Goal: Task Accomplishment & Management: Complete application form

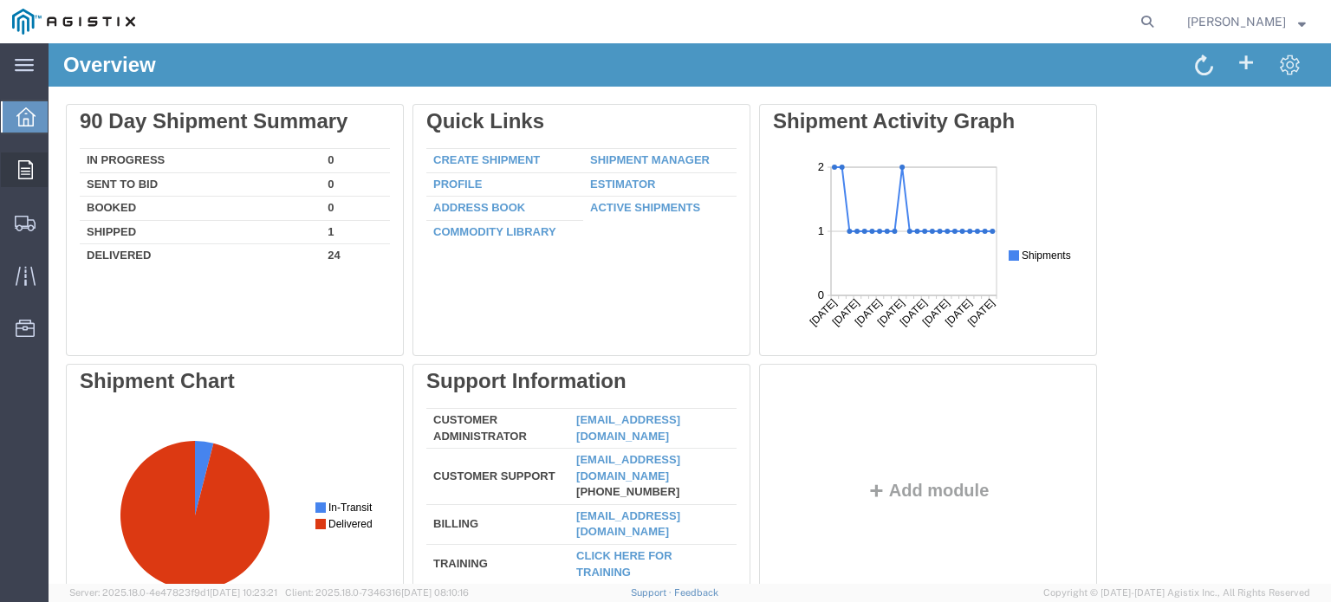
click at [23, 164] on icon at bounding box center [25, 169] width 15 height 19
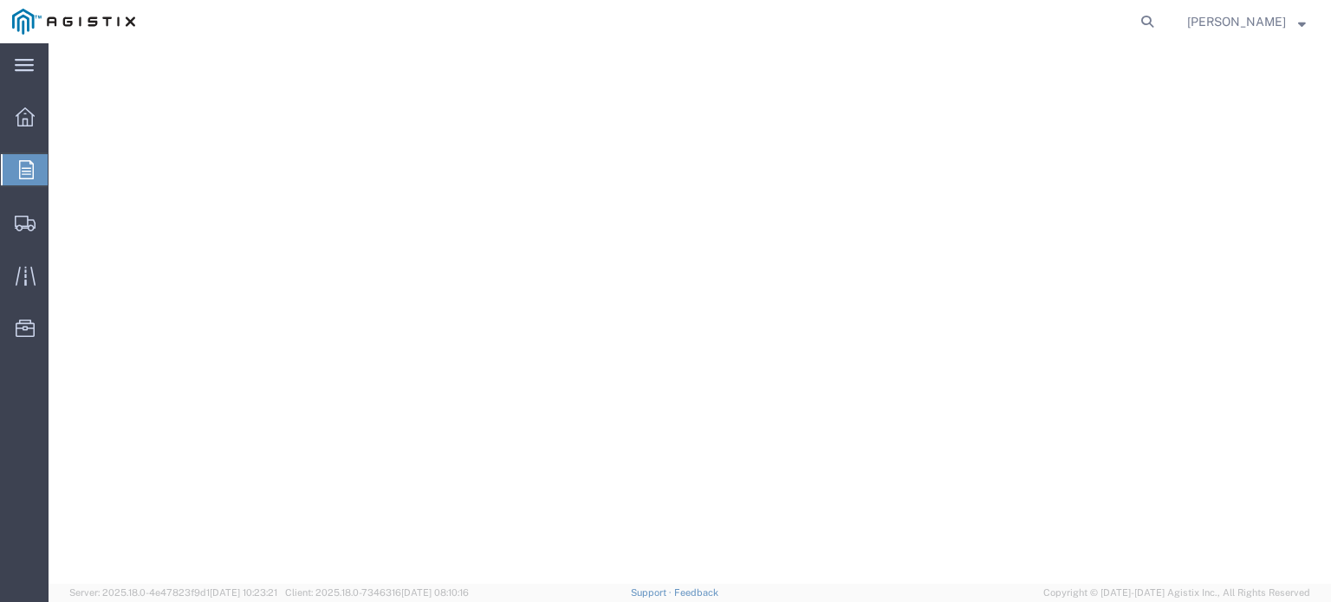
click at [62, 168] on span "Orders" at bounding box center [55, 169] width 14 height 35
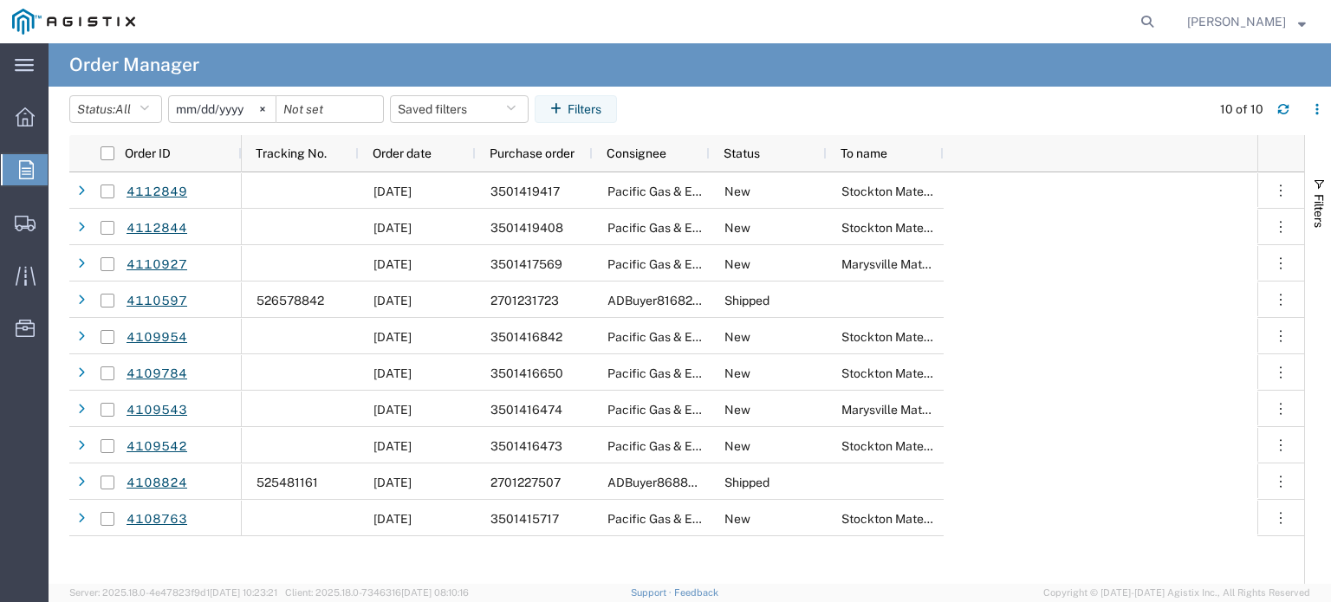
click at [249, 109] on input "[DATE]" at bounding box center [222, 109] width 107 height 26
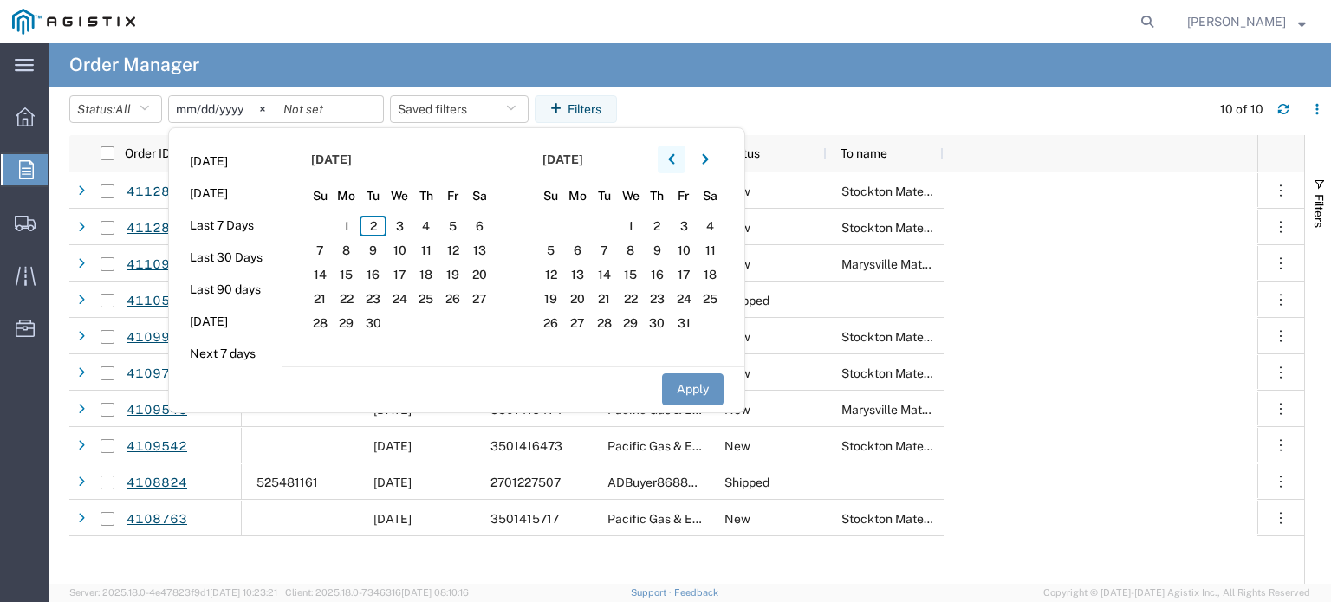
click at [668, 155] on button "button" at bounding box center [672, 160] width 28 height 28
click at [378, 221] on span "1" at bounding box center [373, 226] width 27 height 21
click at [710, 386] on button "Apply" at bounding box center [693, 389] width 62 height 32
type input "[DATE]"
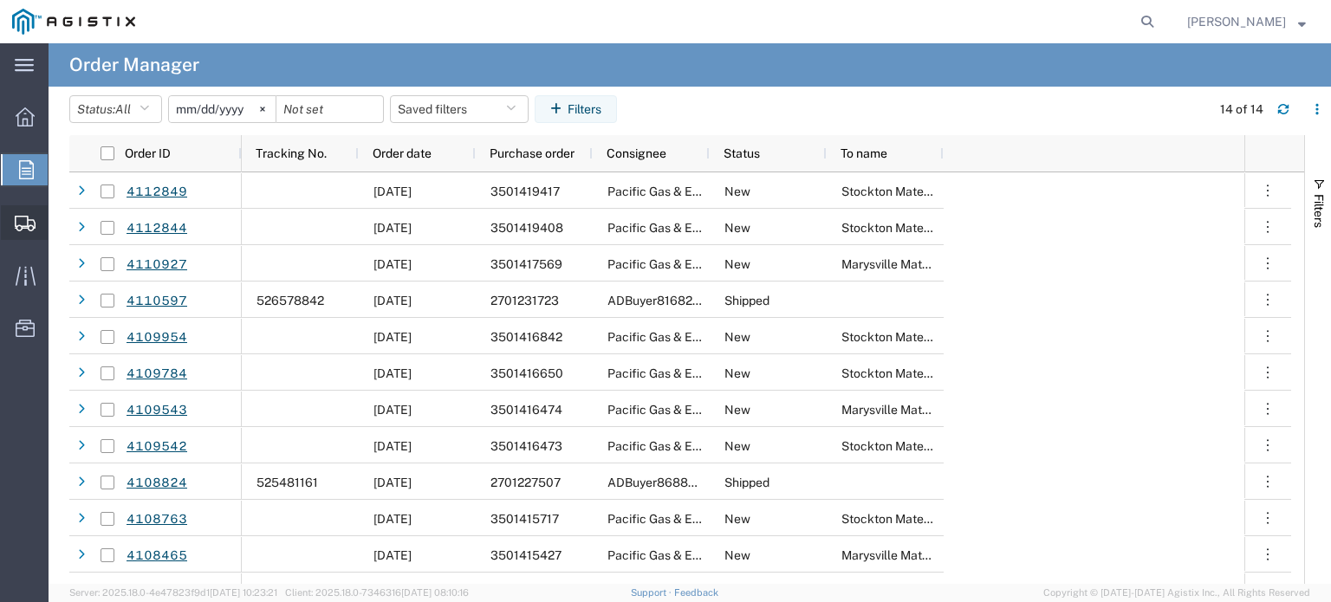
click at [0, 0] on span "Shipment Manager" at bounding box center [0, 0] width 0 height 0
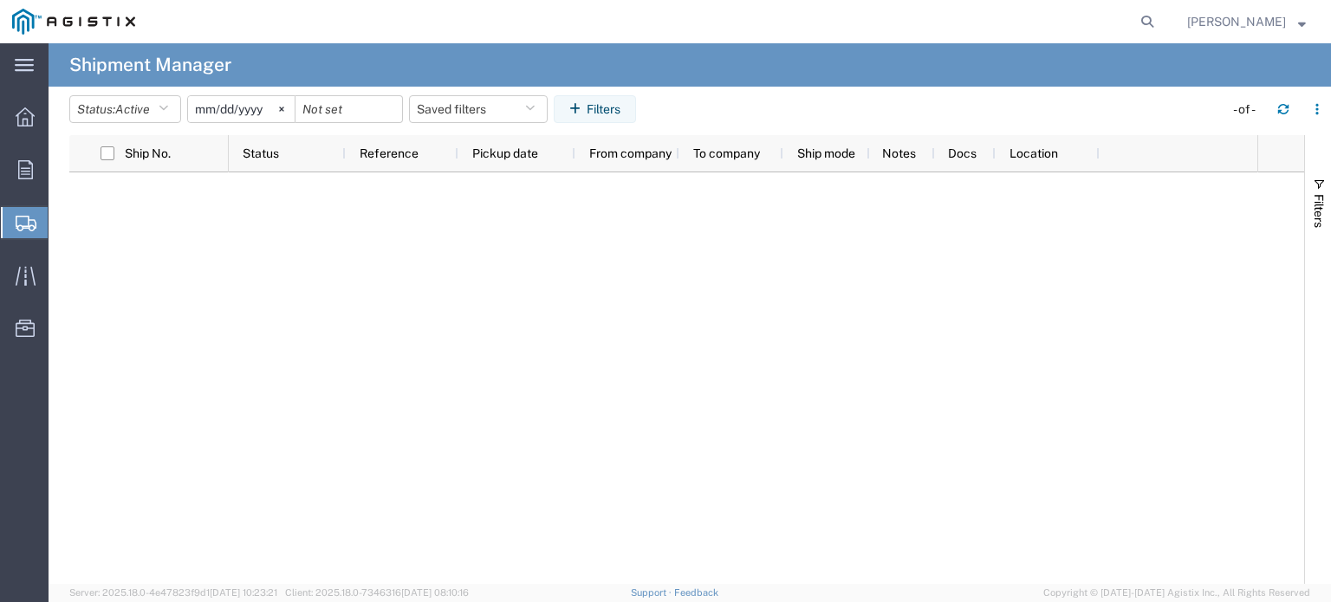
click at [0, 0] on span "Create Shipment" at bounding box center [0, 0] width 0 height 0
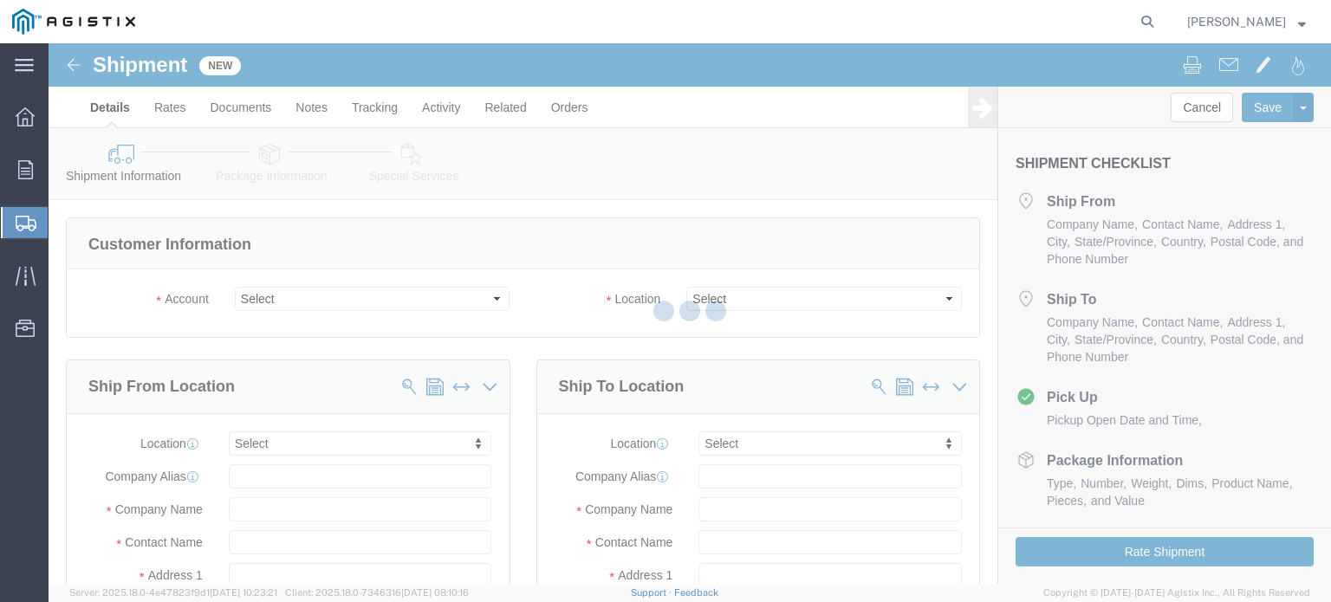
select select
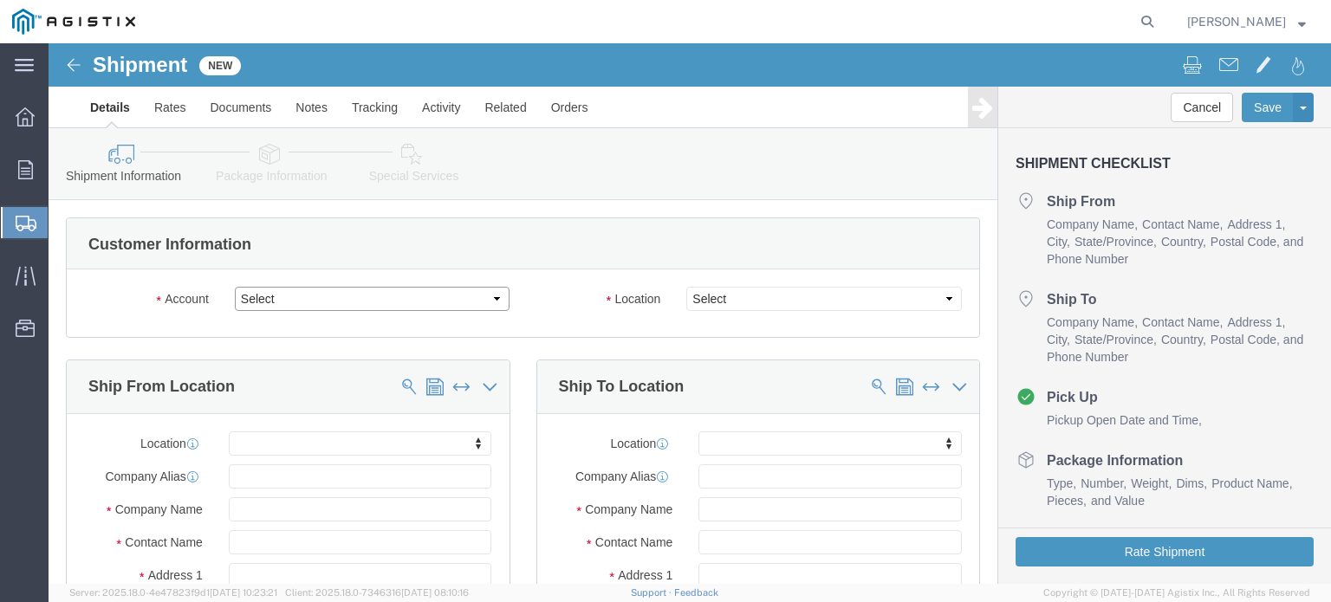
click select "Select Corrosion Service Co Limited PG&E"
select select "9596"
click select "Select Corrosion Service Co Limited PG&E"
select select
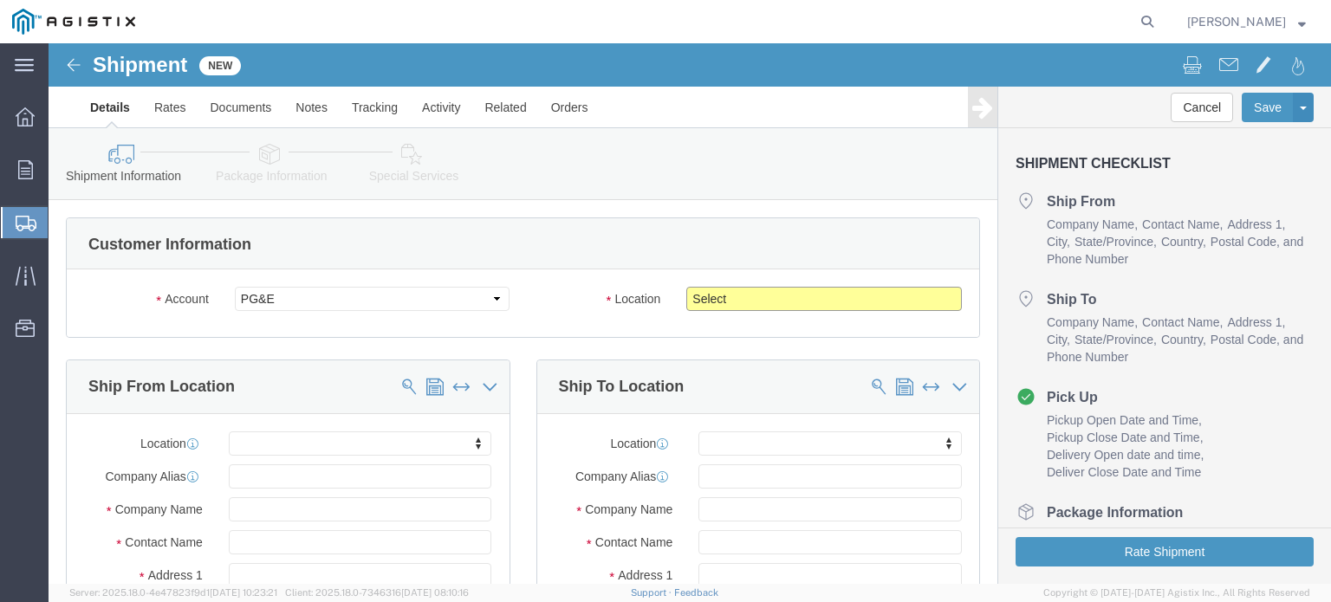
click select "Select All Others [GEOGRAPHIC_DATA] [GEOGRAPHIC_DATA] [GEOGRAPHIC_DATA] [GEOGRA…"
select select "23082"
click select "Select All Others [GEOGRAPHIC_DATA] [GEOGRAPHIC_DATA] [GEOGRAPHIC_DATA] [GEOGRA…"
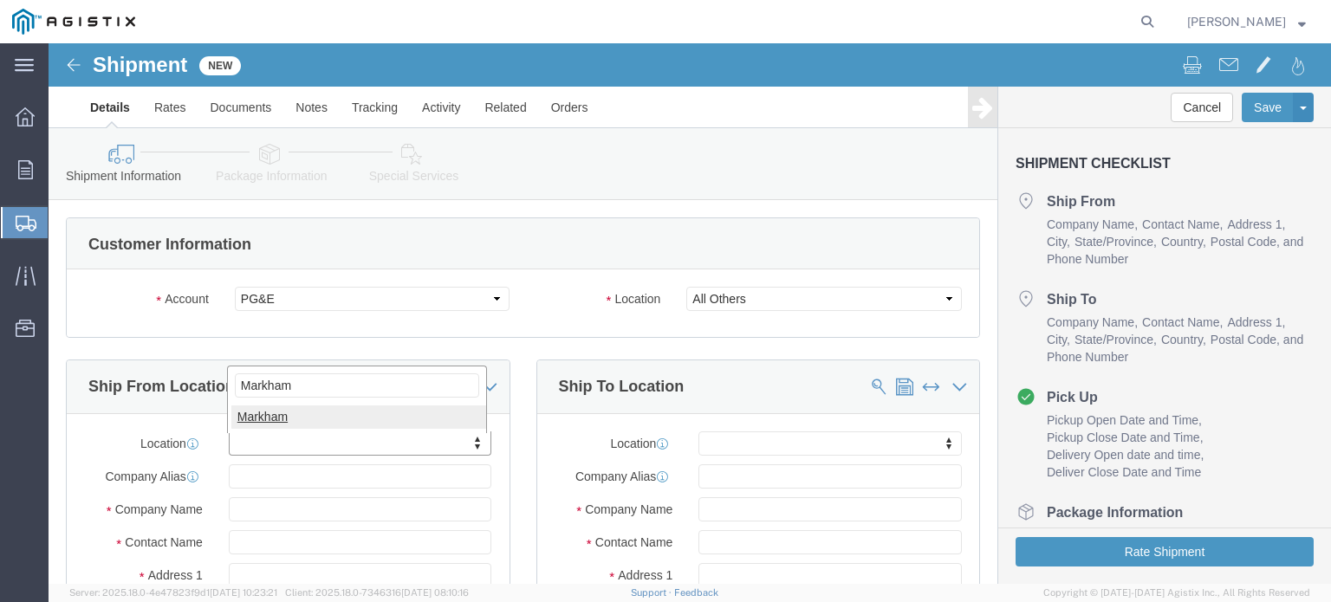
type input "Markham"
select select "51552"
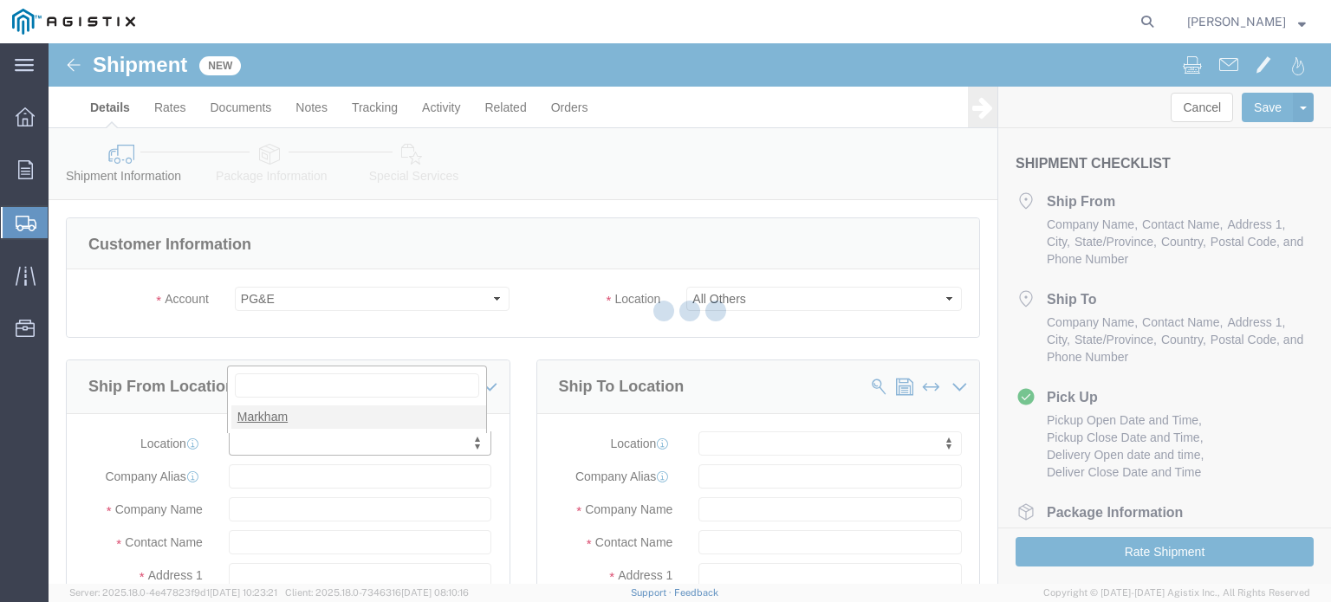
select select "ON"
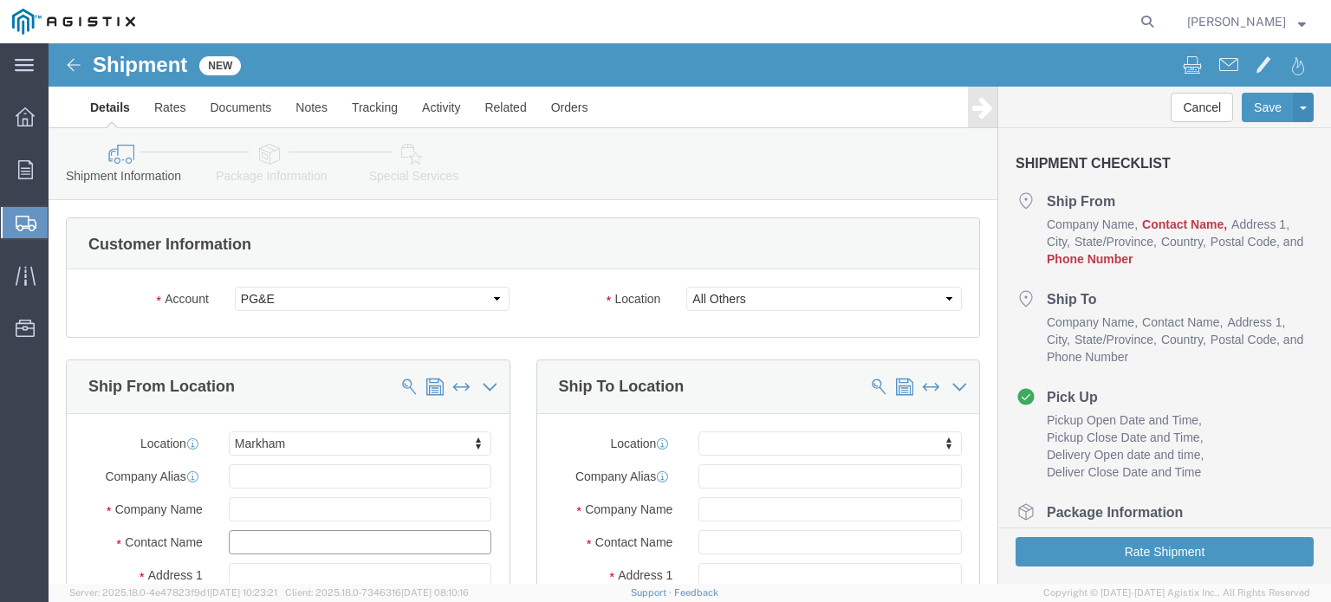
drag, startPoint x: 222, startPoint y: 492, endPoint x: 418, endPoint y: 455, distance: 199.3
click input "text"
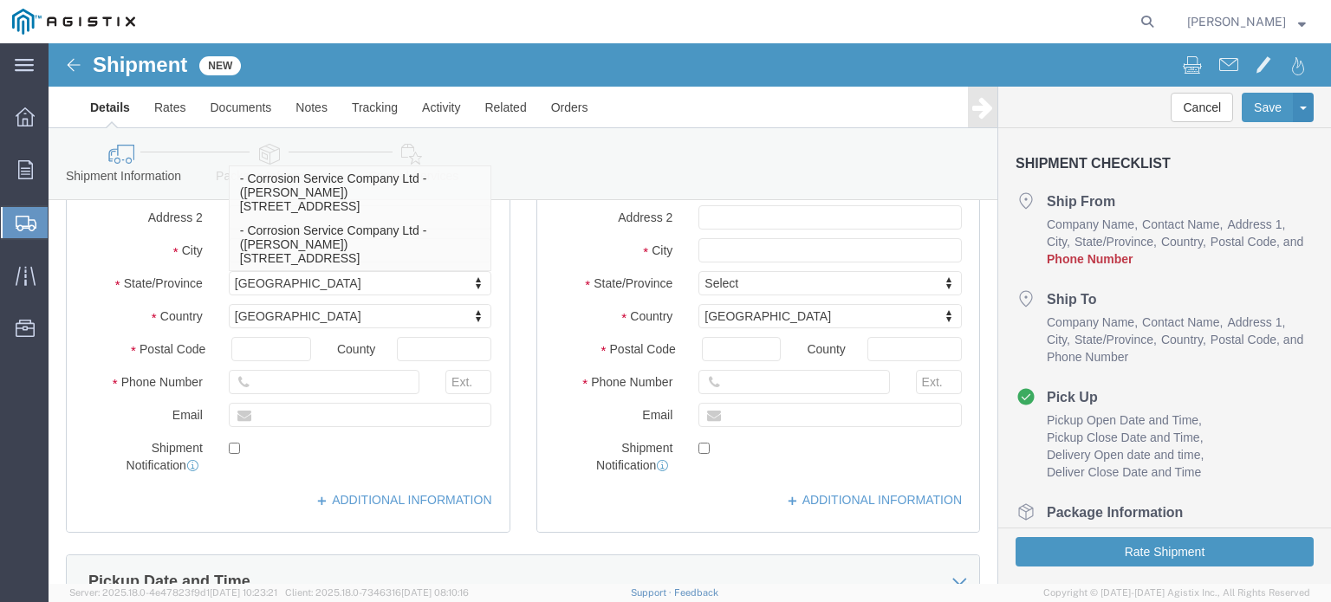
scroll to position [433, 0]
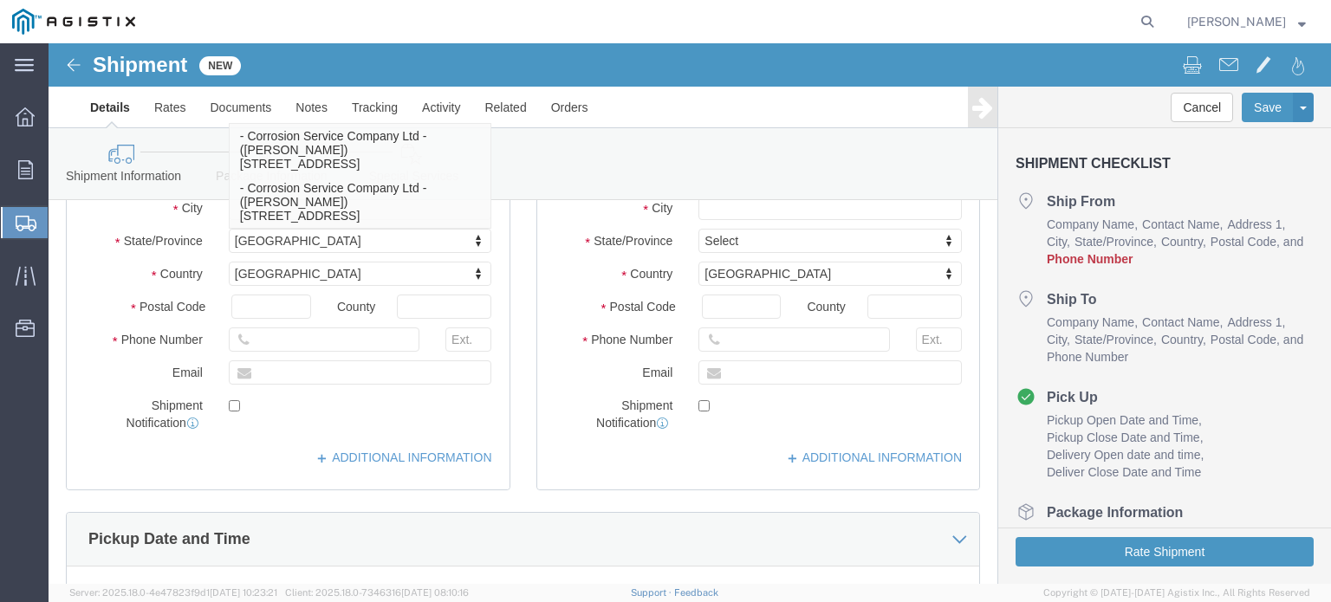
type input "[PERSON_NAME]"
click input "text"
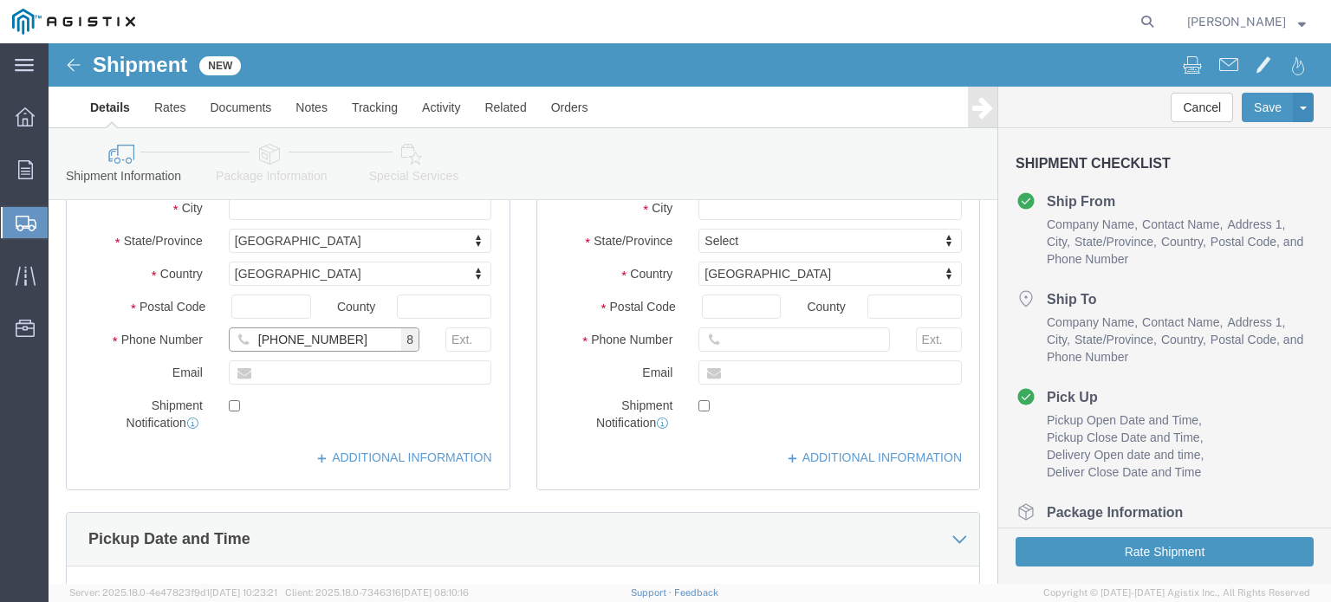
type input "[PHONE_NUMBER]"
type input "[EMAIL_ADDRESS][DOMAIN_NAME]"
checkbox input "true"
drag, startPoint x: 336, startPoint y: 405, endPoint x: 317, endPoint y: 400, distance: 19.8
click link "ADDITIONAL INFORMATION"
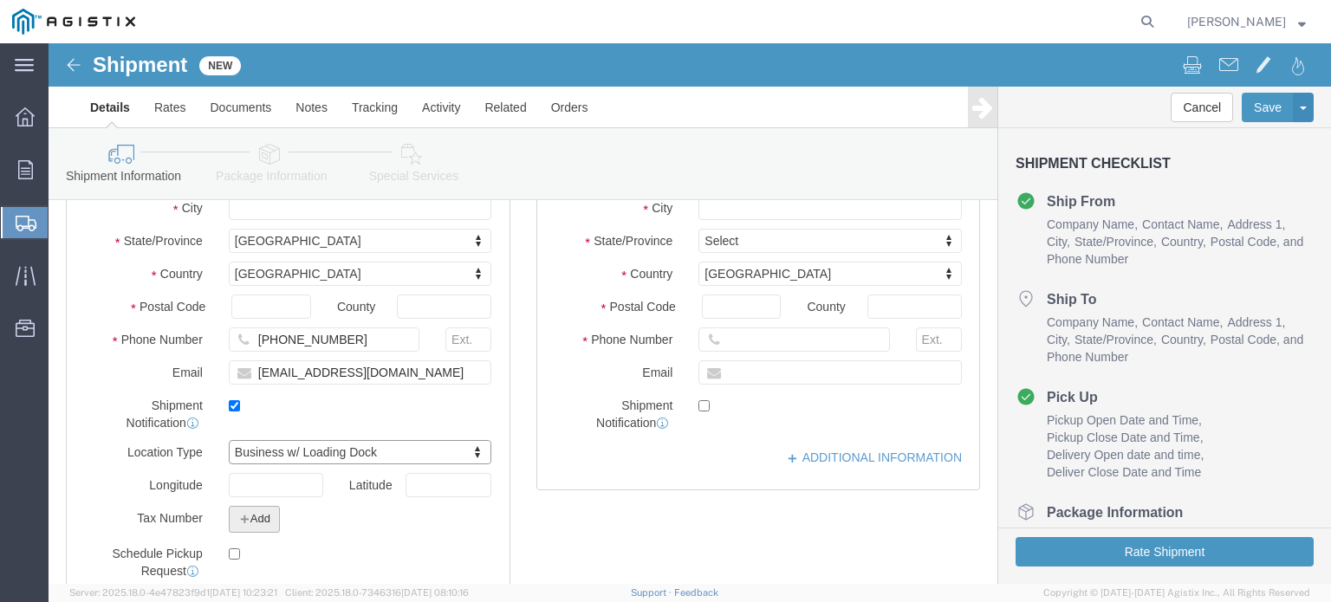
click icon "button"
click select "Select EIN EORI TIN VAT Other"
select select "EIN"
click select "Select EIN EORI TIN VAT Other"
click input "text"
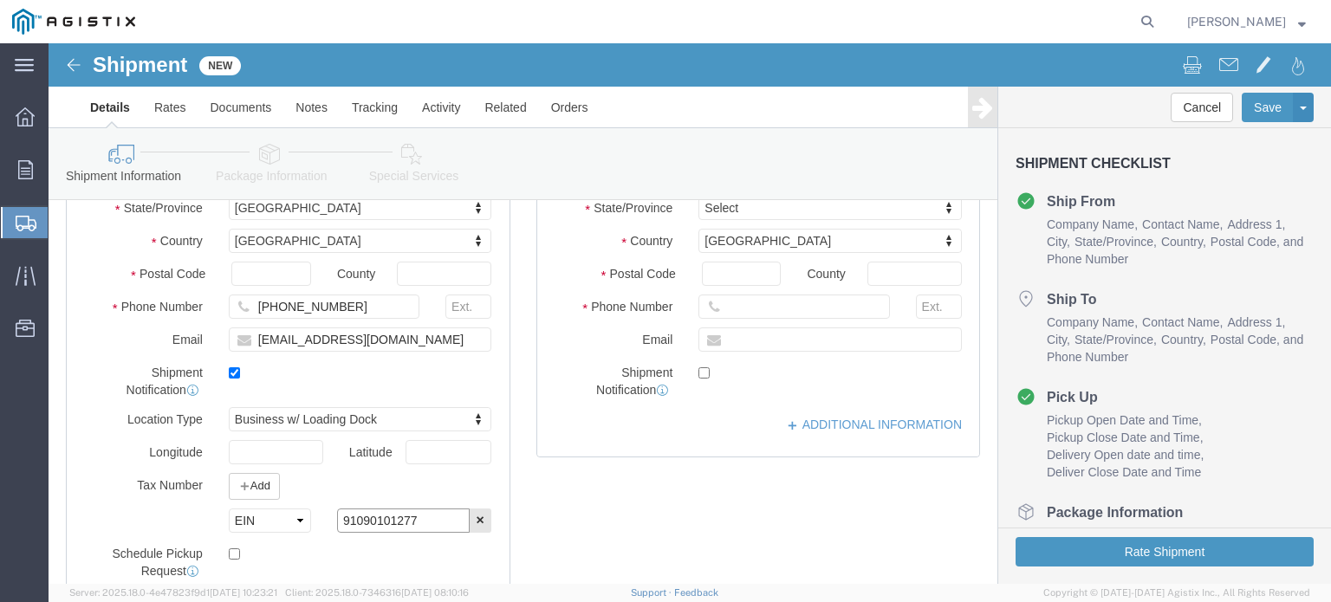
scroll to position [520, 0]
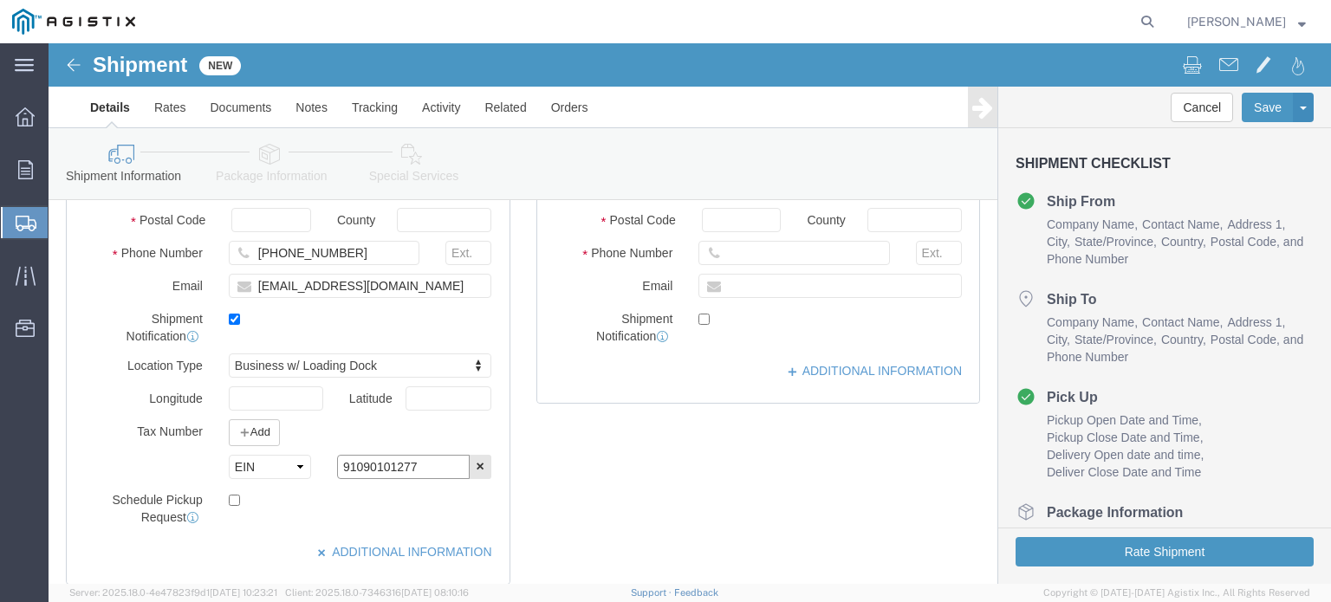
type input "91090101277"
click label
click input "checkbox"
checkbox input "true"
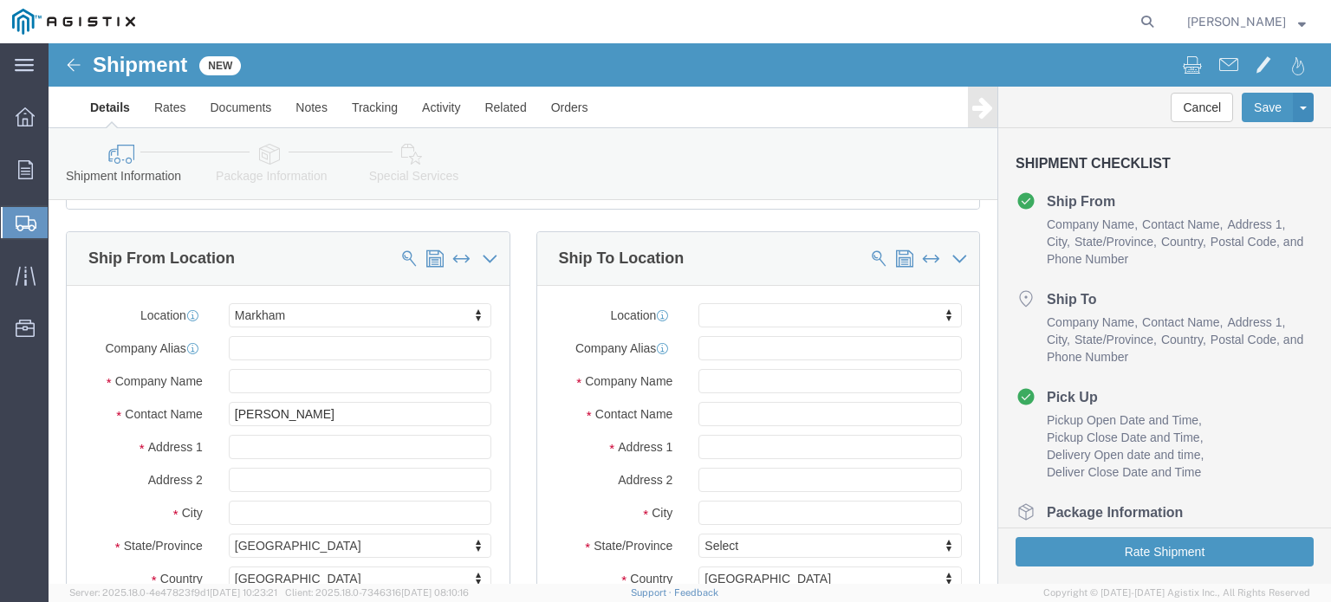
scroll to position [87, 0]
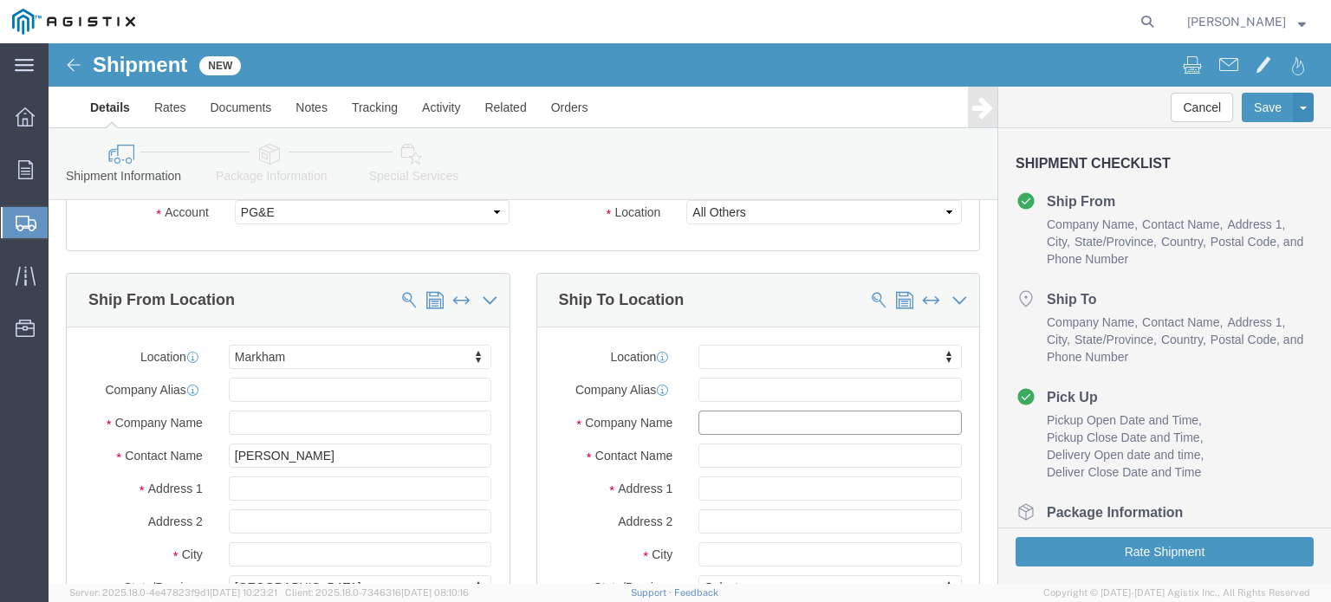
click input "text"
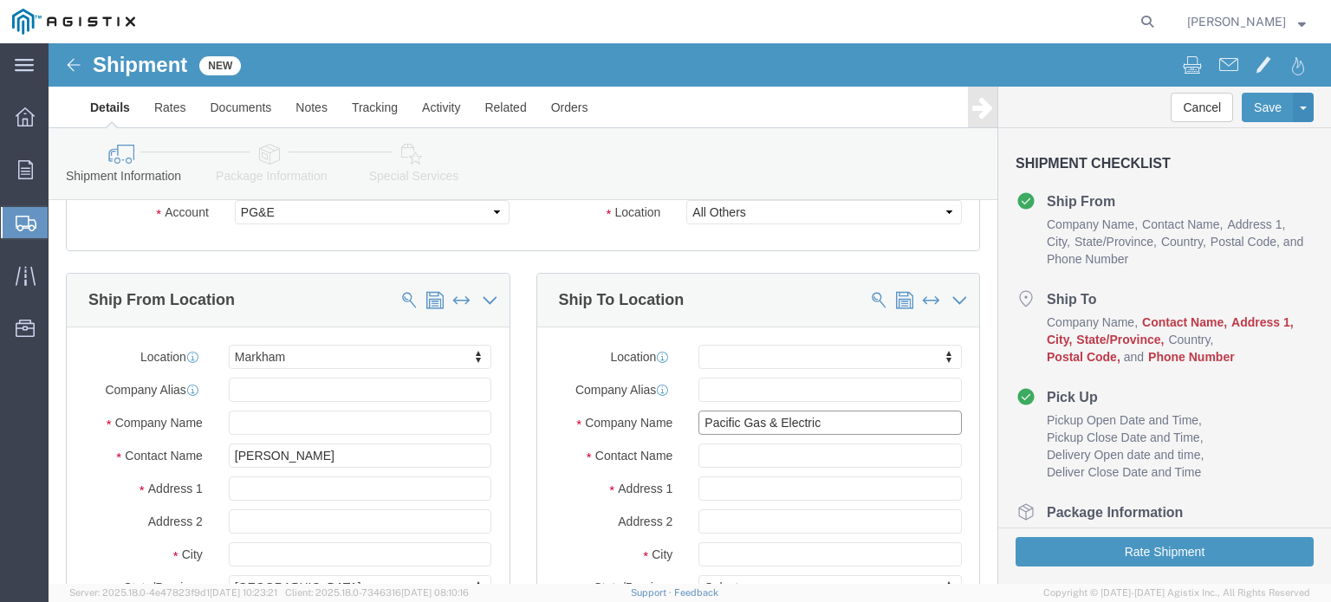
type input "Pacific Gas & Electric"
type input "[PERSON_NAME]"
type input "[STREET_ADDRESS]"
type input "C/O Underground Construction"
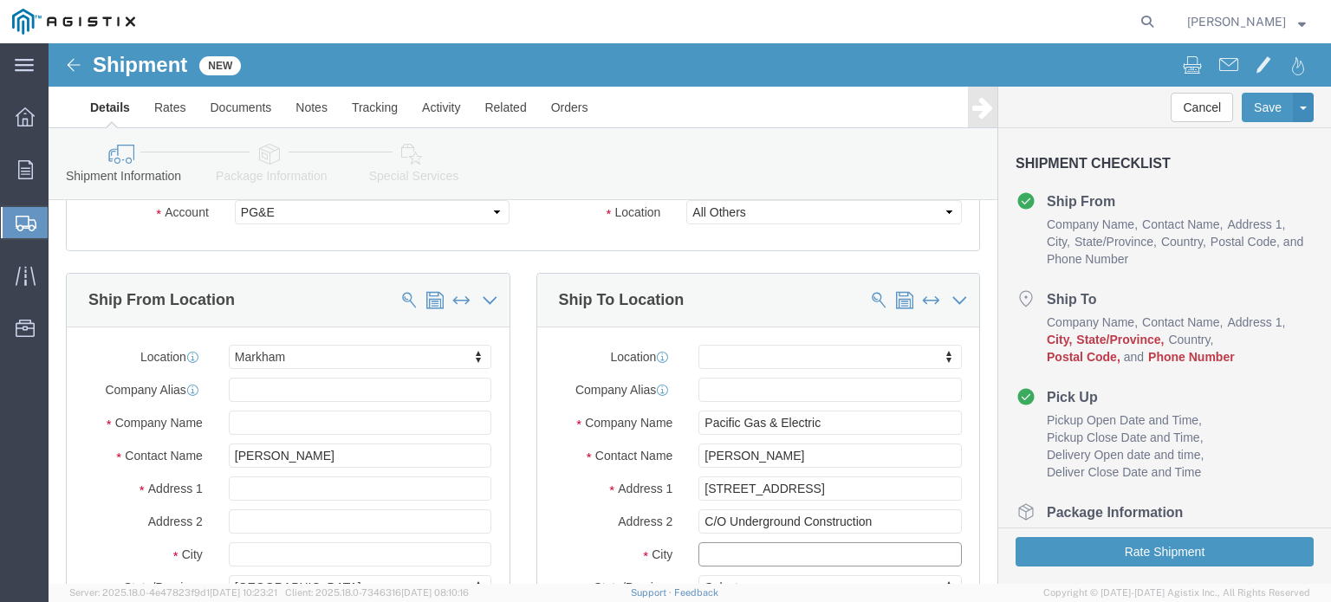
click input "text"
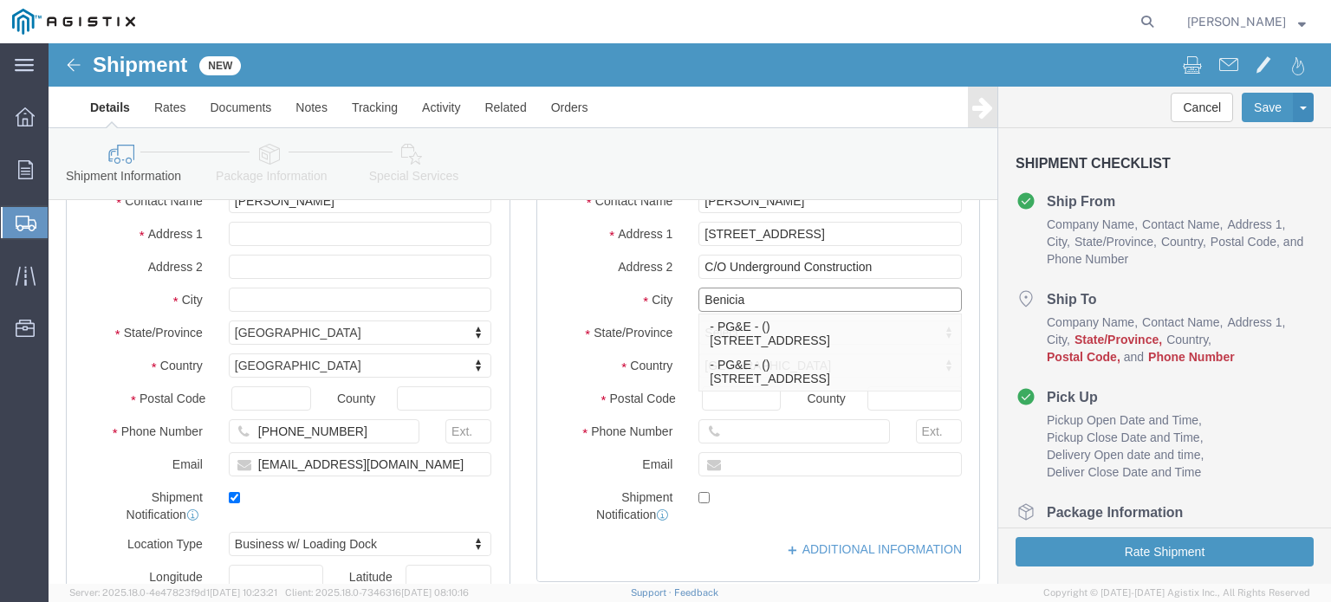
scroll to position [347, 0]
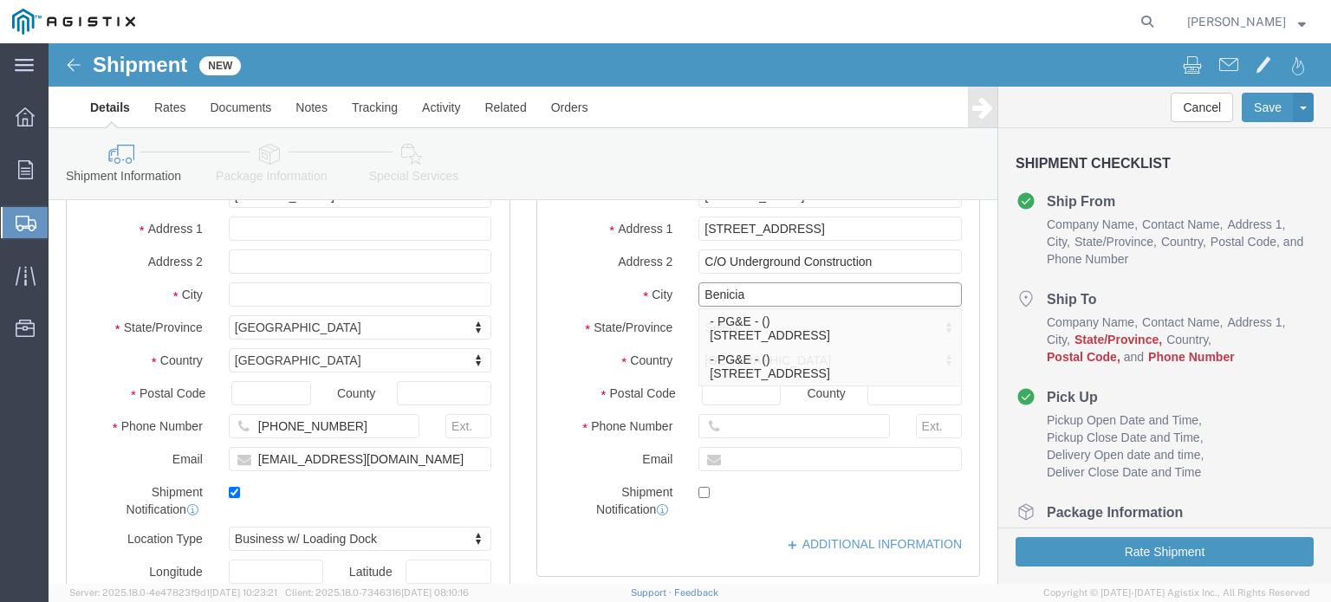
type input "Benicia"
click div "Location My Profile Location (OBSOLETE) [PERSON_NAME] SC - GC TRAILER (OBSOLETE…"
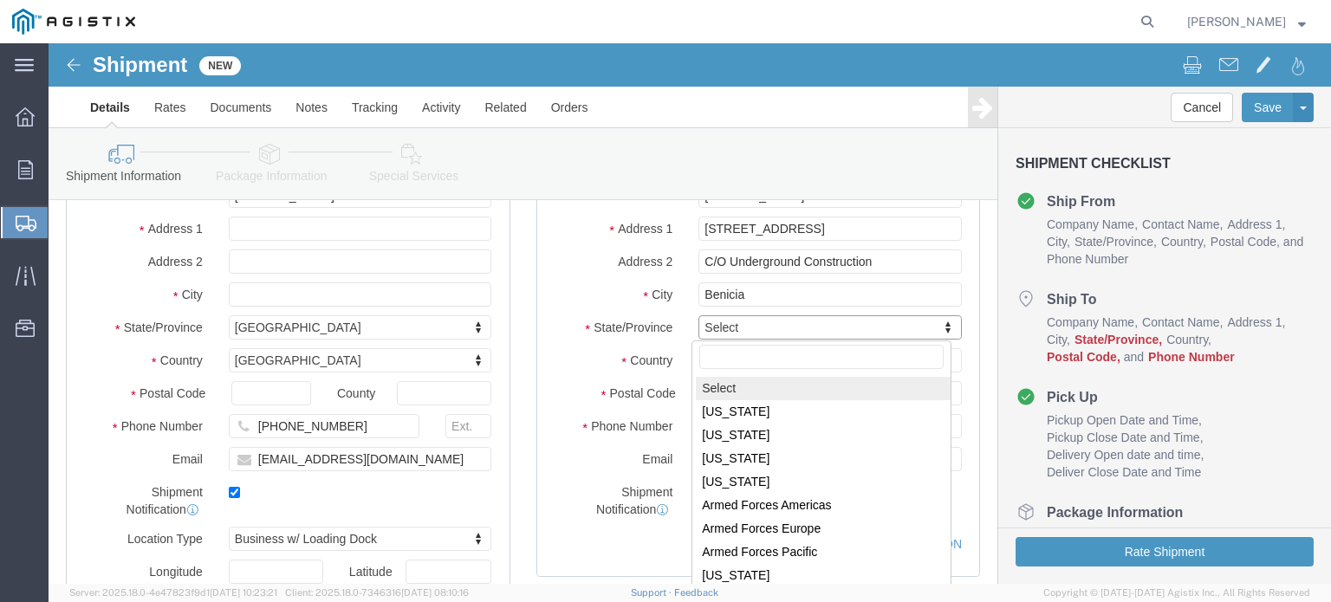
click input "text"
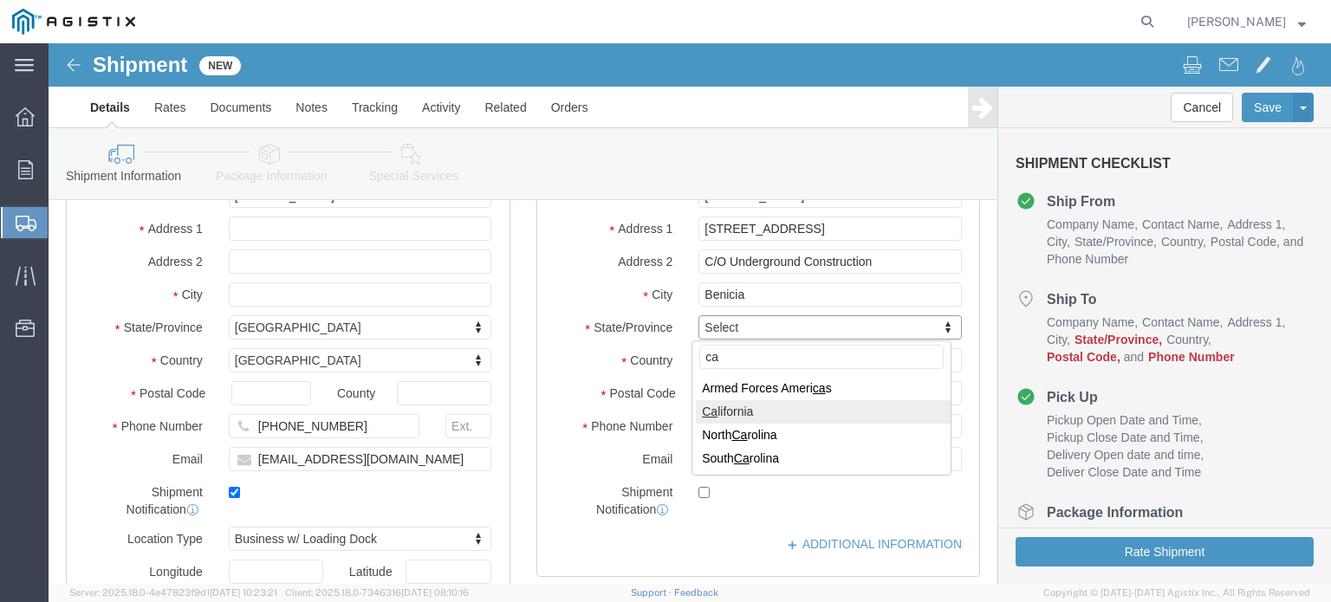
type input "ca"
drag, startPoint x: 689, startPoint y: 370, endPoint x: 679, endPoint y: 363, distance: 11.8
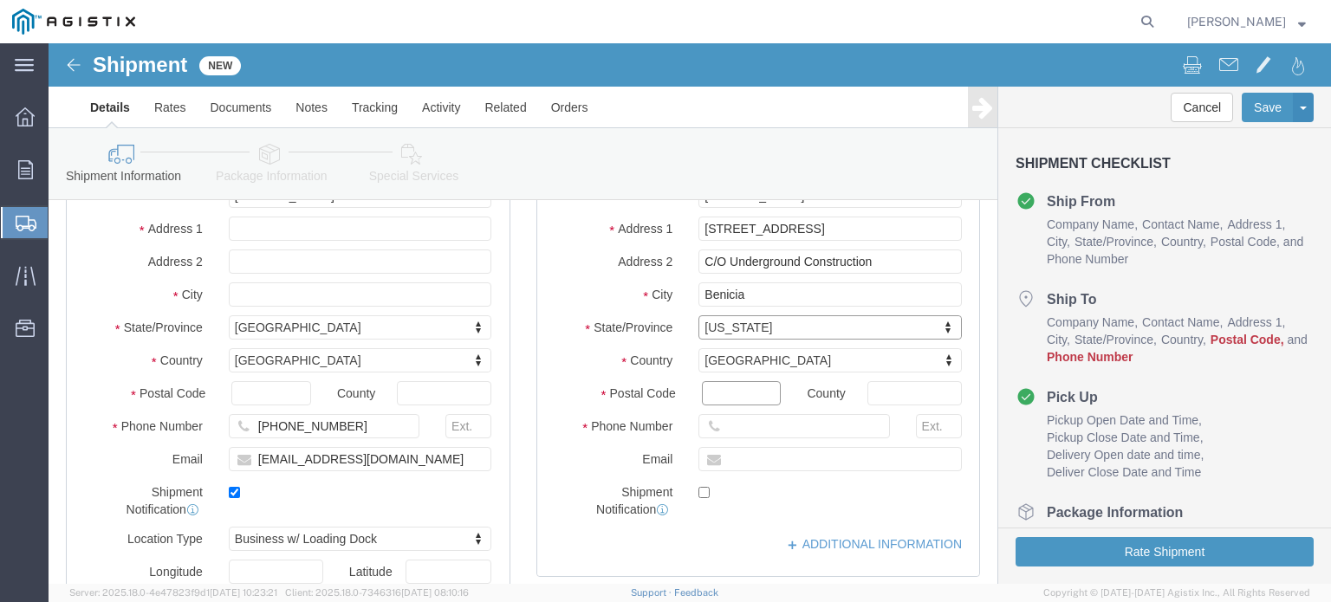
drag, startPoint x: 651, startPoint y: 347, endPoint x: 787, endPoint y: 351, distance: 136.1
click input "Postal Code"
type input "94510"
type input "[PHONE_NUMBER]"
drag, startPoint x: 701, startPoint y: 413, endPoint x: 742, endPoint y: 409, distance: 40.9
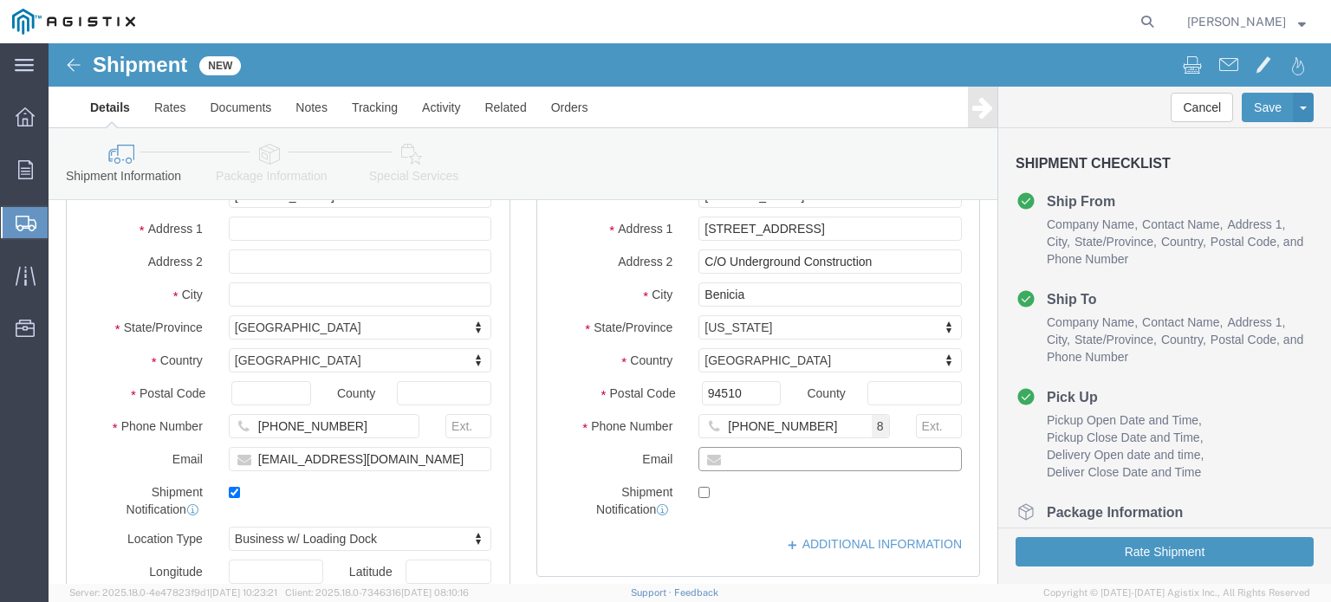
click input "text"
type input "[PERSON_NAME][EMAIL_ADDRESS][PERSON_NAME][DOMAIN_NAME]"
click input "checkbox"
checkbox input "true"
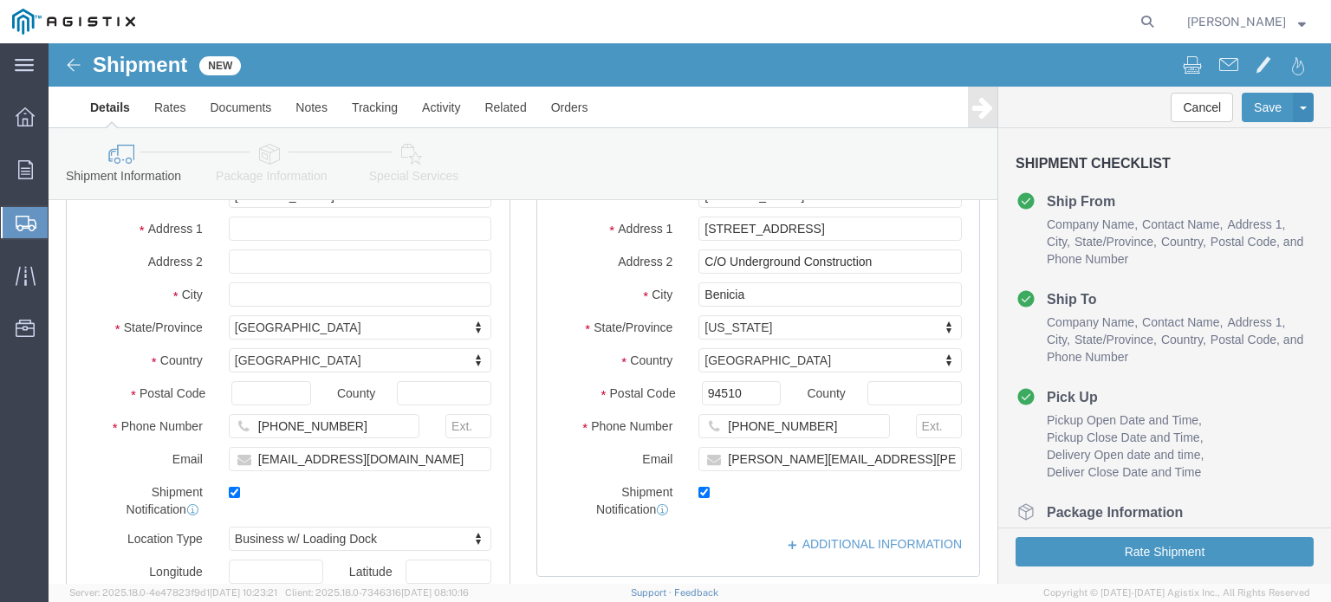
click div "Location My Profile Location (OBSOLETE) [PERSON_NAME] SC - GC TRAILER (OBSOLETE…"
click link "ADDITIONAL INFORMATION"
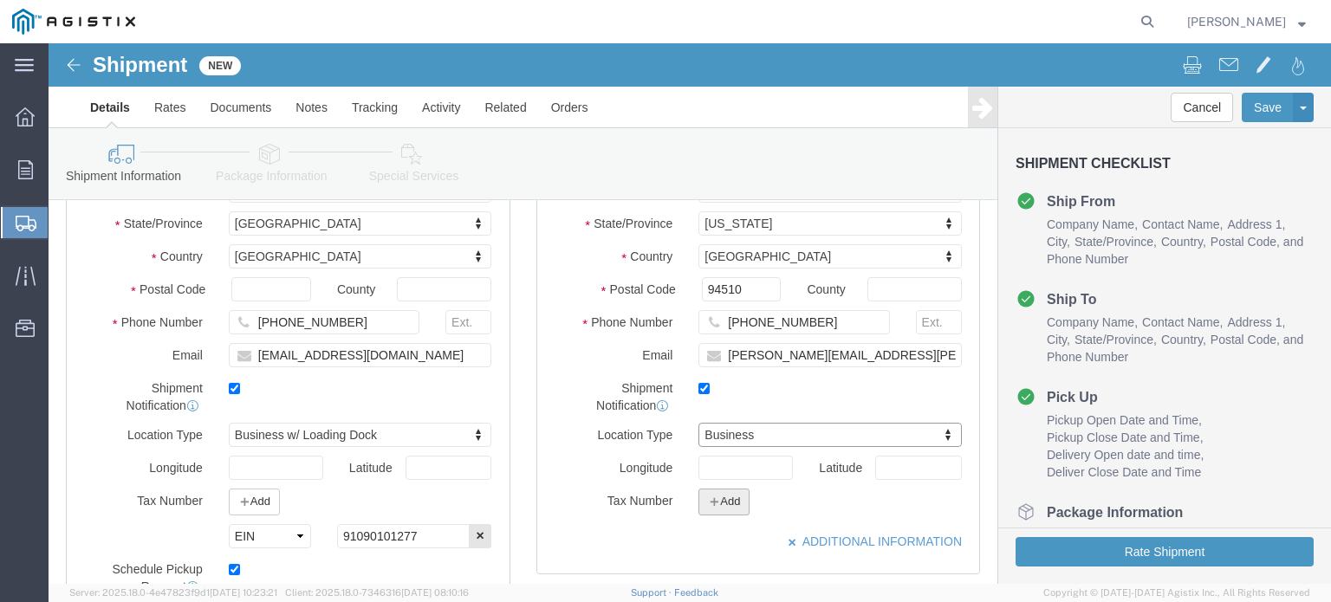
scroll to position [606, 0]
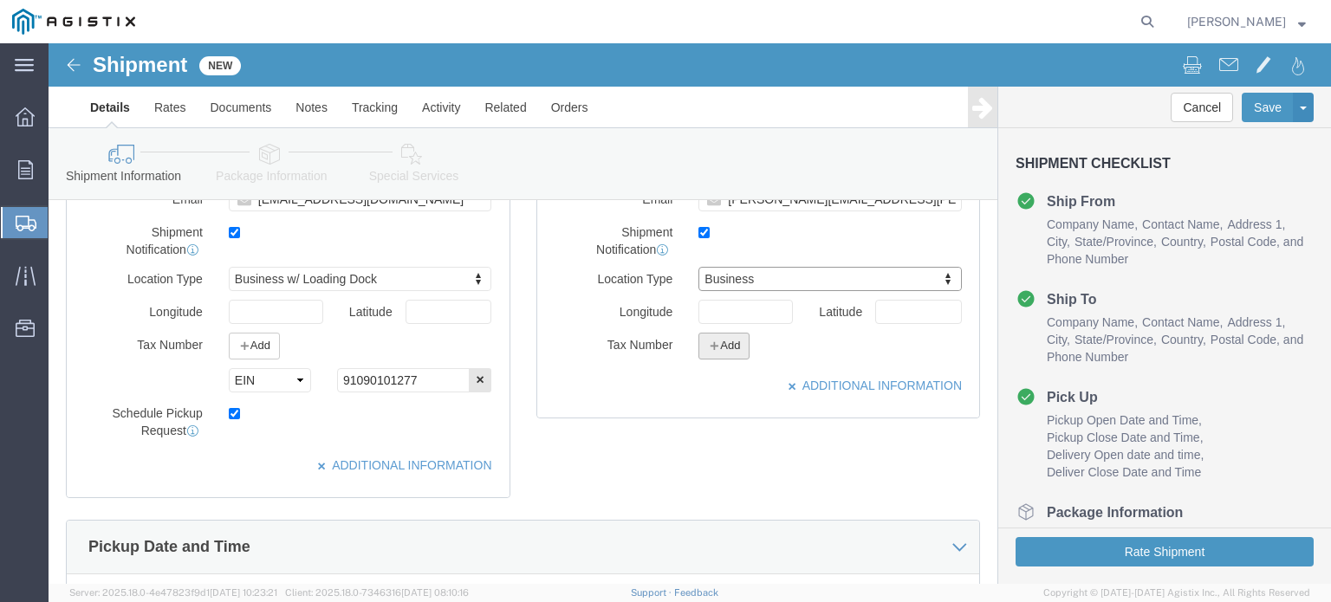
click icon "button"
click select "Select EIN EORI TIN VAT Other"
select select "EIN"
click select "Select EIN EORI TIN VAT Other"
click input "text"
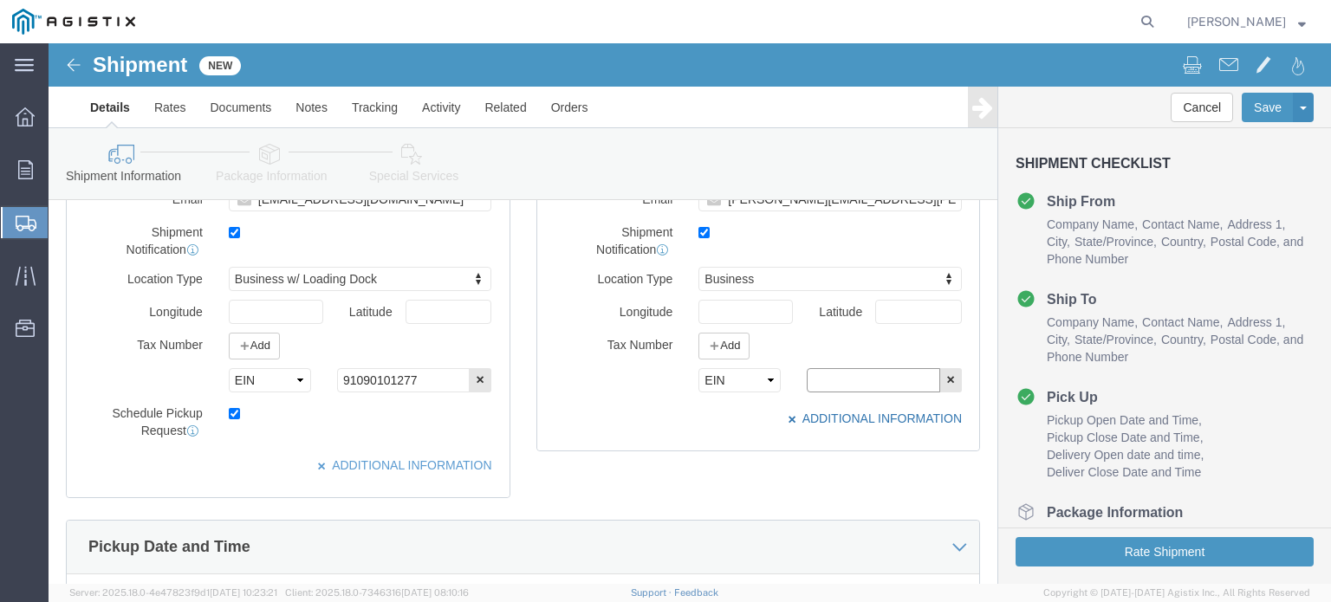
paste input "94074264000"
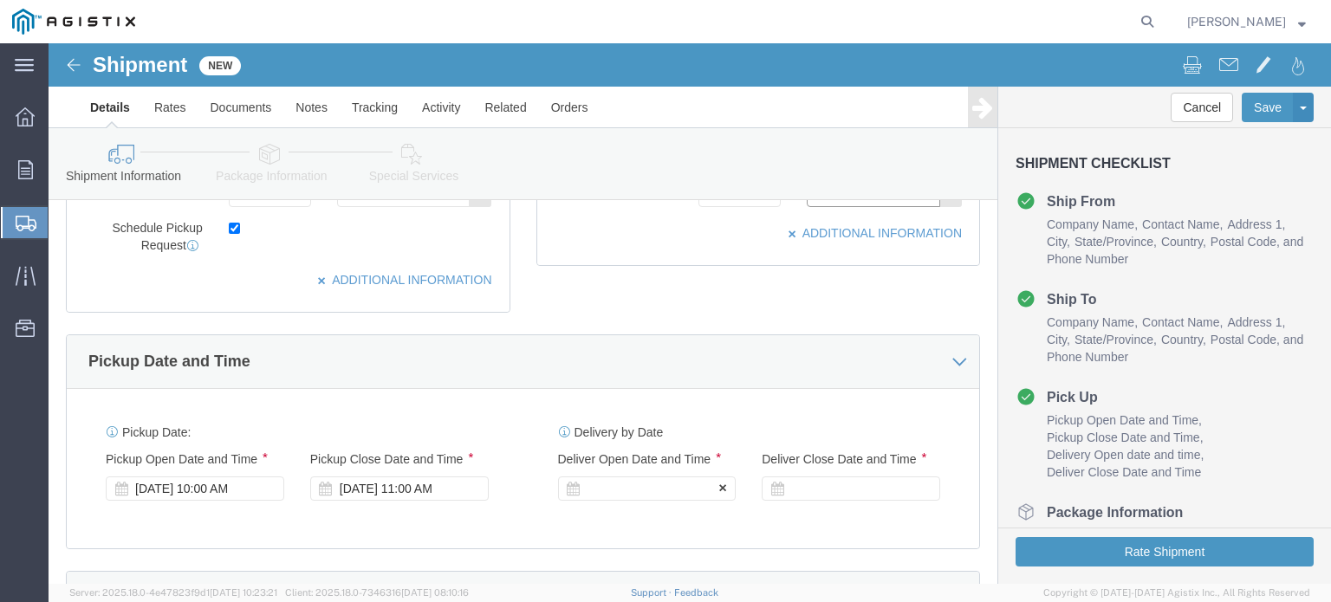
scroll to position [866, 0]
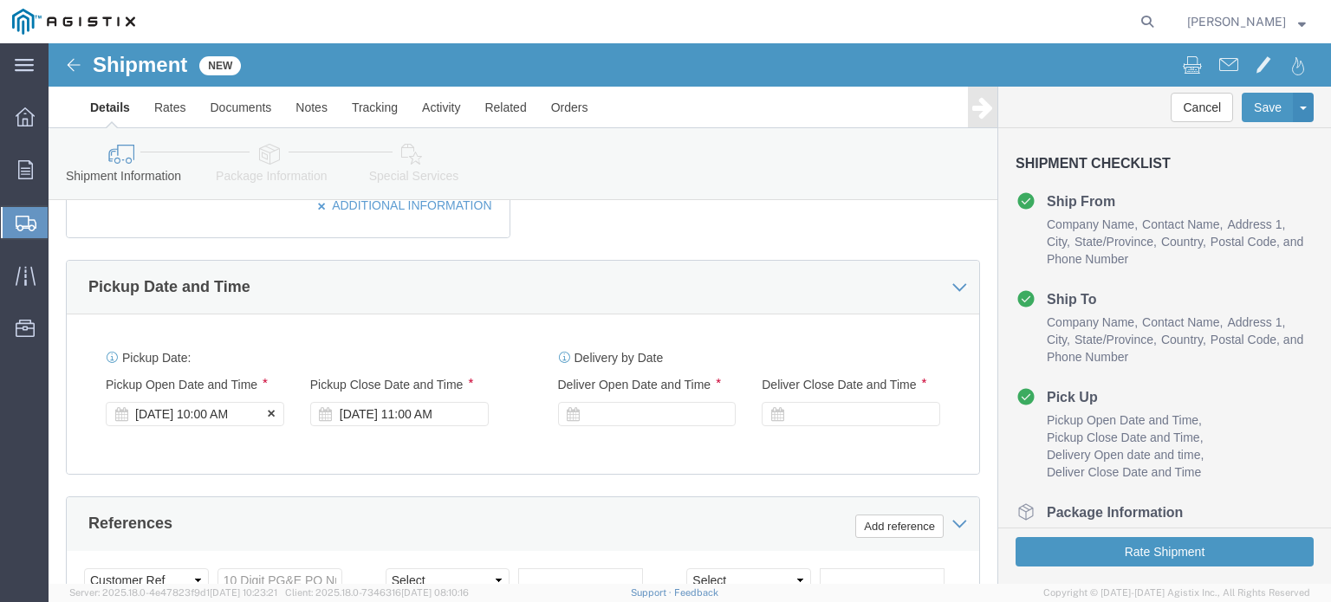
type input "94074264000"
click div "[DATE] 10:00 AM"
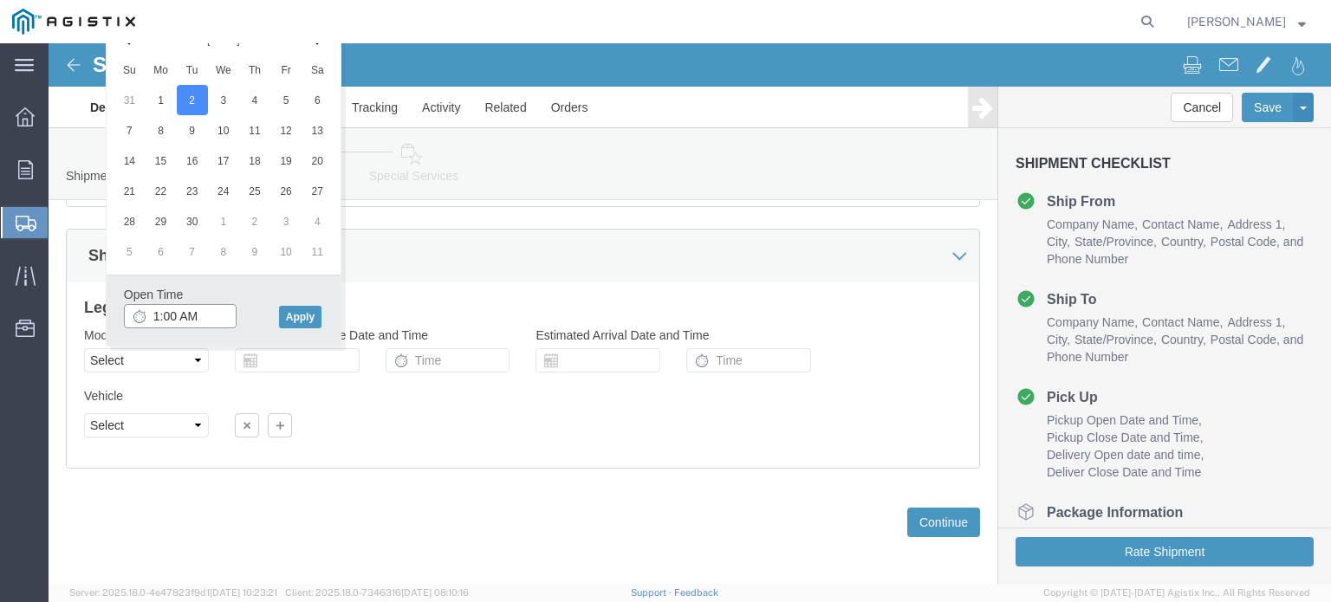
type input "11:00 AM"
click button "Apply"
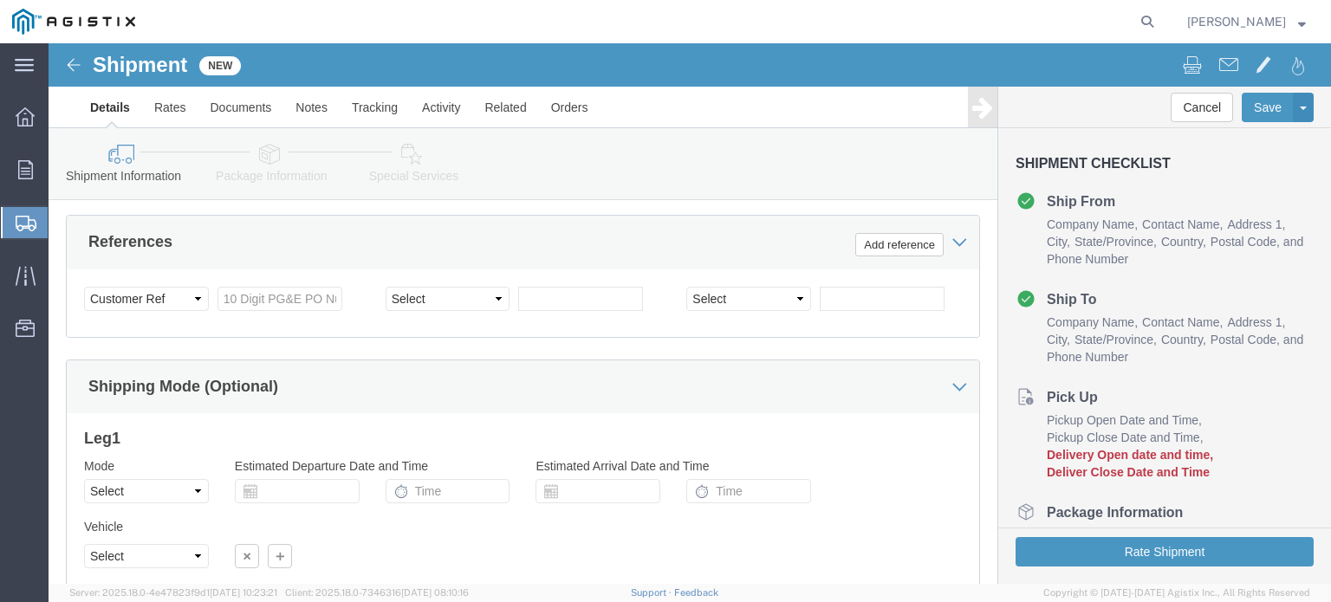
scroll to position [1105, 0]
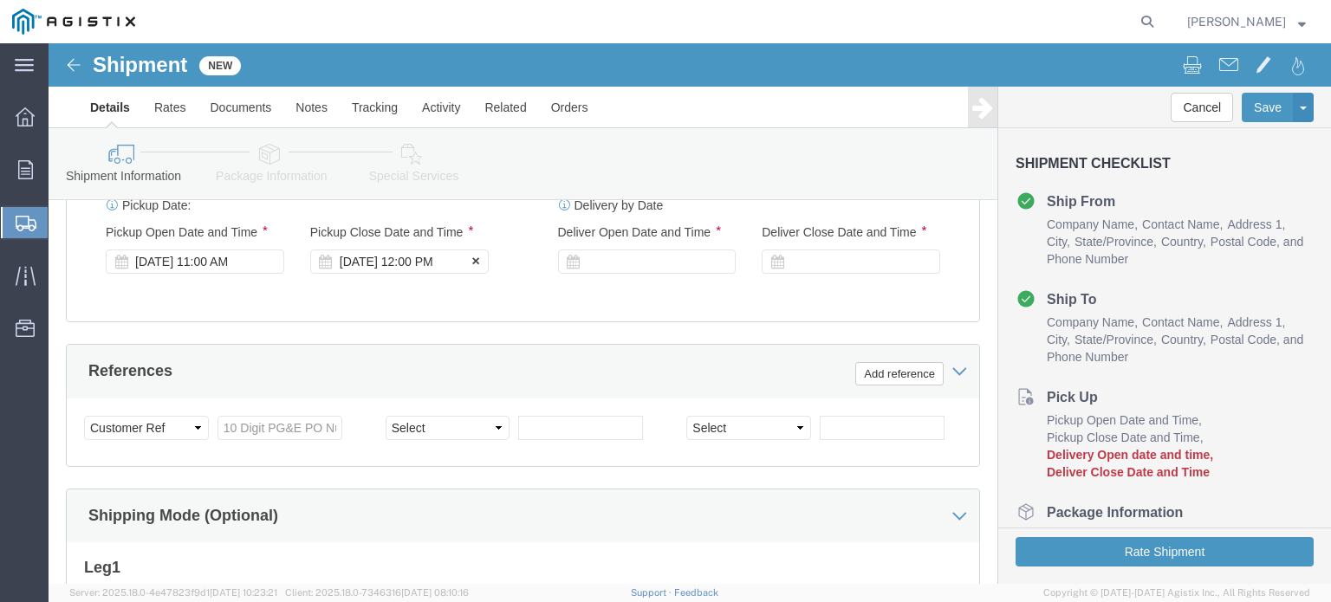
click div "[DATE] 12:00 PM"
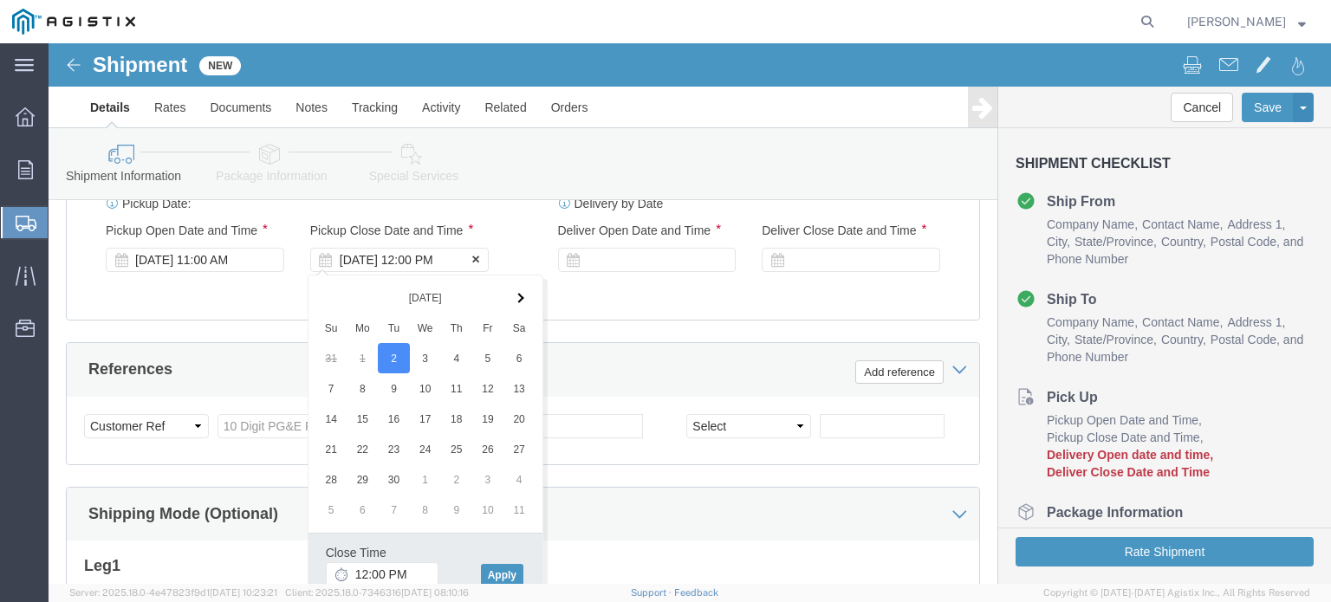
click div "[DATE] 12:00 PM"
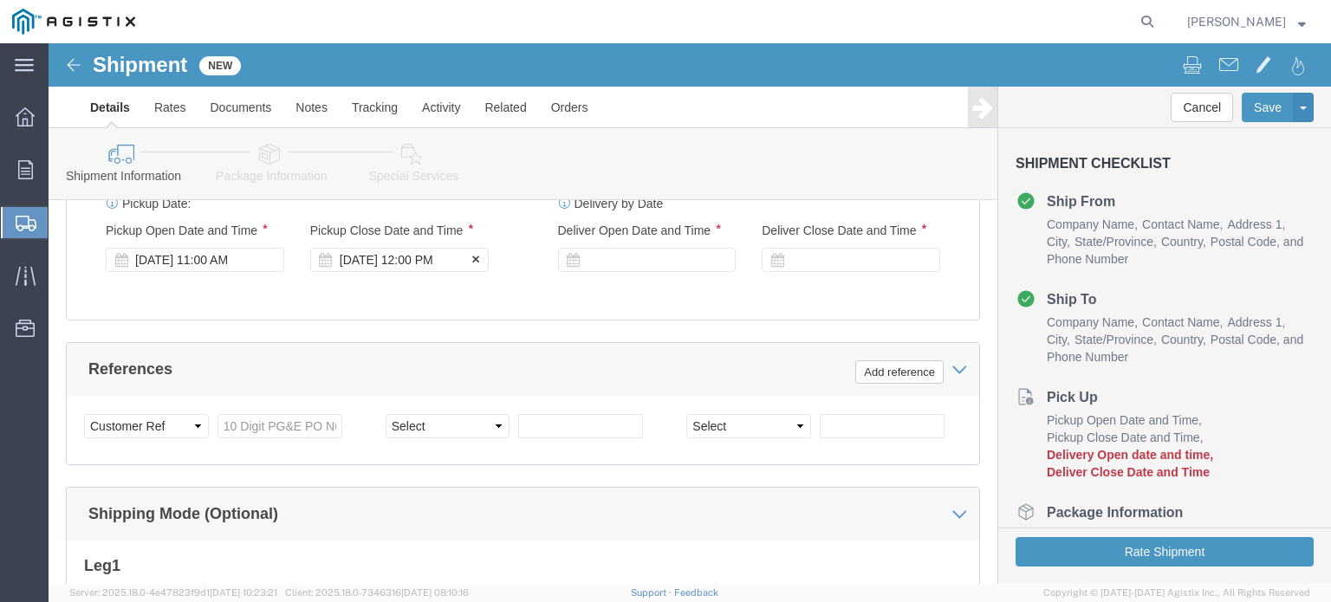
click div "[DATE] 12:00 PM"
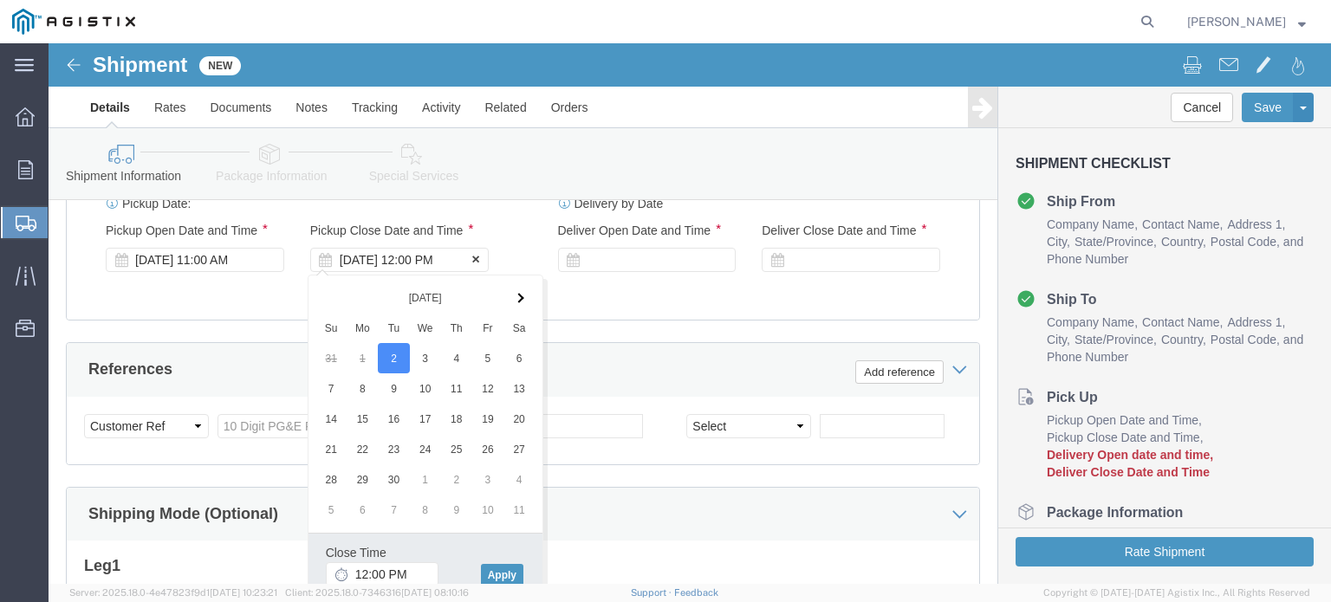
click div "[DATE] 12:00 PM"
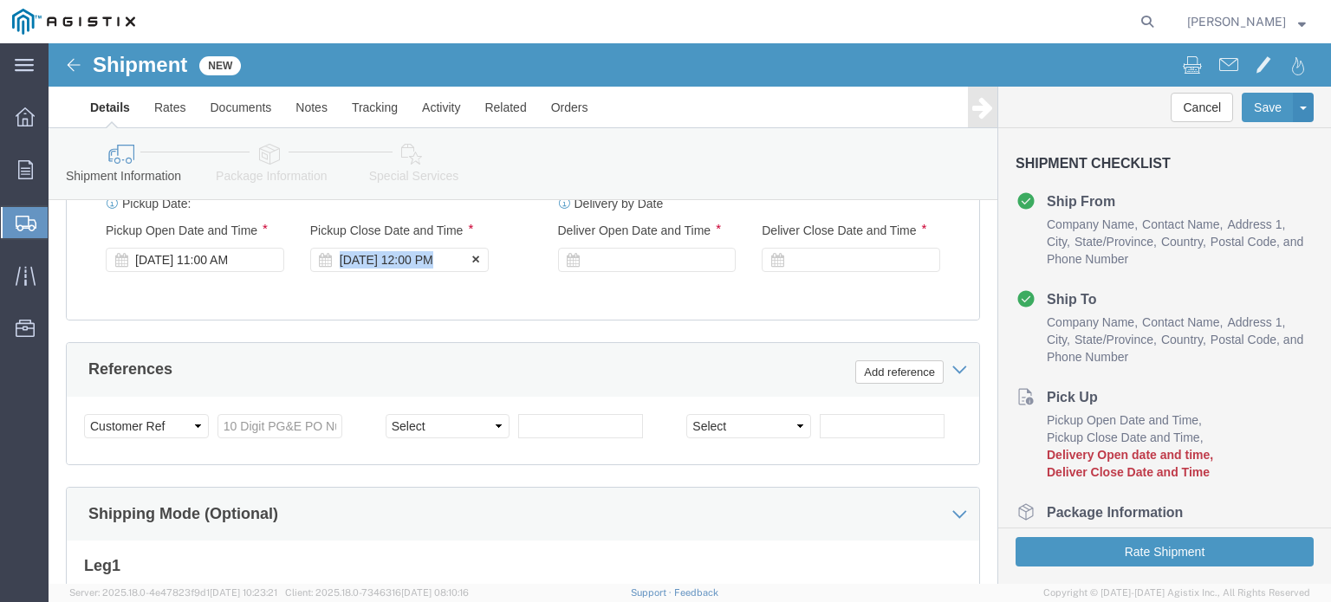
click div "[DATE] 12:00 PM"
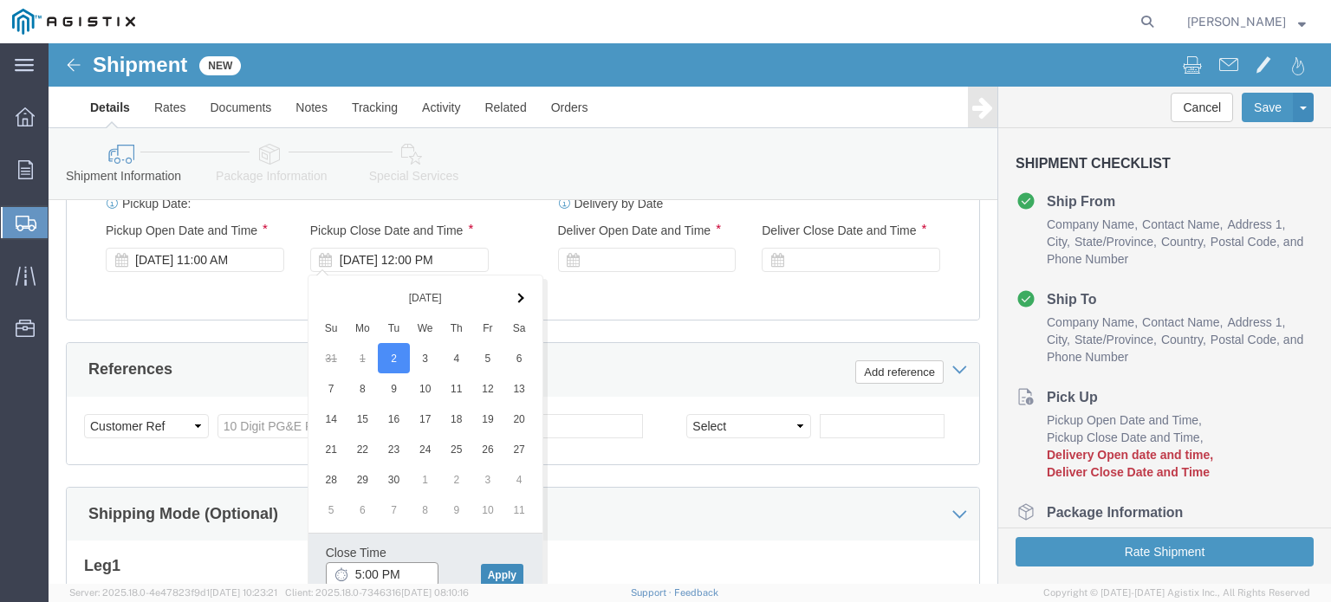
type input "5:00 PM"
click button "Apply"
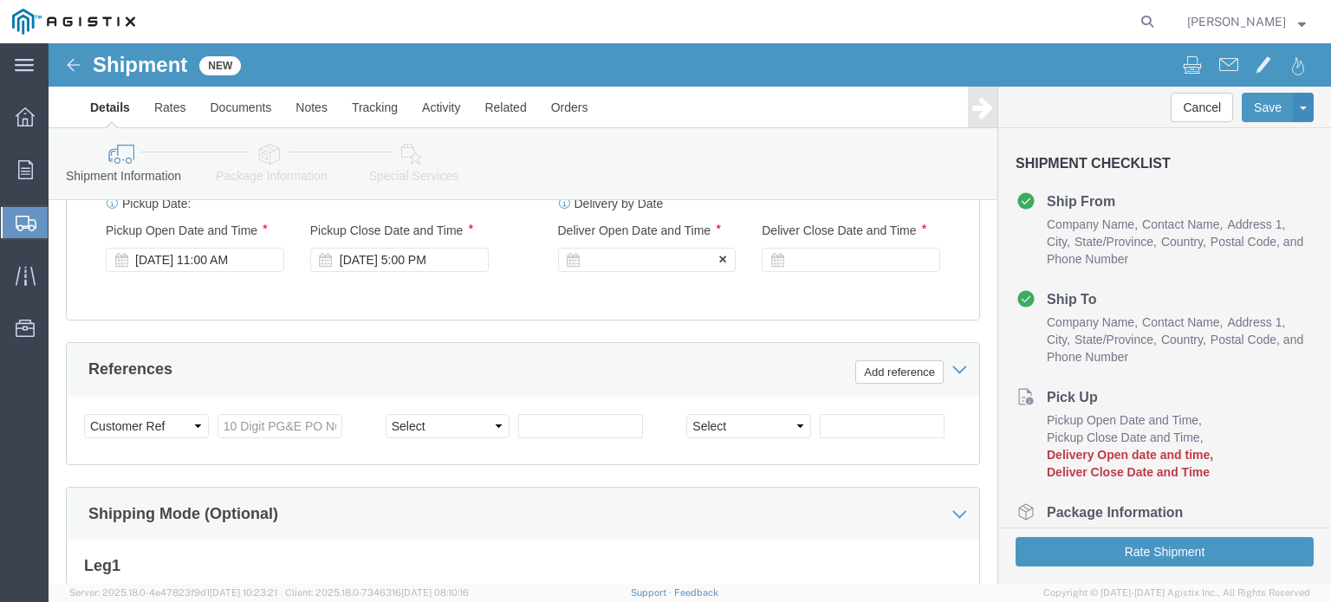
click div "Delivery Start Date Delivery Start Time Deliver Open Date and Time"
click div
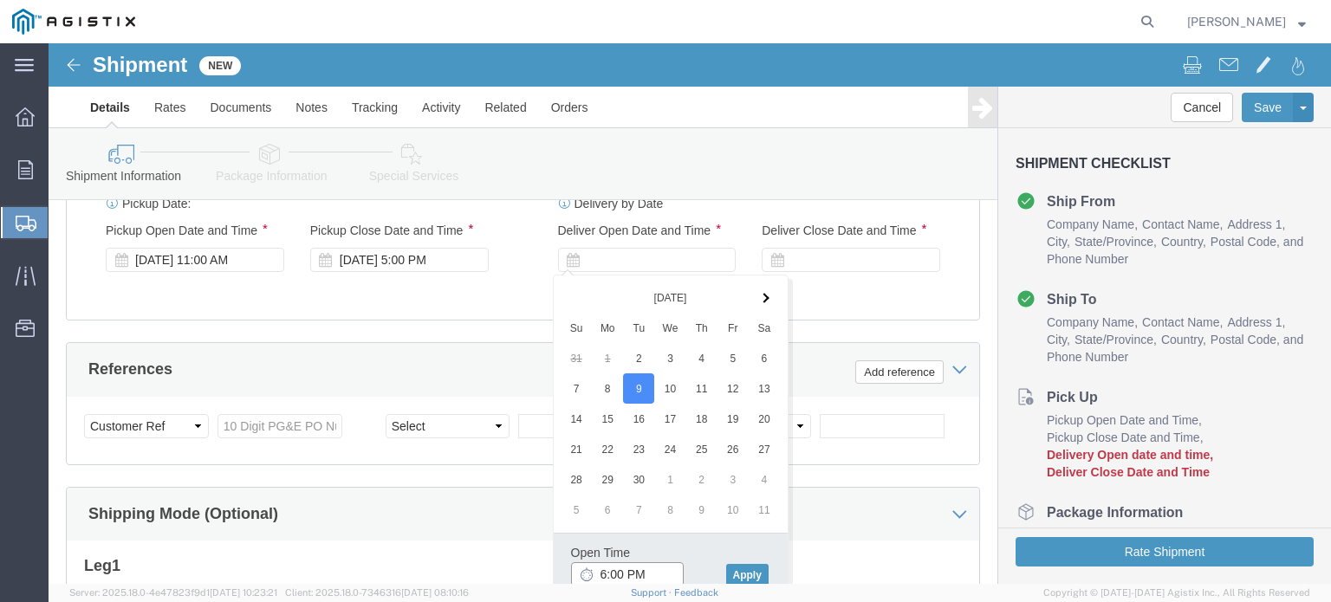
click input "6:00 PM"
type input "9:00 AM"
drag, startPoint x: 683, startPoint y: 527, endPoint x: 736, endPoint y: 306, distance: 227.3
click button "Apply"
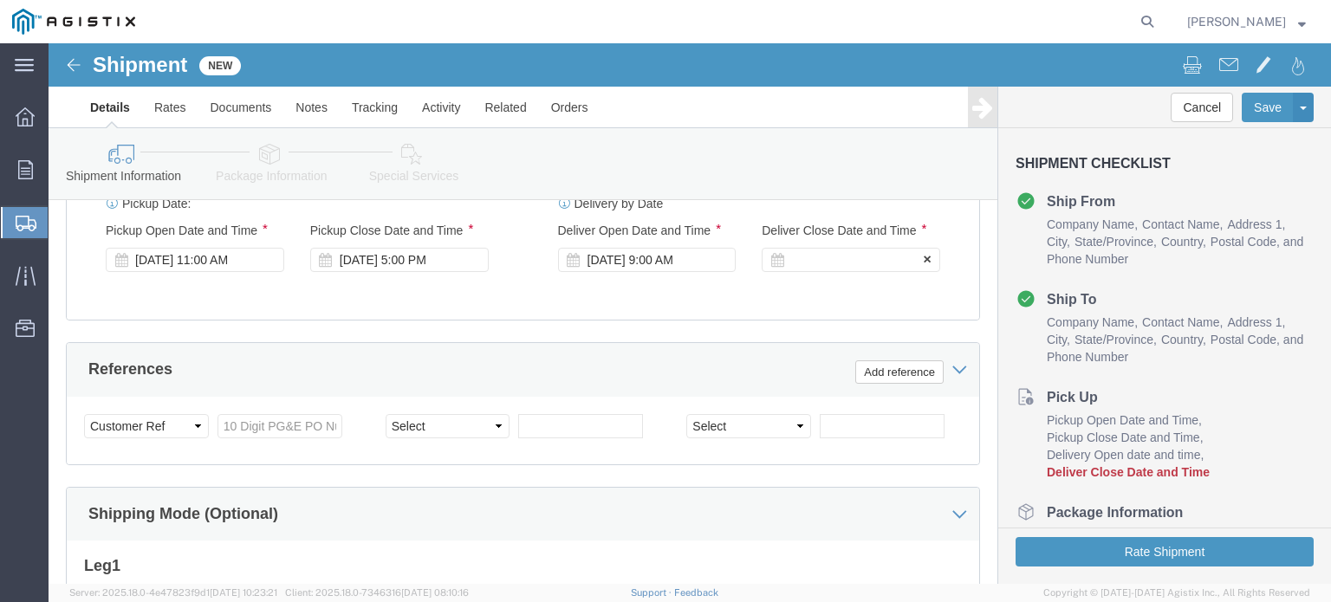
click div
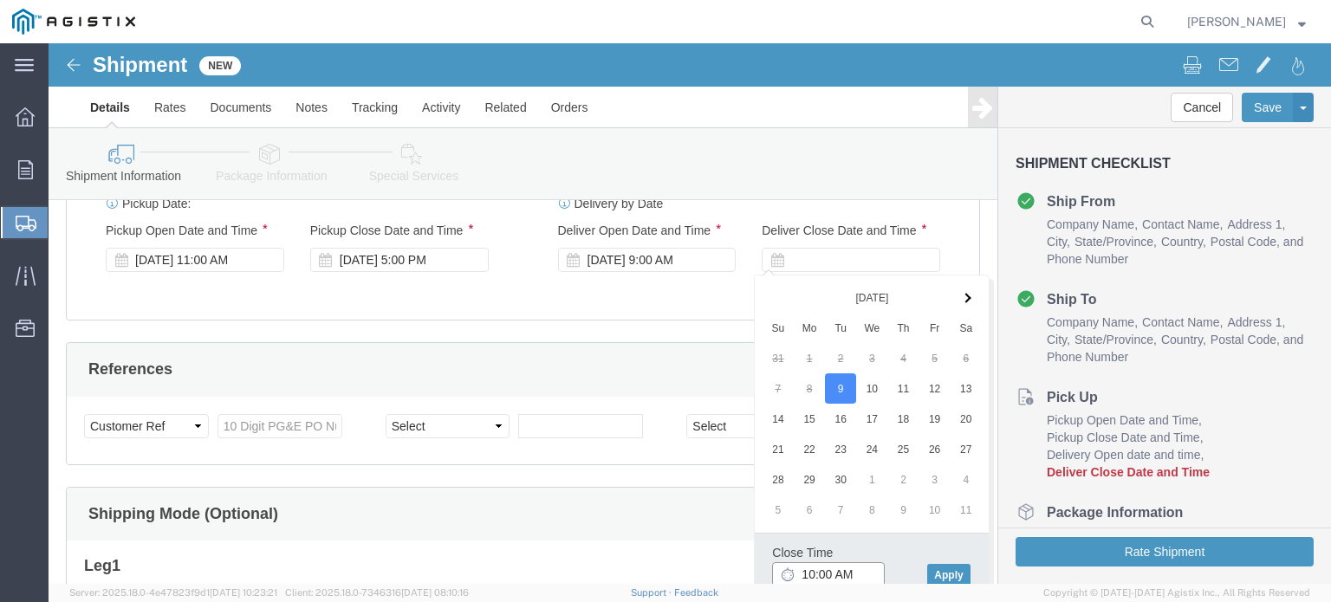
click input "10:00 AM"
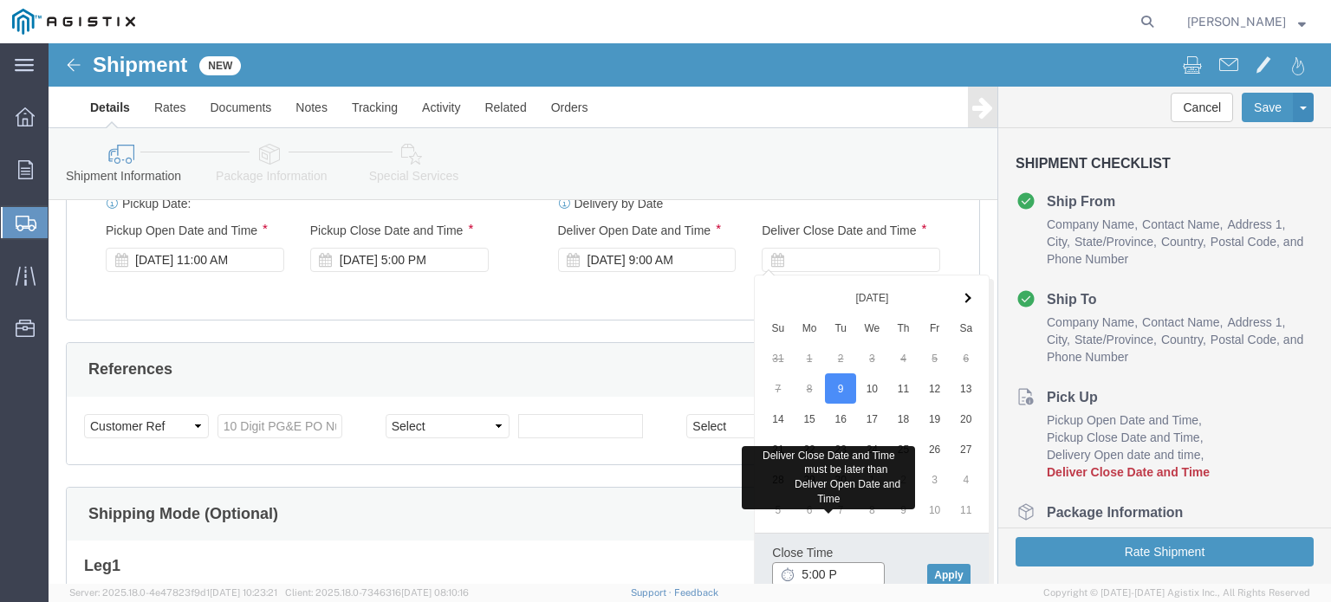
type input "5:00 PM"
click button "Apply"
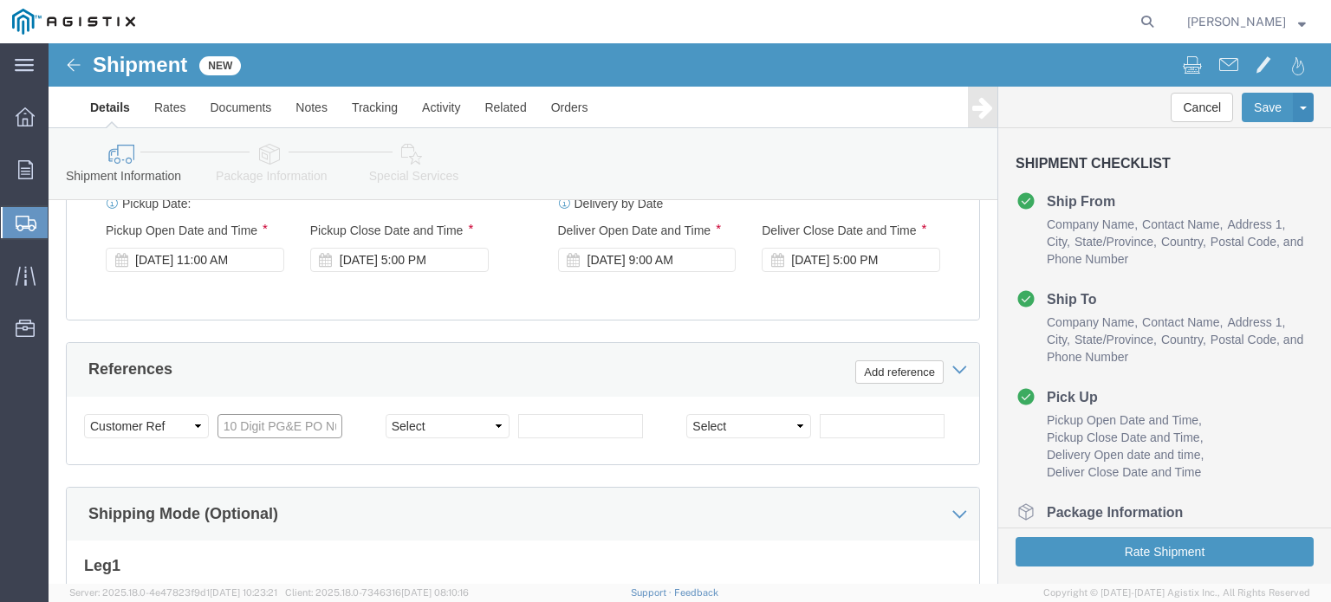
click input "text"
type input "2701233641"
select select "PCKSLIP"
type input "141309"
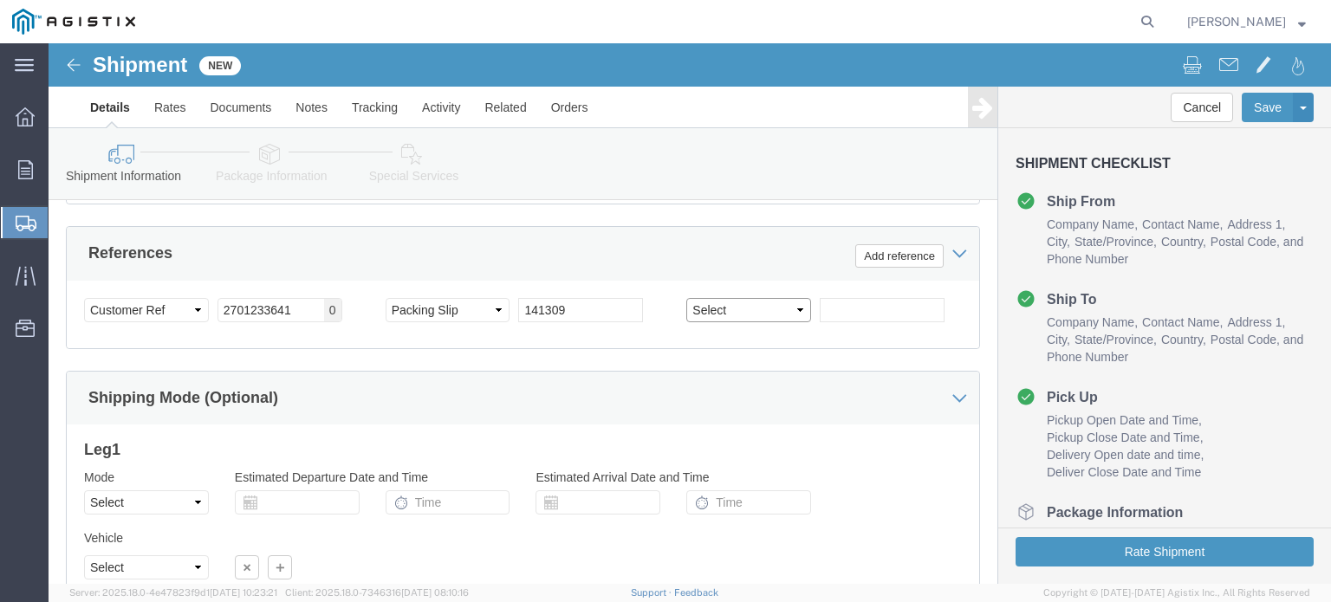
scroll to position [1280, 0]
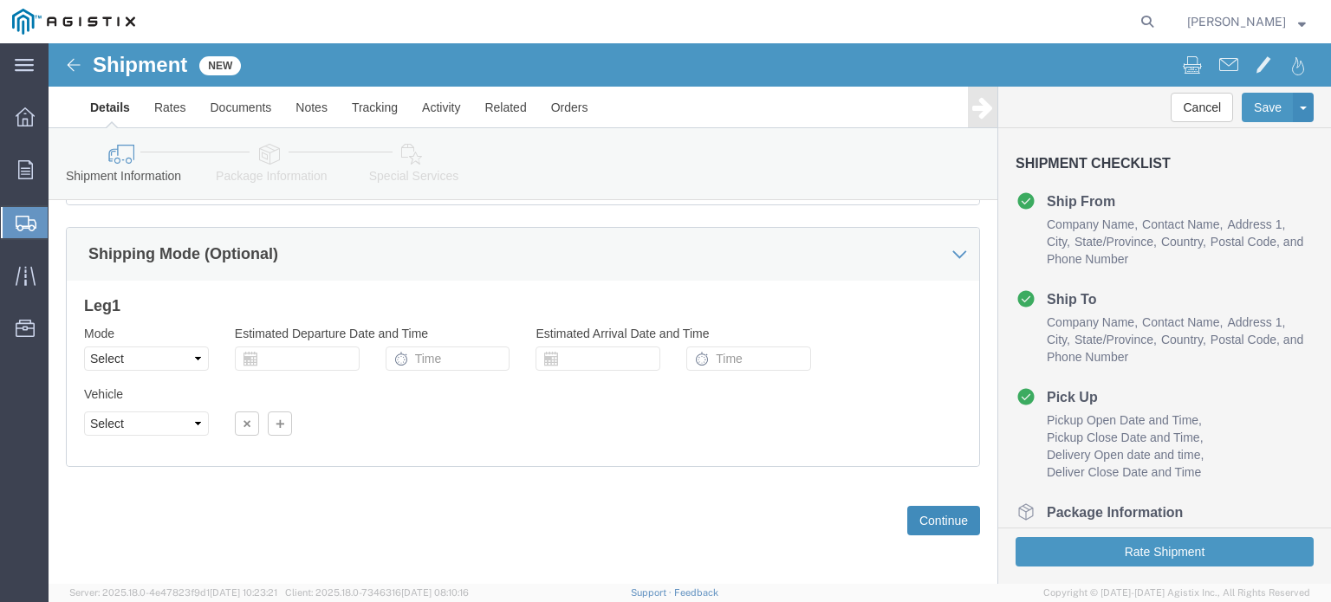
click button "Continue"
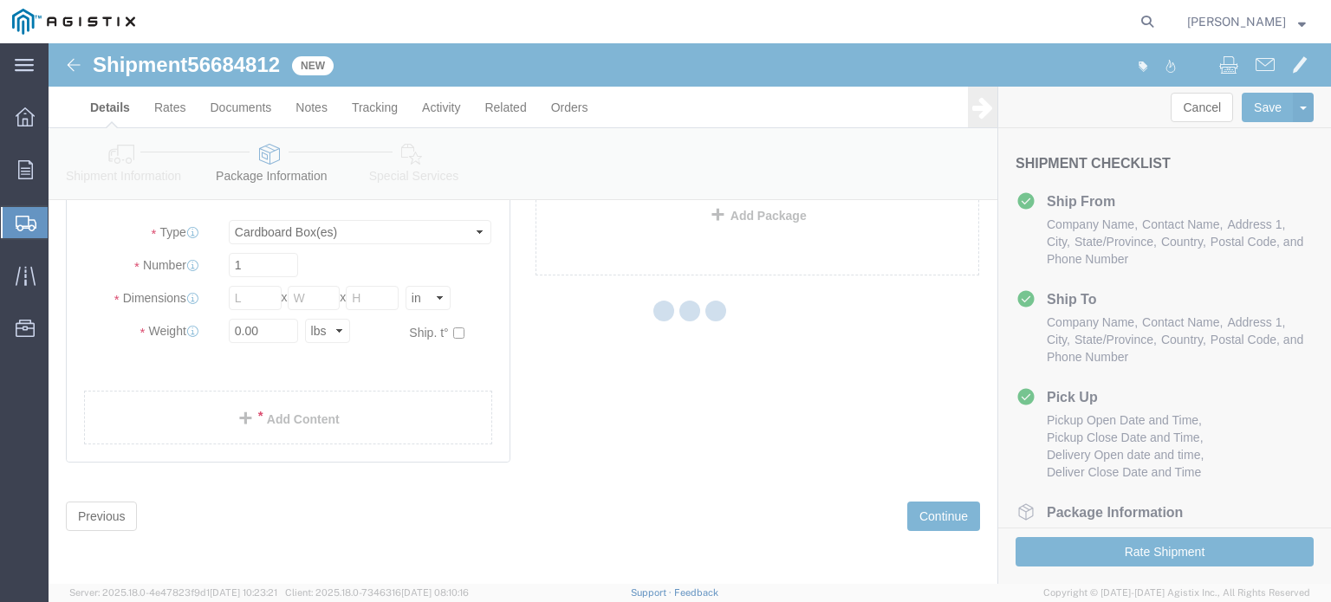
scroll to position [25, 0]
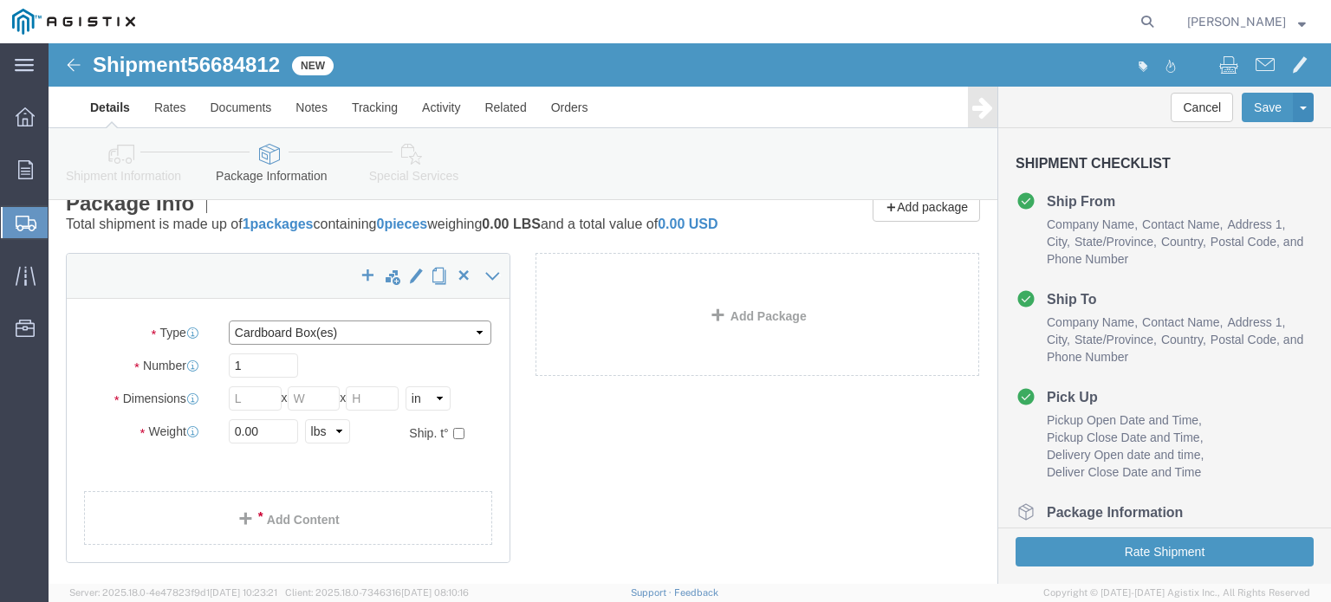
click select "Select Bulk Bundle(s) Cardboard Box(es) Carton(s) Crate(s) Drum(s) (Fiberboard)…"
select select "PSNS"
click select "Select Bulk Bundle(s) Cardboard Box(es) Carton(s) Crate(s) Drum(s) (Fiberboard)…"
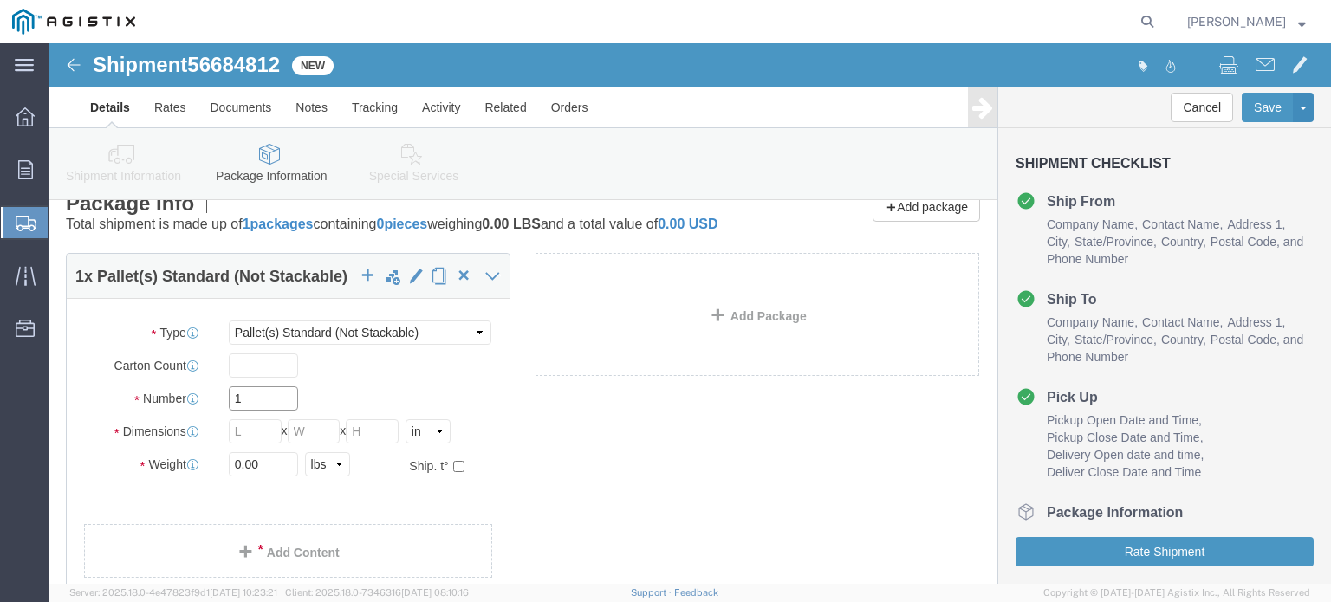
click input "1"
drag, startPoint x: 211, startPoint y: 410, endPoint x: 226, endPoint y: 410, distance: 14.7
click input "text"
type input "45"
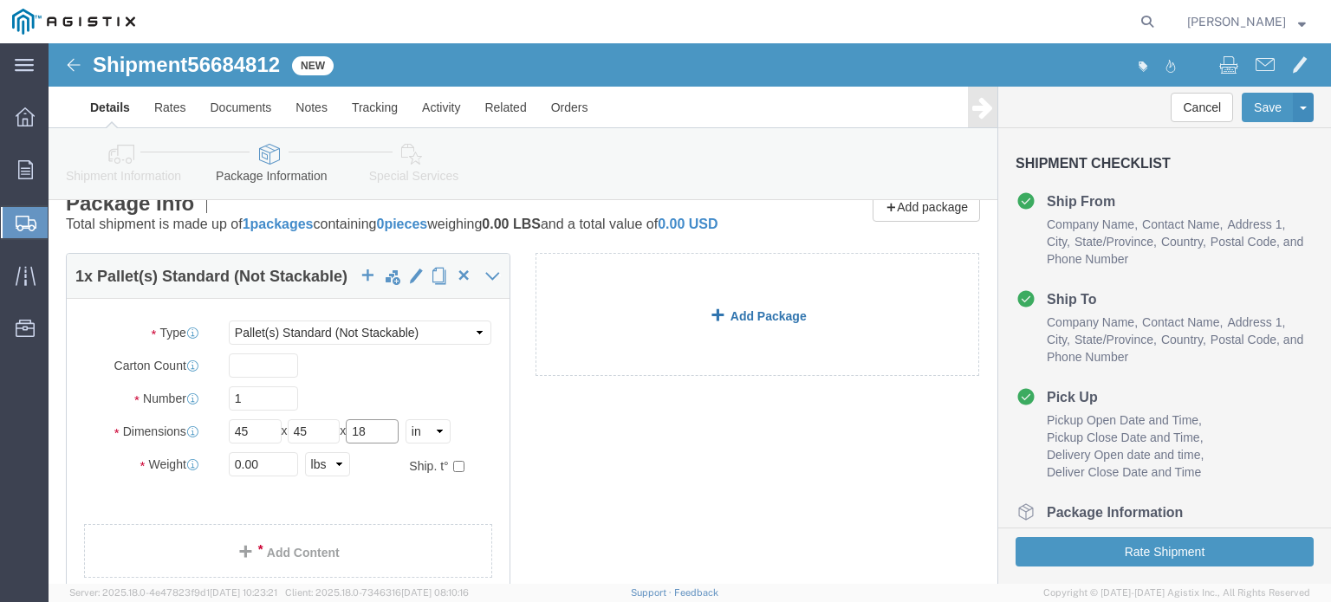
type input "18"
type input "788"
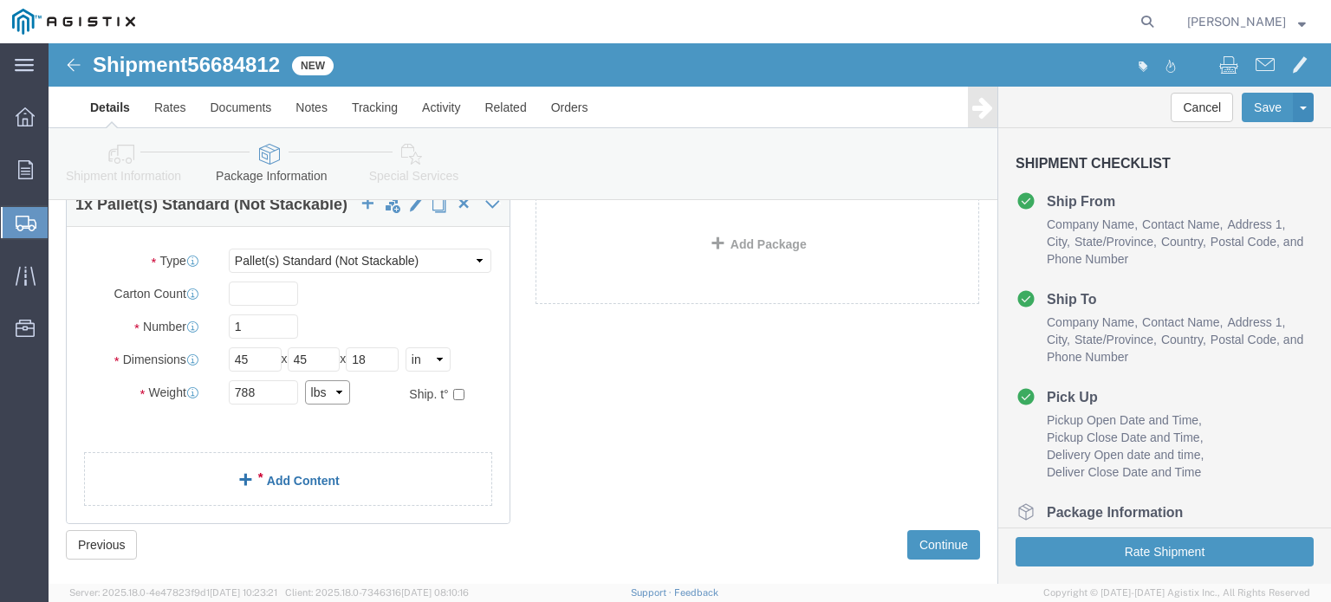
scroll to position [143, 0]
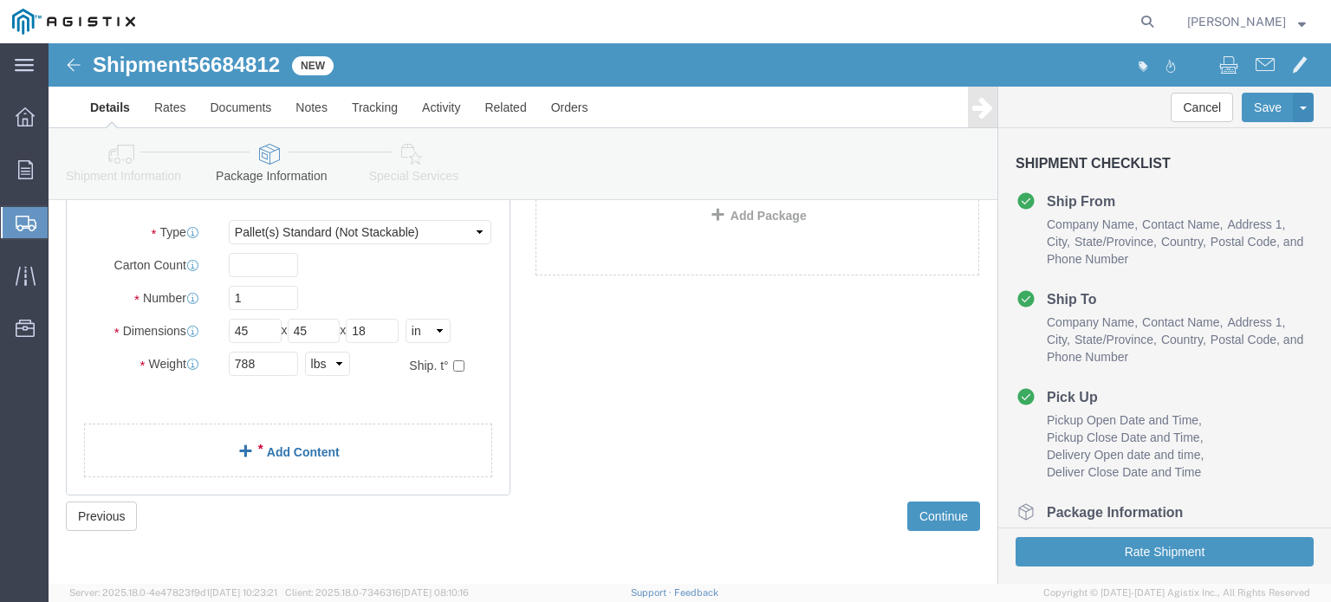
click link "Add Content"
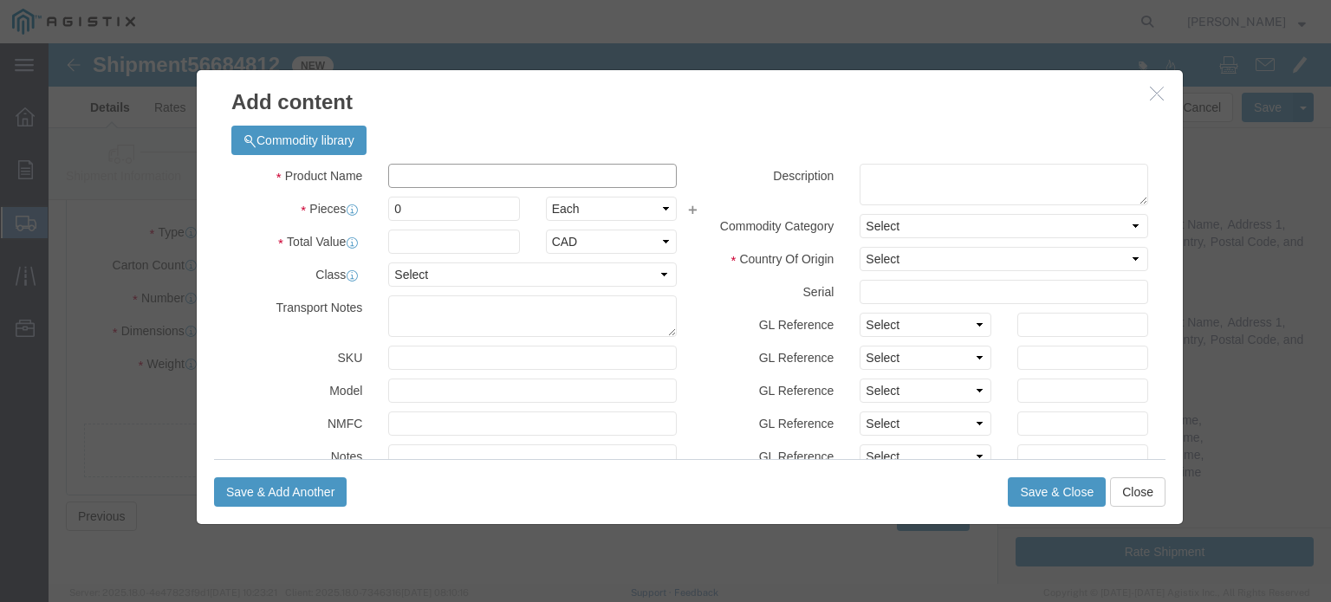
click input "text"
drag, startPoint x: 398, startPoint y: 130, endPoint x: 625, endPoint y: 91, distance: 230.3
click input "48 lbs"
type input "48lb mag anodes with 50ft wire"
click textarea
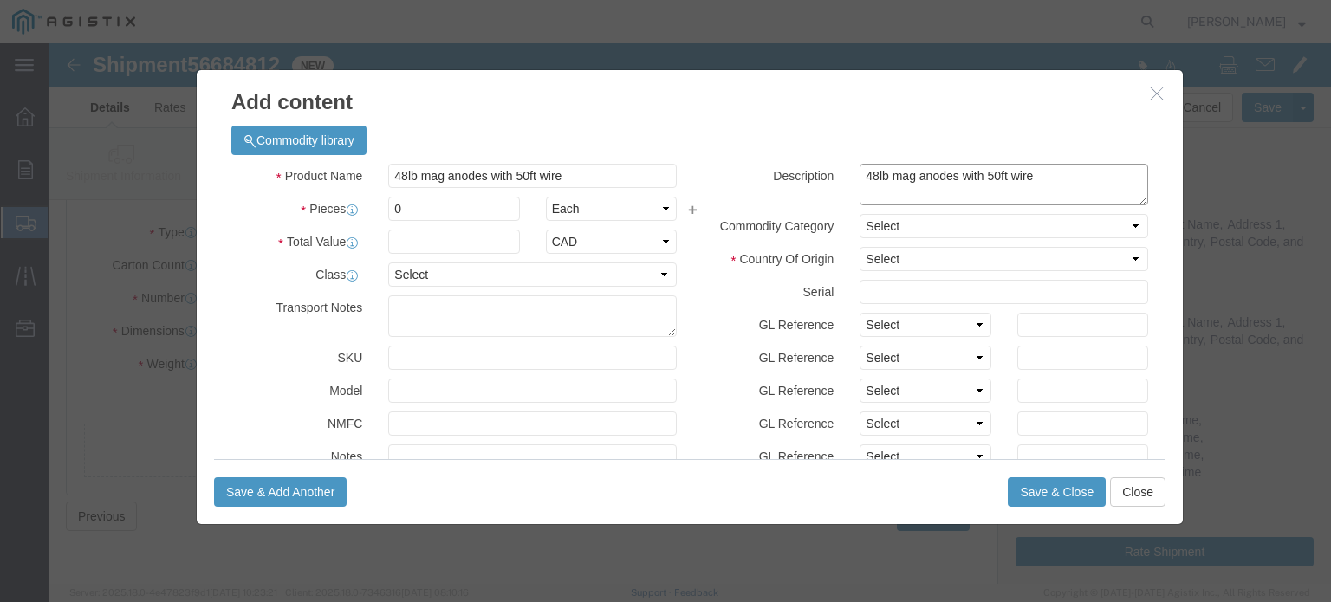
type textarea "48lb mag anodes with 50ft wire"
drag, startPoint x: 327, startPoint y: 160, endPoint x: 305, endPoint y: 154, distance: 22.5
click div "Pieces 0 Select Bag Barrels 100Board Feet Bottle Box Blister Pack Carats Can Ca…"
type input "8"
drag, startPoint x: 382, startPoint y: 191, endPoint x: 399, endPoint y: 204, distance: 21.1
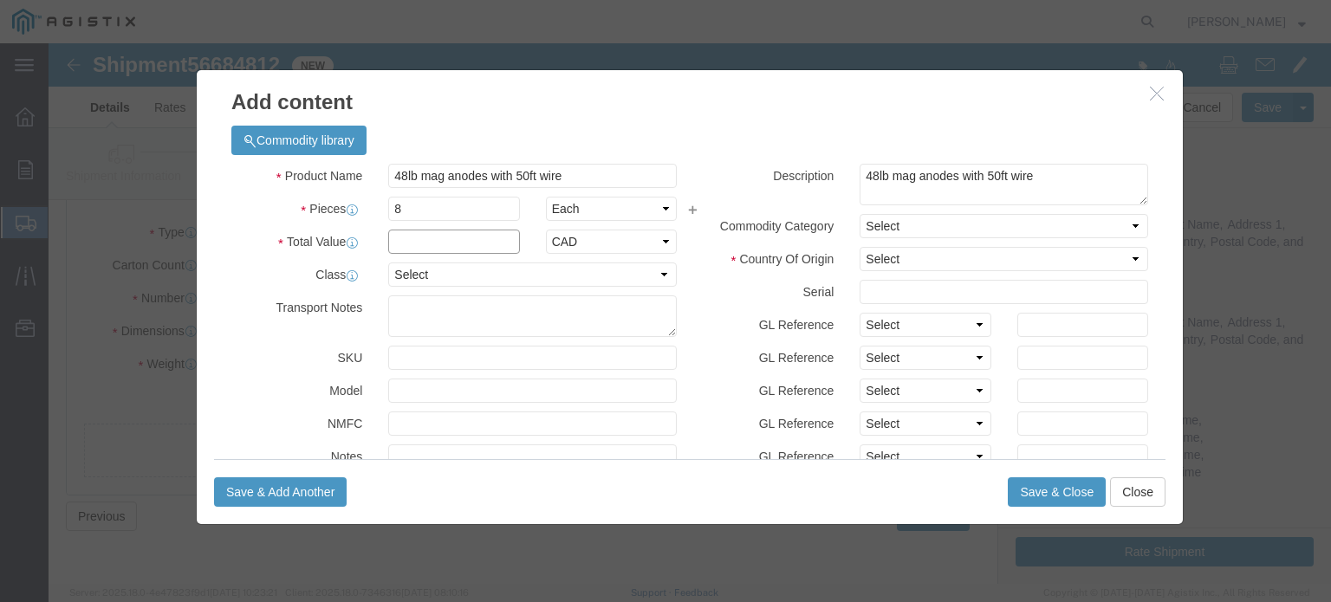
click input "text"
type input "1803.44"
select select "USD"
click select "Select 50 55 60 65 70 85 92.5 100 125 175 250 300 400"
select select "55"
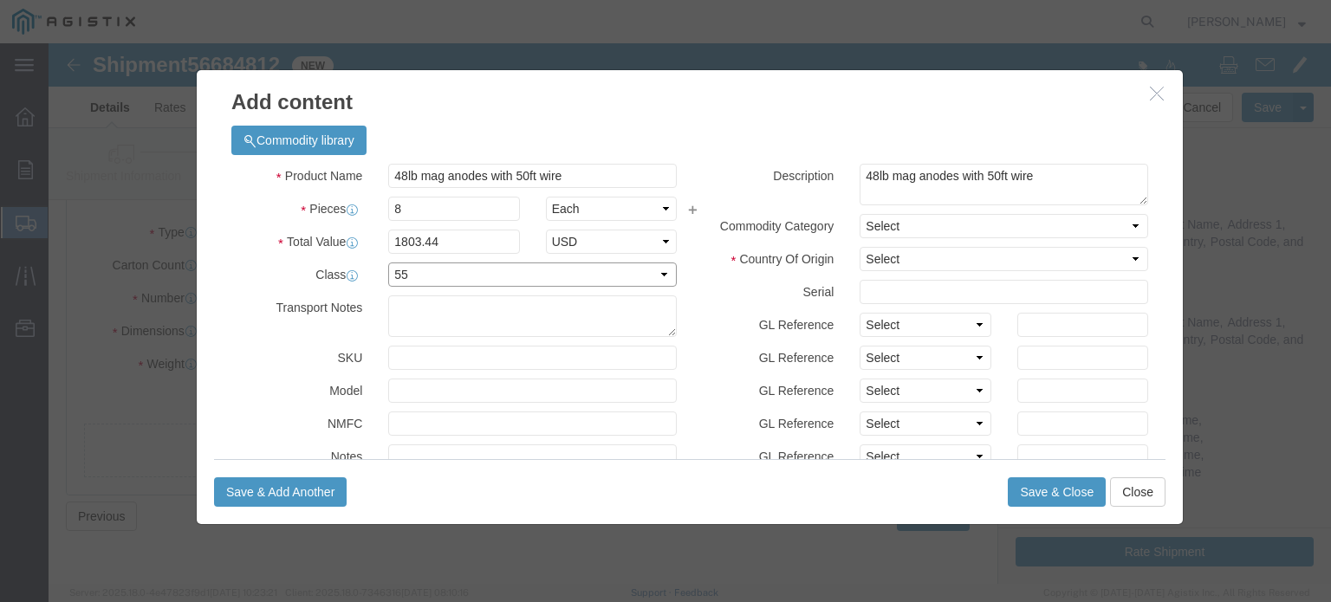
click select "Select 50 55 60 65 70 85 92.5 100 125 175 250 300 400"
click input "text"
type input "MAQ00482"
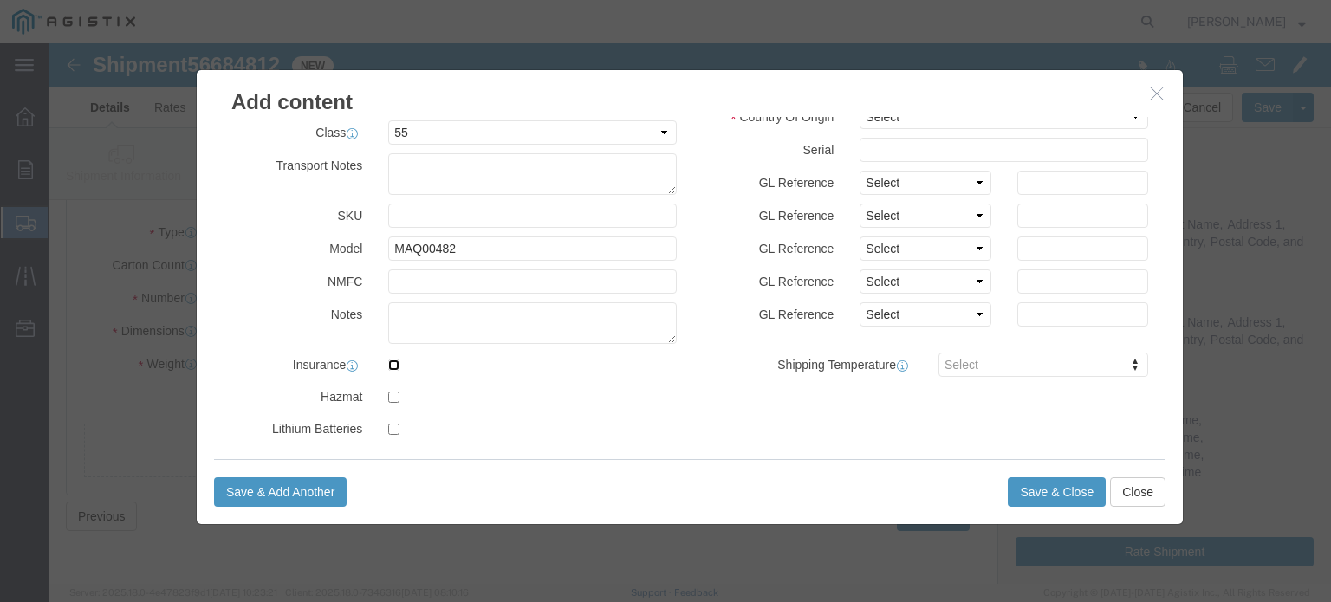
scroll to position [87, 0]
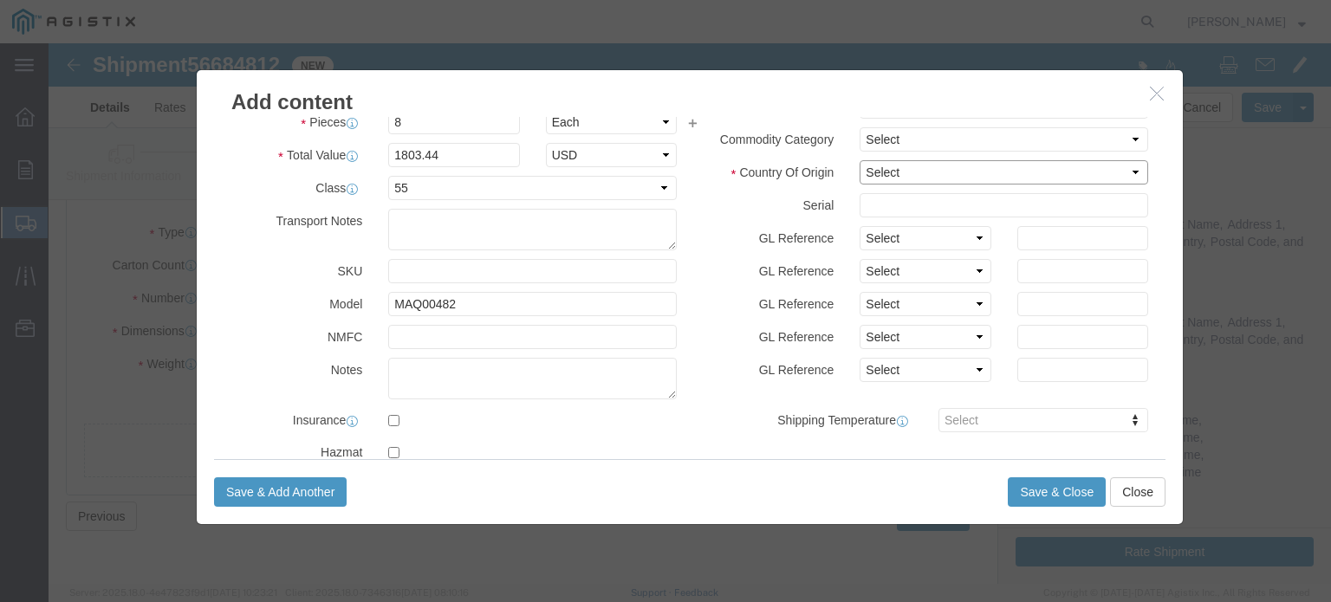
drag, startPoint x: 838, startPoint y: 127, endPoint x: 846, endPoint y: 130, distance: 9.0
click select "Select [GEOGRAPHIC_DATA] [GEOGRAPHIC_DATA] [GEOGRAPHIC_DATA] [GEOGRAPHIC_DATA] …"
select select "CA"
click select "Select [GEOGRAPHIC_DATA] [GEOGRAPHIC_DATA] [GEOGRAPHIC_DATA] [GEOGRAPHIC_DATA] …"
click select "Select Account Type Activity ID Airline Appointment Number ASN Batch Number Bil…"
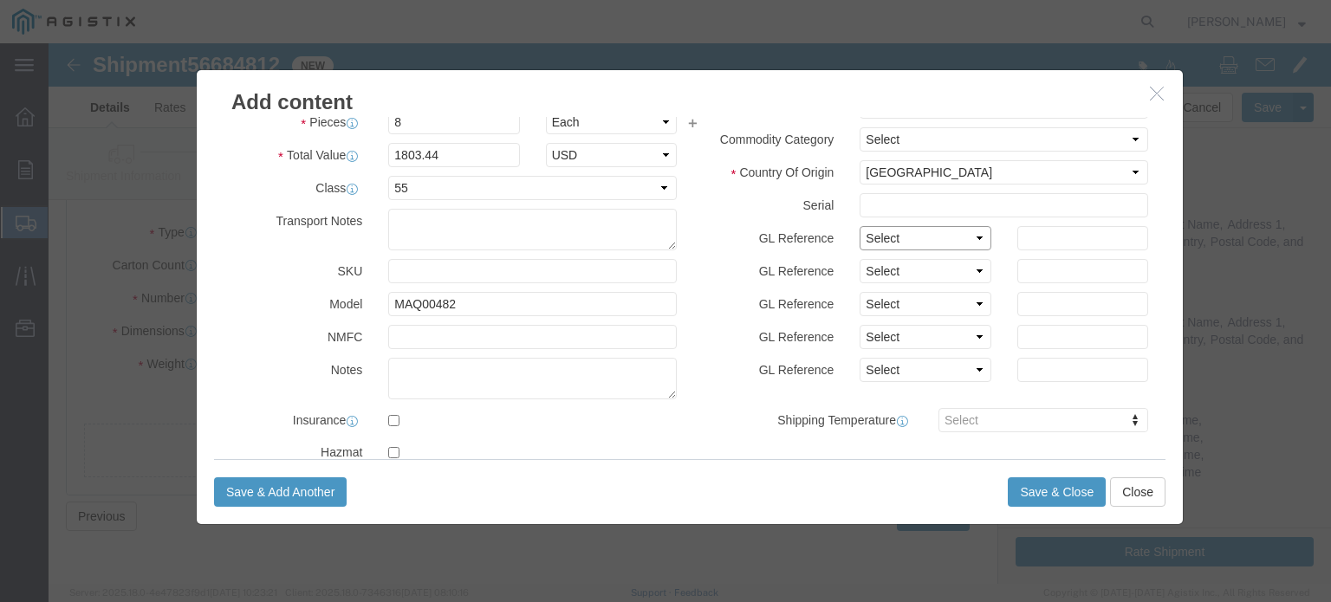
click select "Select Account Type Activity ID Airline Appointment Number ASN Batch Number Bil…"
select select "PURCHORD"
click select "Select Account Type Activity ID Airline Appointment Number ASN Batch Number Bil…"
click input "text"
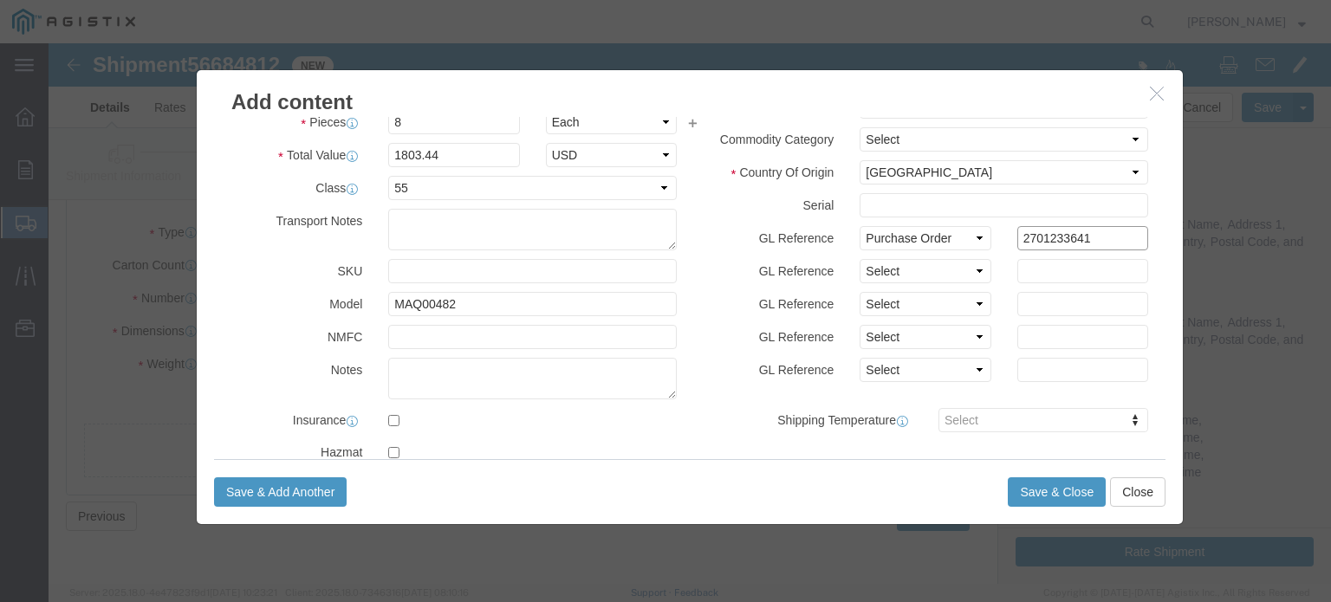
type input "2701233641"
select select "[PERSON_NAME]"
type input "1"
select select "PCKSLIP"
type input "141309"
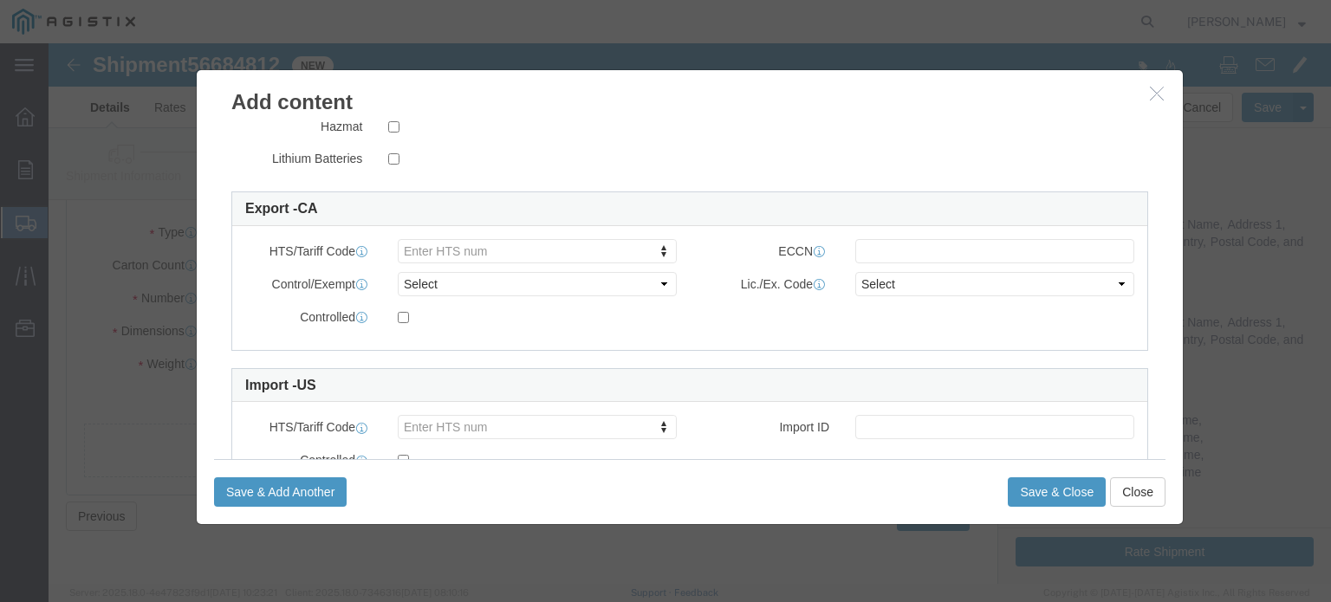
scroll to position [484, 0]
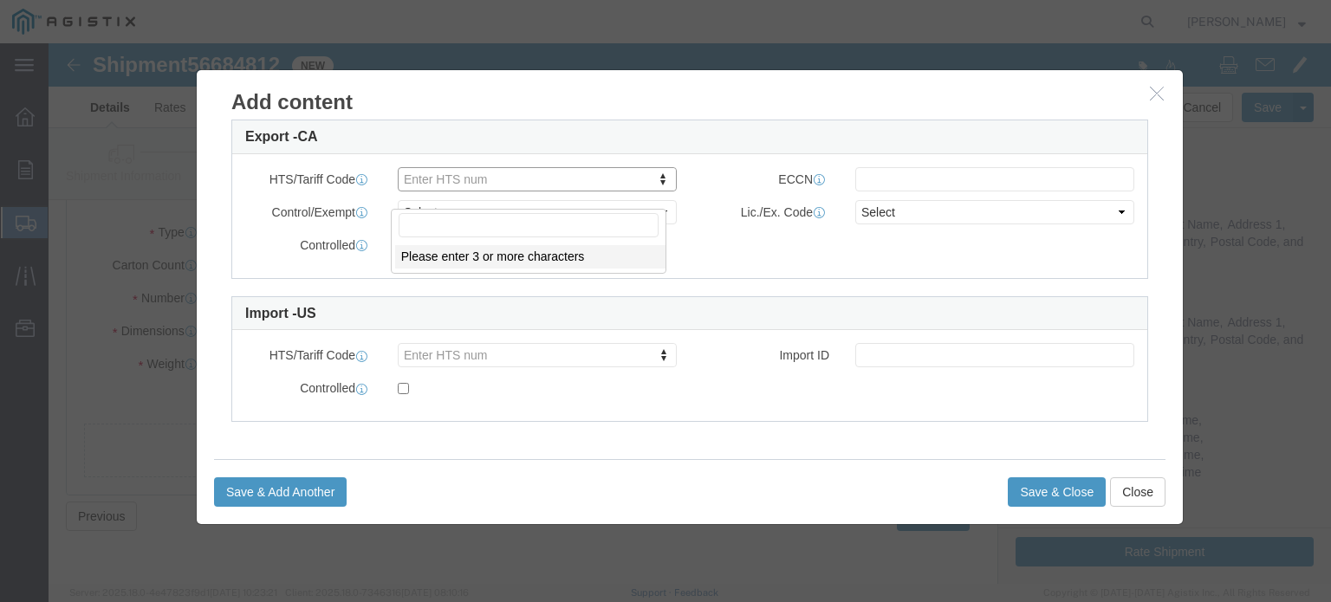
type input "141126"
drag, startPoint x: 423, startPoint y: 166, endPoint x: 312, endPoint y: 157, distance: 111.3
click body "Shipment 56684812 New Details Rates Documents Notes Tracking Activity Related O…"
paste input "8543.30.90__"
click input "8543.30.90"
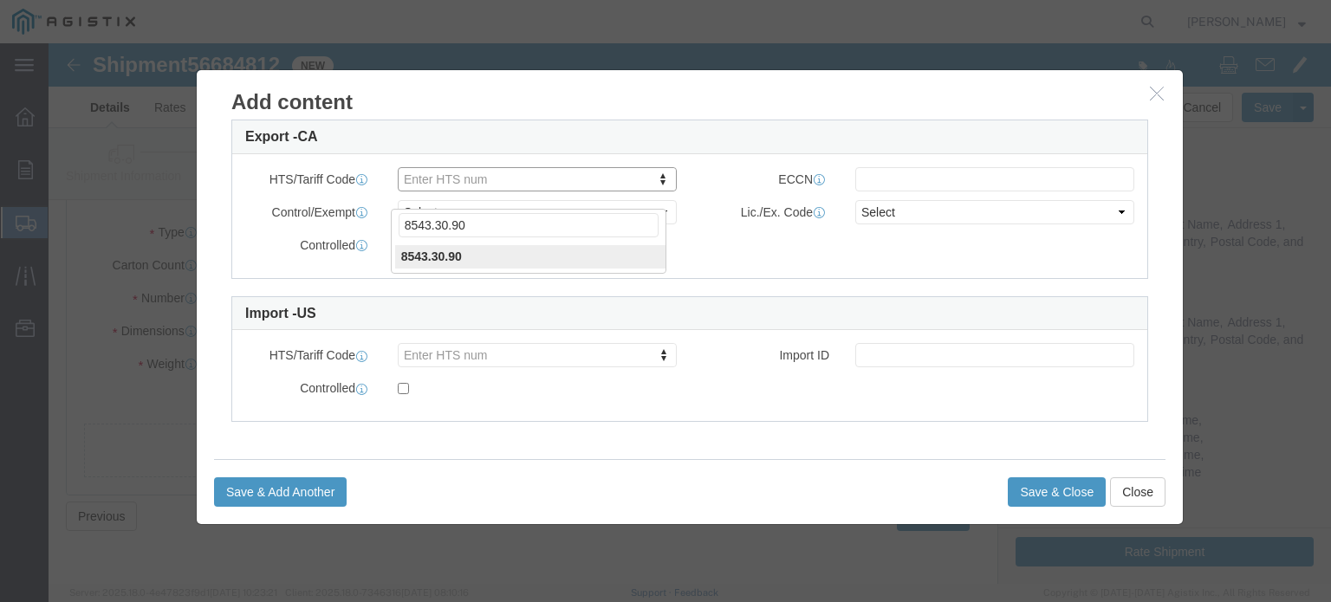
click input "8543.30.90"
type input "8543.30.9080"
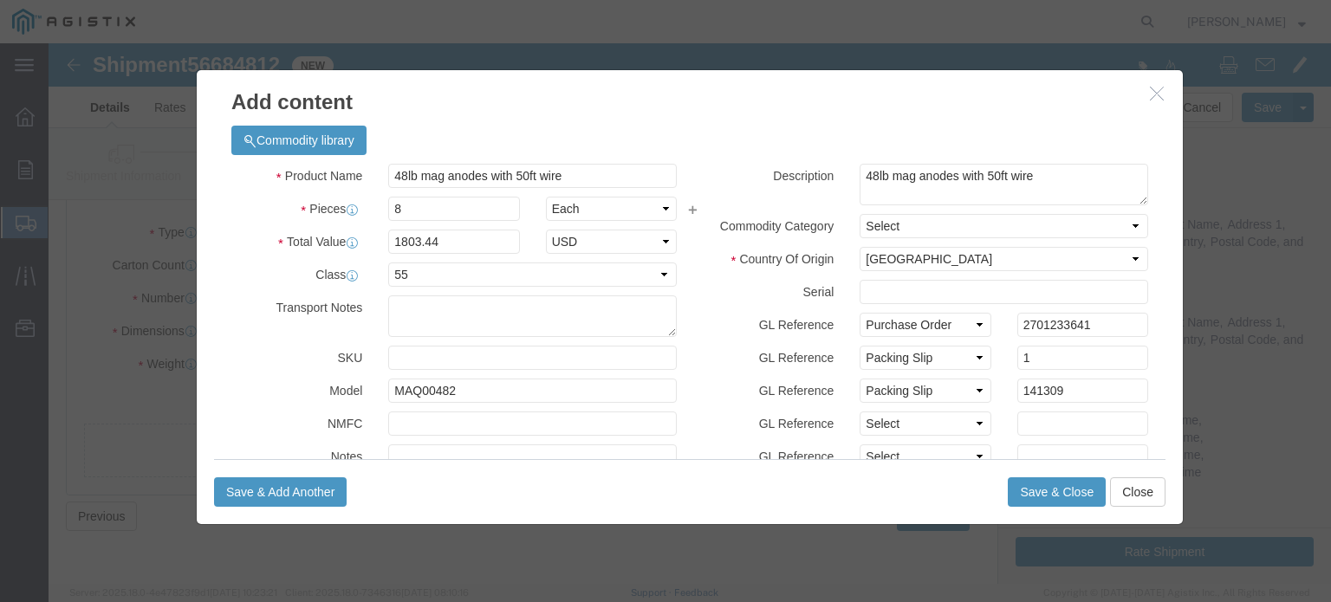
scroll to position [0, 0]
click button "Save & Close"
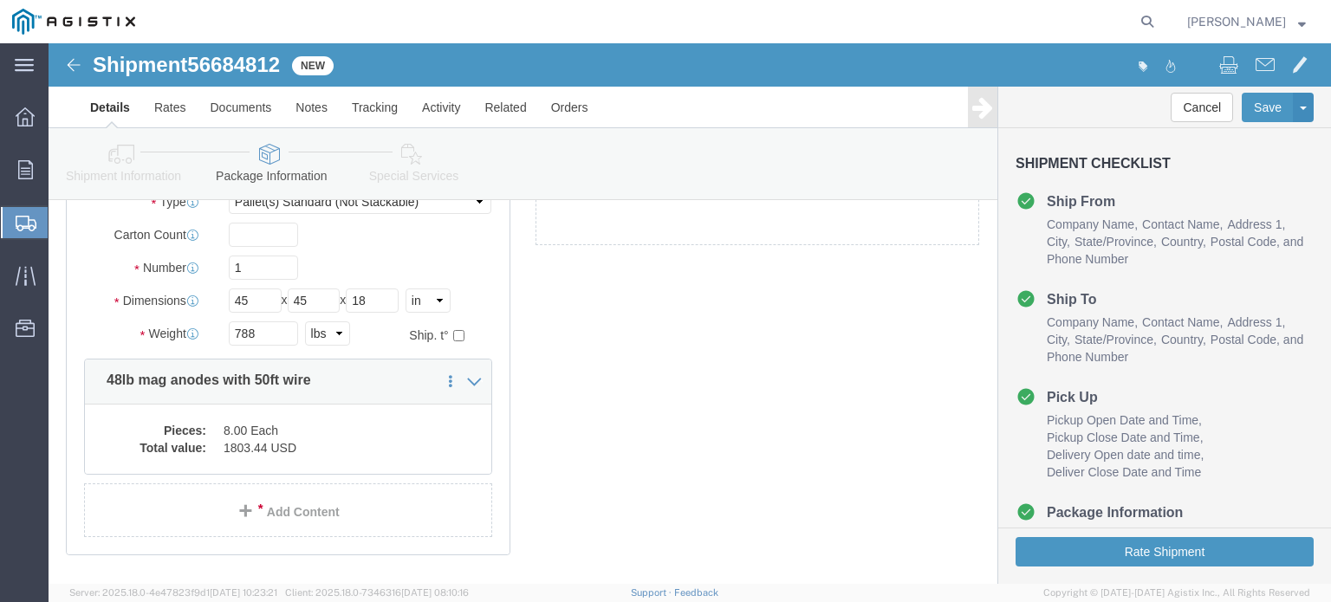
scroll to position [266, 0]
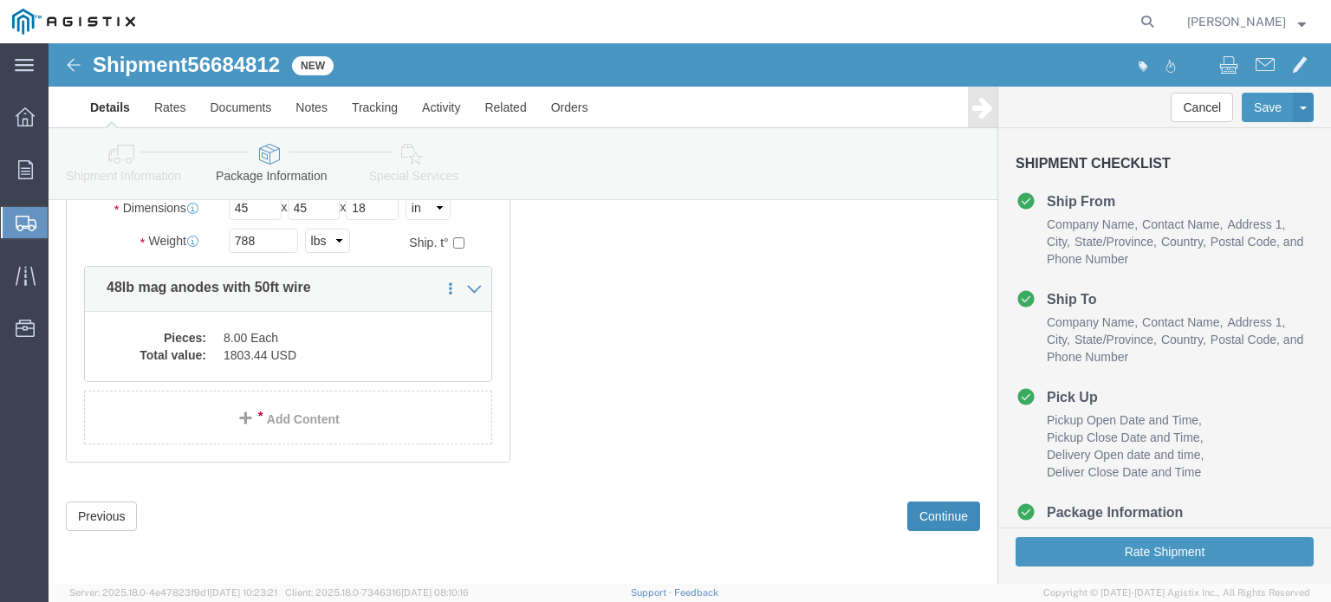
click button "Continue"
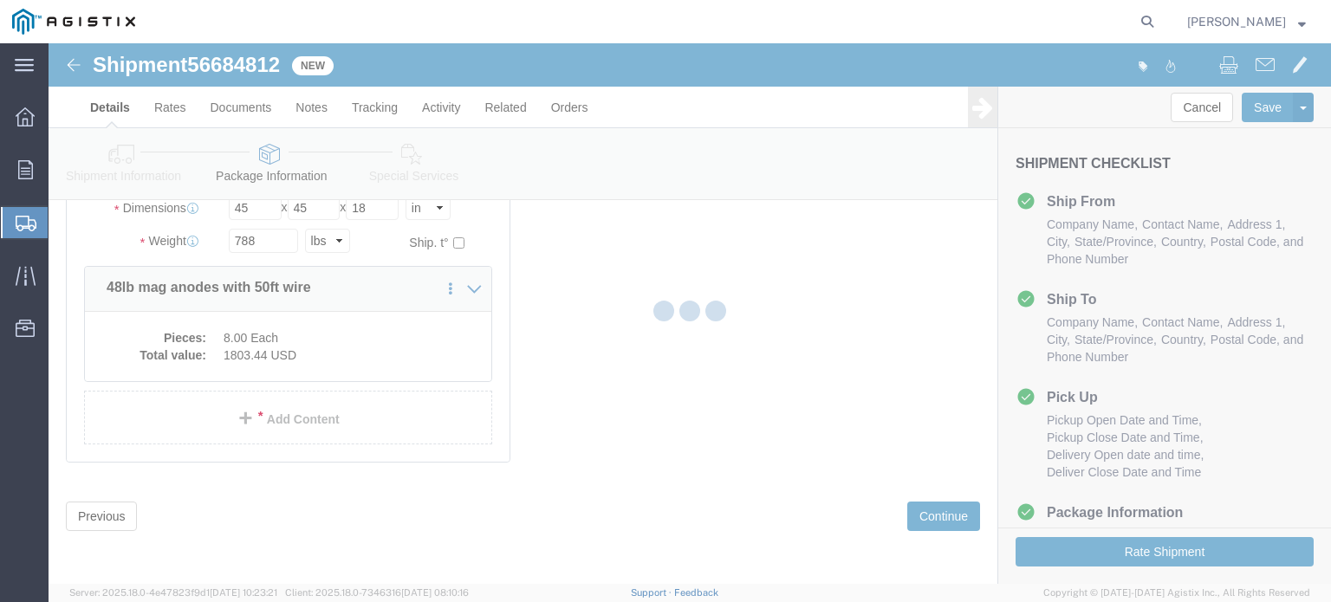
select select
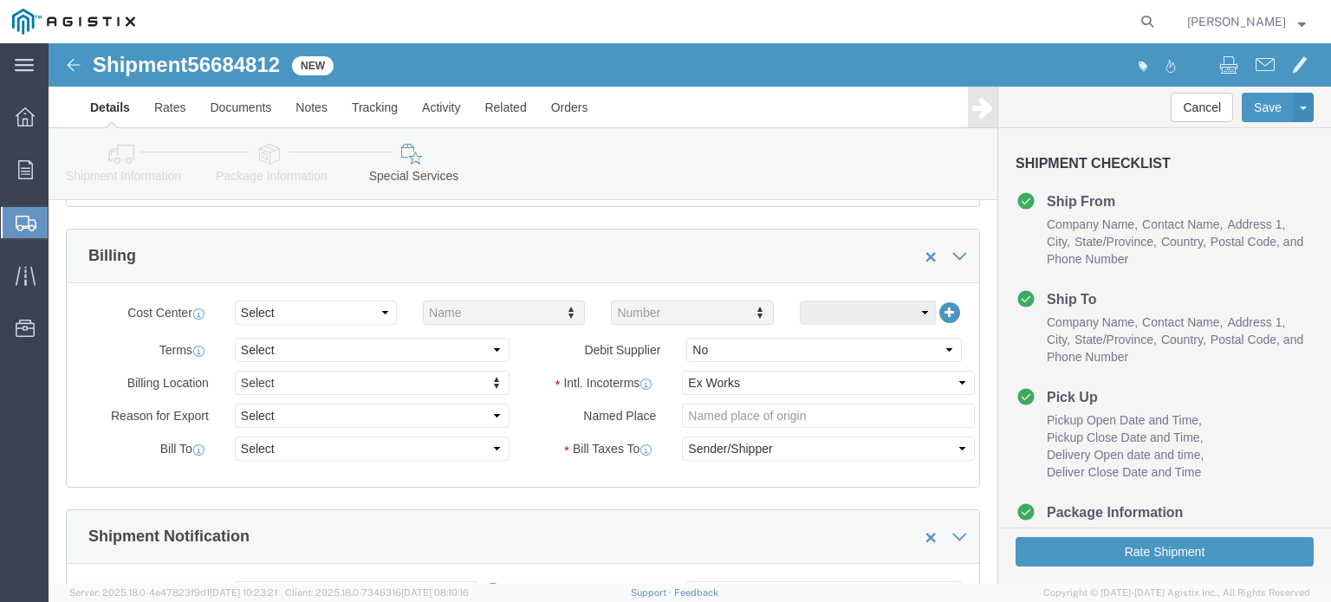
scroll to position [479, 0]
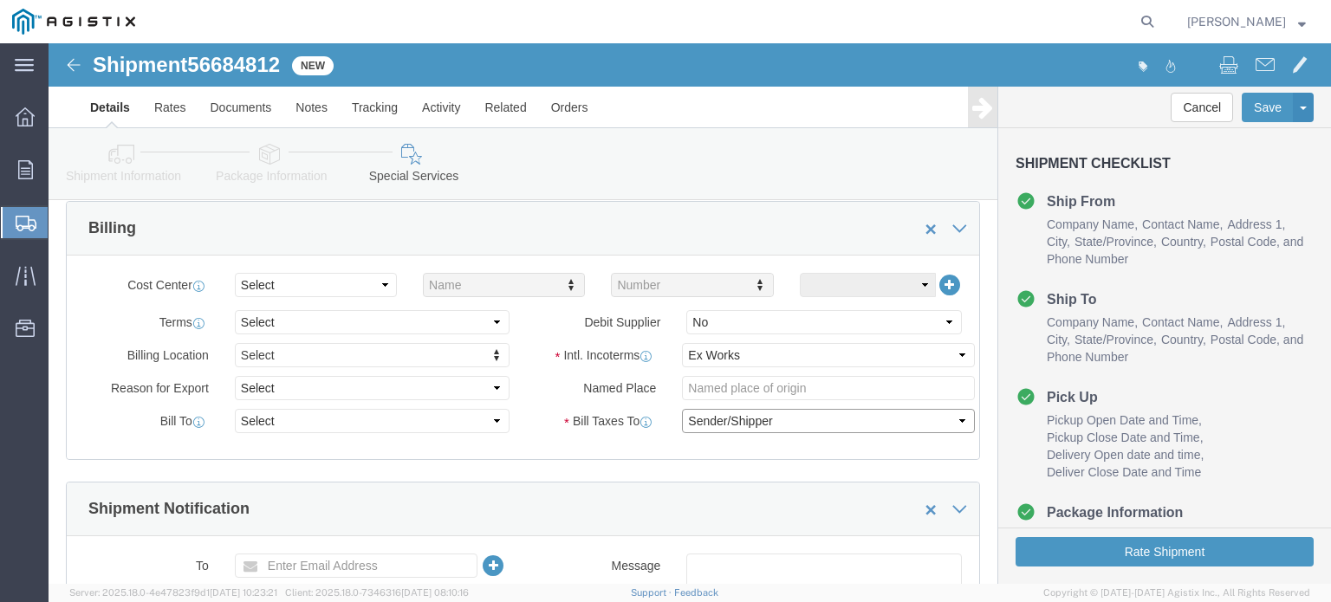
click select "Select Recipient Account Sender/Shipper Third Party Account"
select select "RCPN"
click select "Select Recipient Account Sender/Shipper Third Party Account"
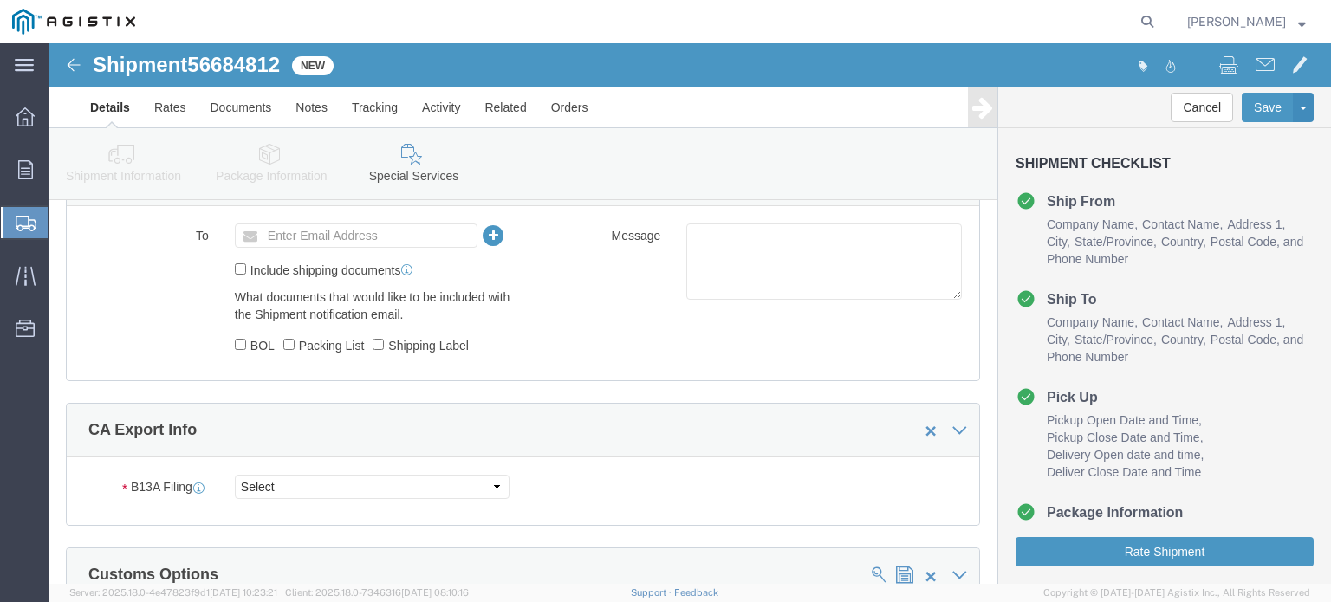
scroll to position [999, 0]
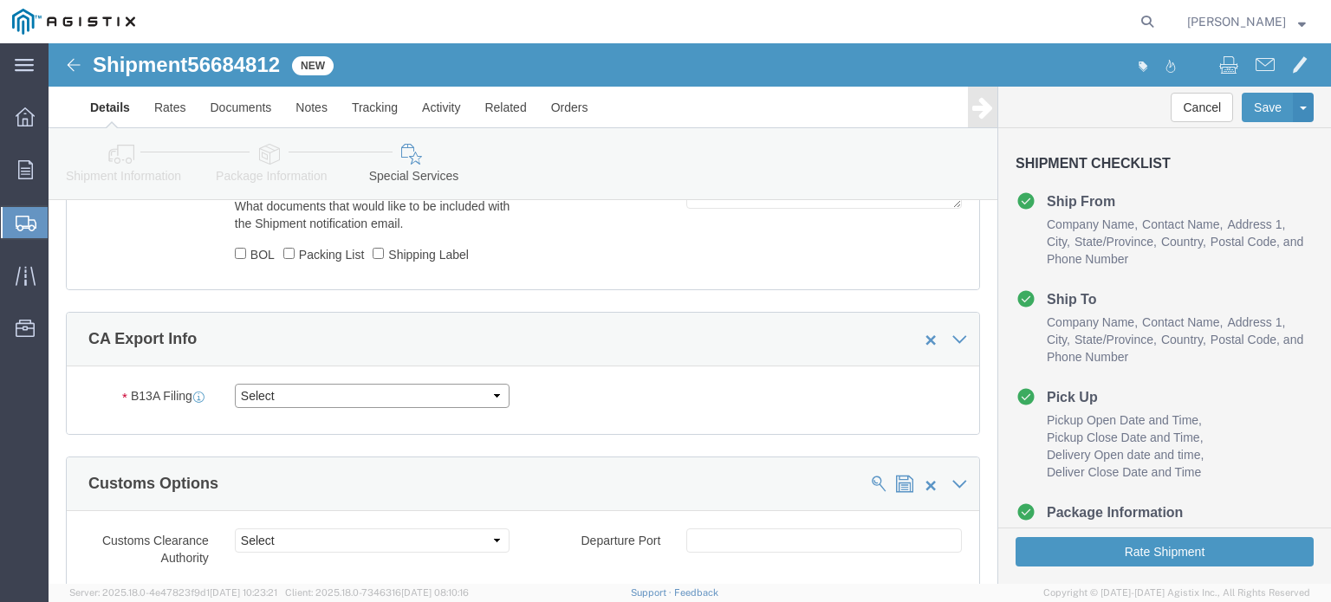
click select "Select Filed Electronically Manually Attached Not Required Summary Reporting"
select select "NOT_REQUIRED"
click select "Select Filed Electronically Manually Attached Not Required Summary Reporting"
click select "Select 01 02 03 04 05 06 07 08 10 11 12 13 14 15 16"
select select "01"
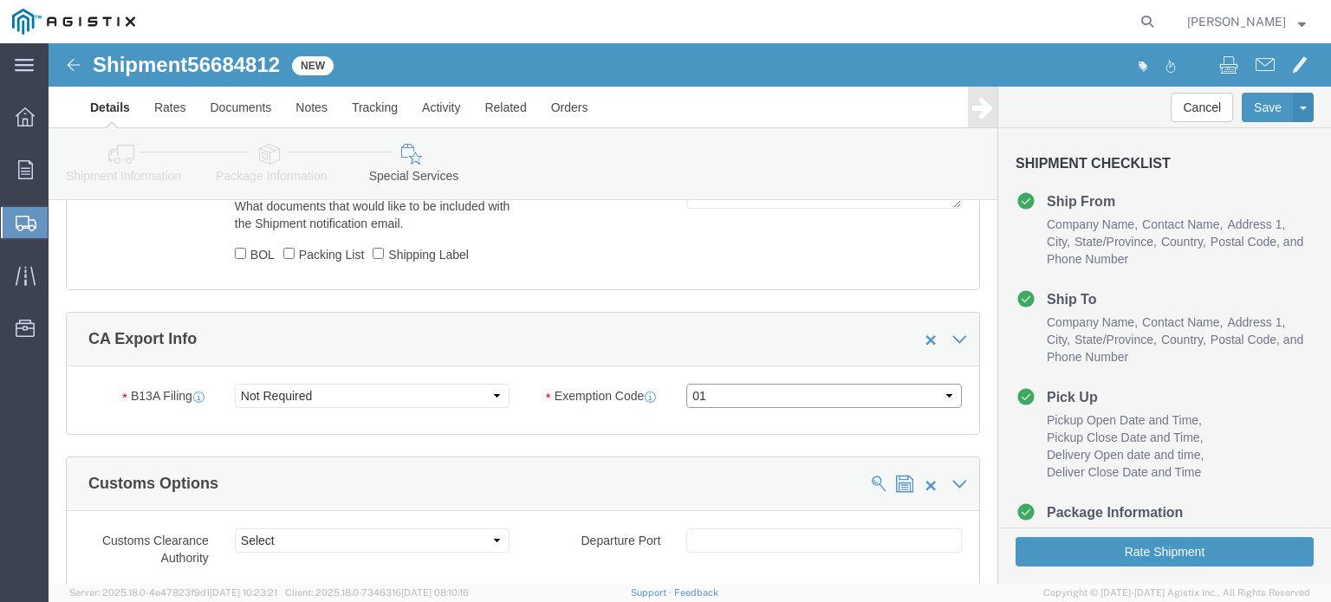
click select "Select 01 02 03 04 05 06 07 08 10 11 12 13 14 15 16"
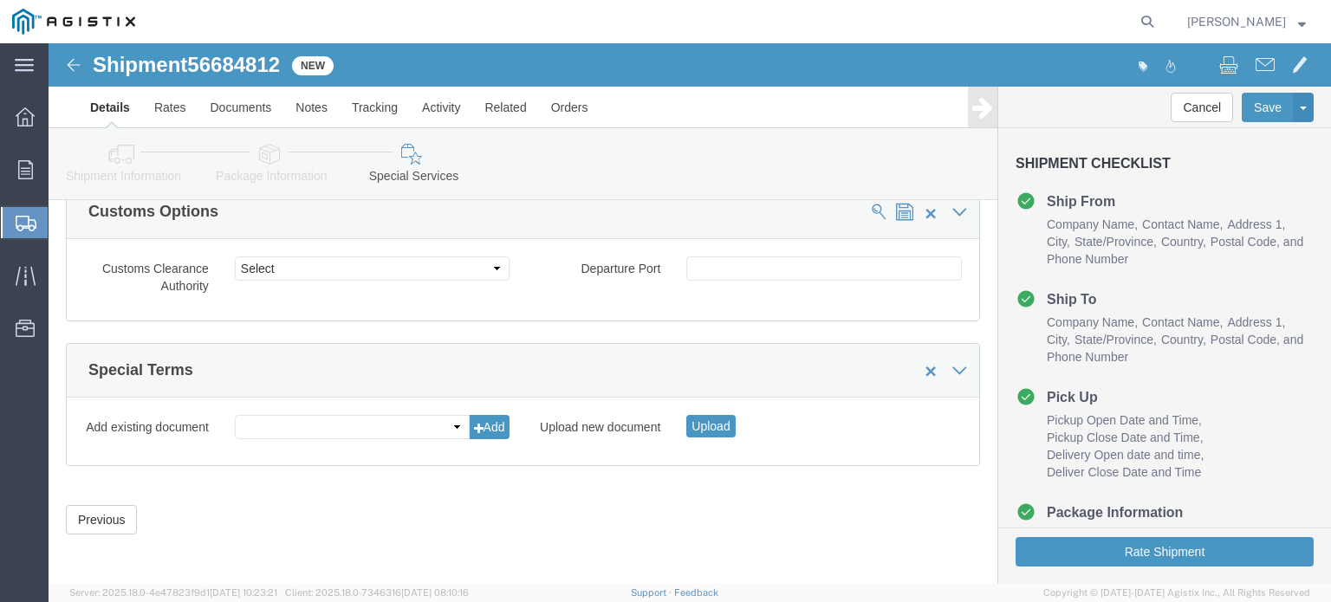
scroll to position [1274, 0]
click button "Upload"
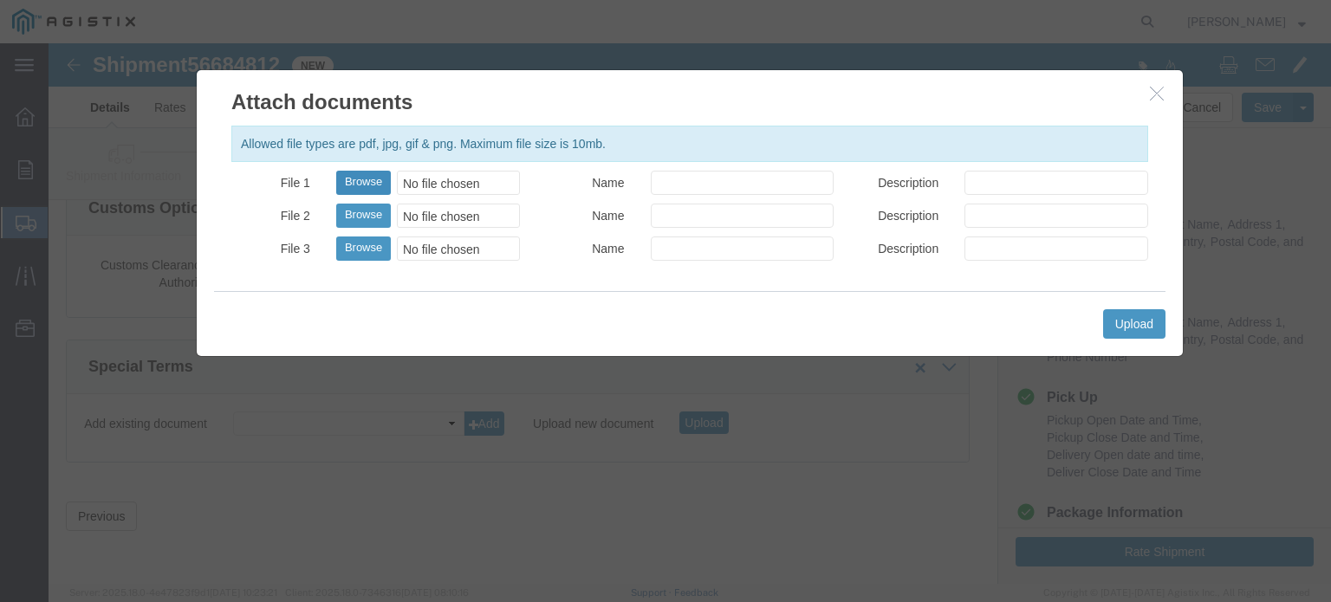
click button "Browse"
type input "C:\fakepath\USMCA_25762_20250902.pdf"
click div "Allowed file types are pdf, jpg, gif & png. Maximum file size is 10mb. File 1 B…"
click input "Name"
type input "USMCA Declaration"
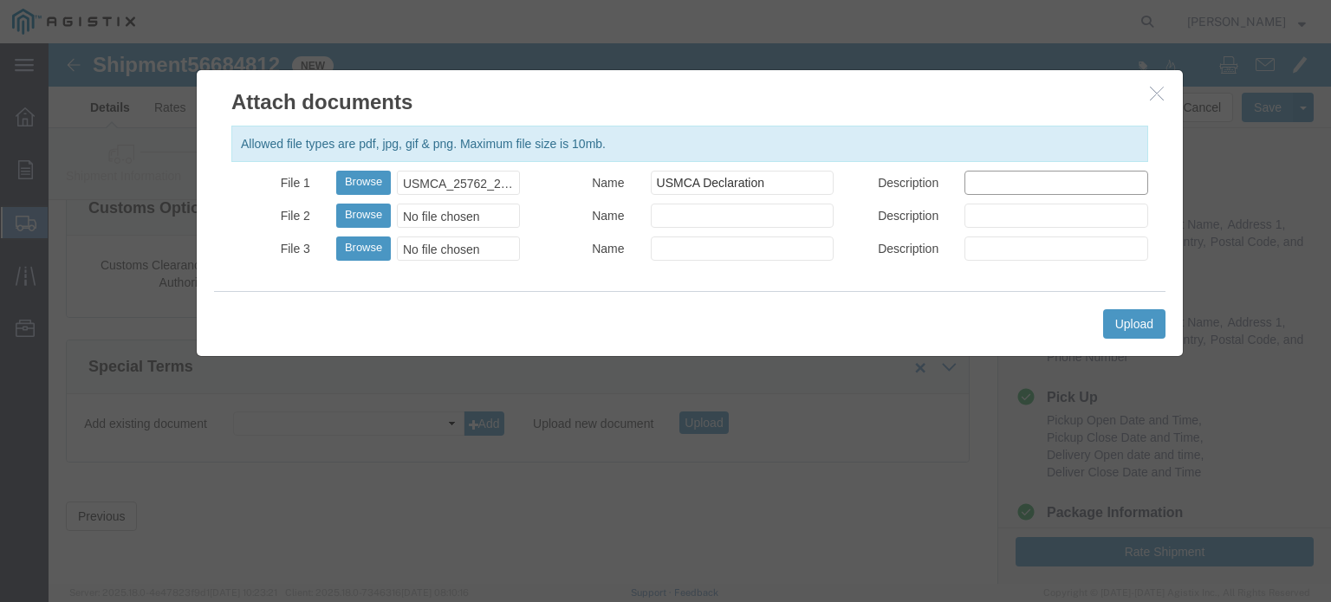
click input "Description"
type input "USMCA"
click button "Upload"
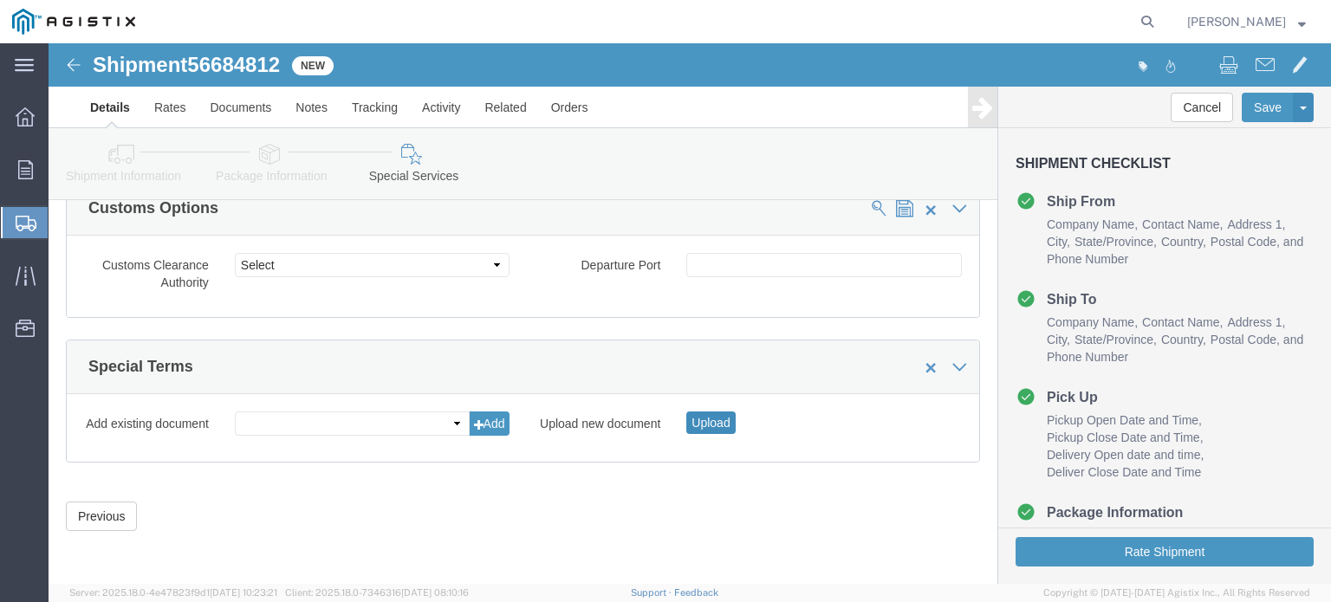
click button "Upload"
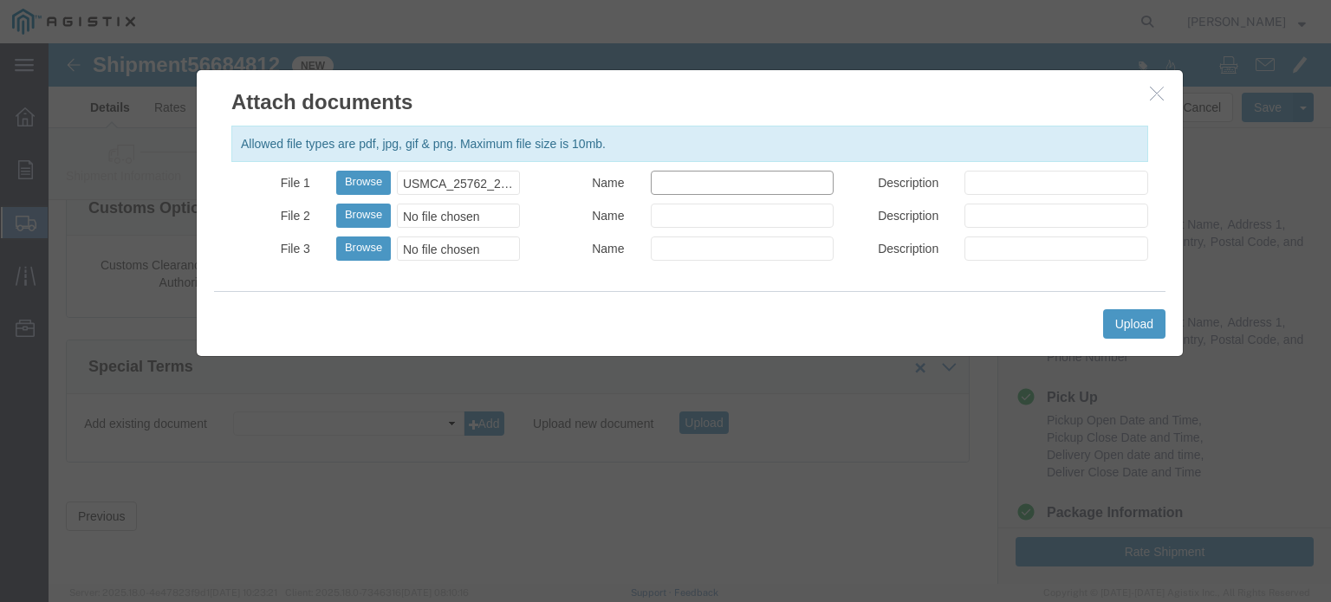
click input "Name"
type input "USMCA Declaration"
click input "Description"
type input "USMCA"
click button "Upload"
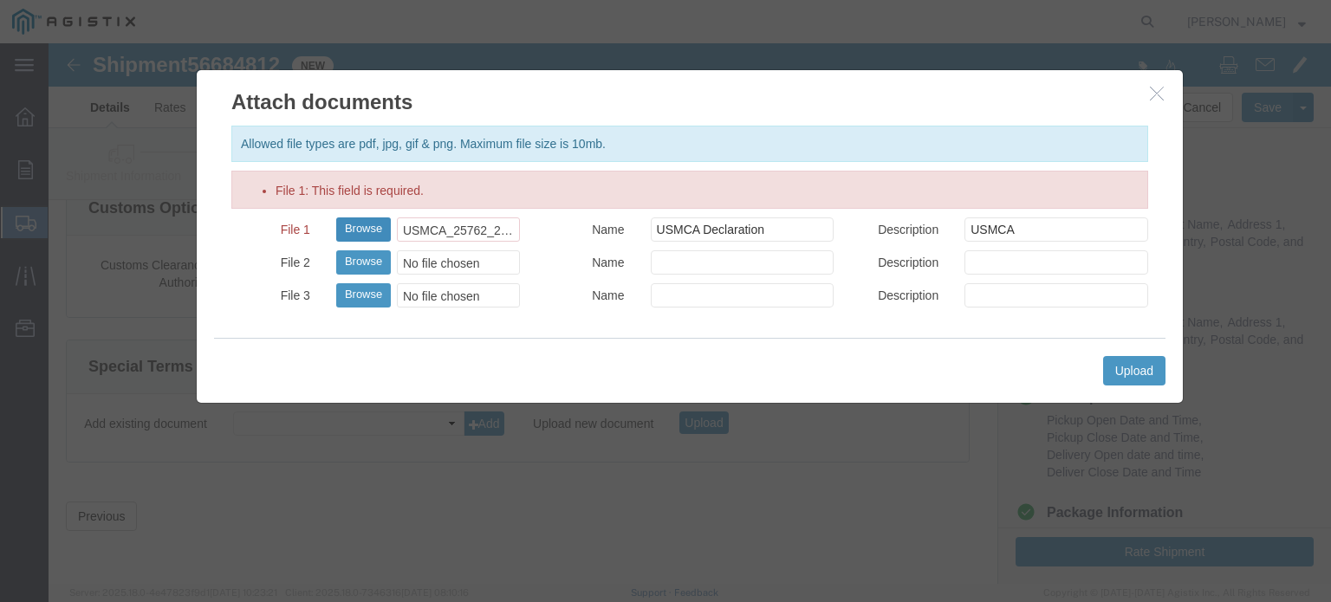
click button "Browse"
type input "C:\fakepath\USMCA_25762_20250902.pdf"
click button "Upload"
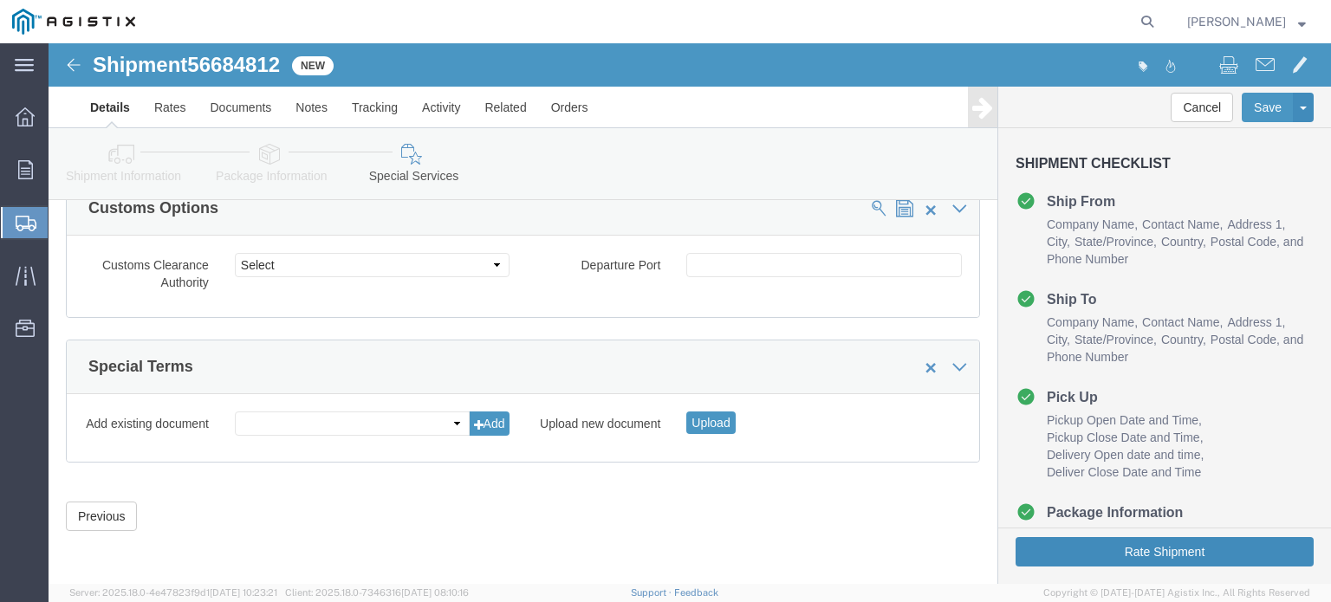
click button "Rate Shipment"
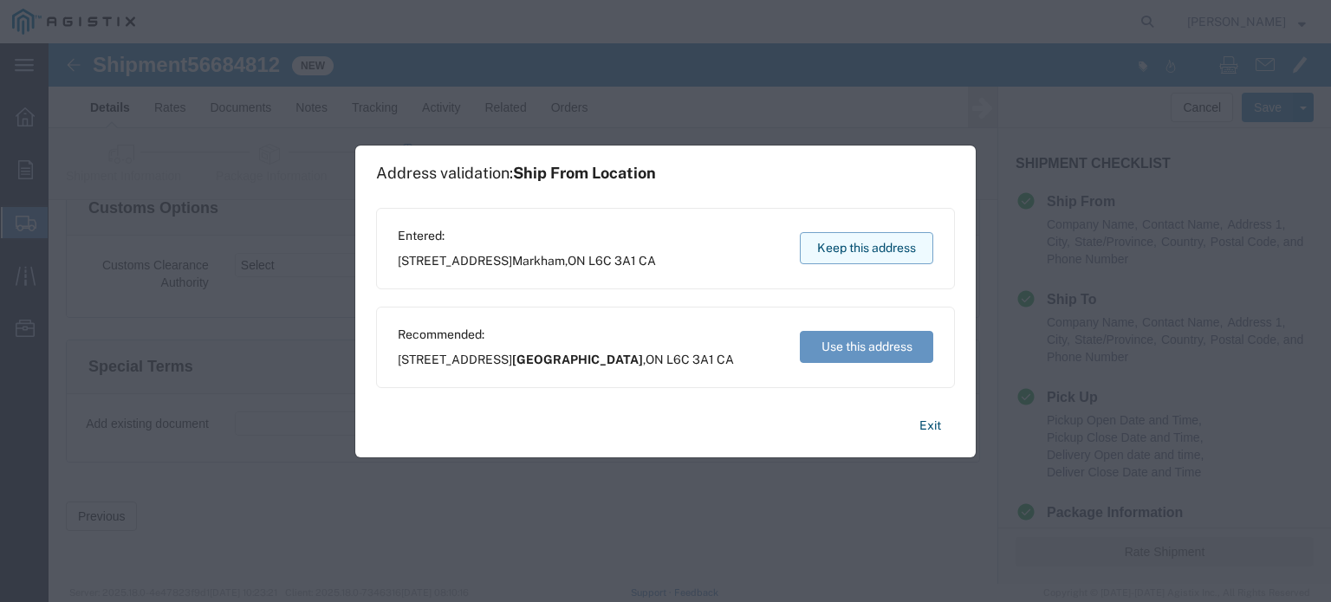
click at [860, 243] on button "Keep this address" at bounding box center [866, 248] width 133 height 32
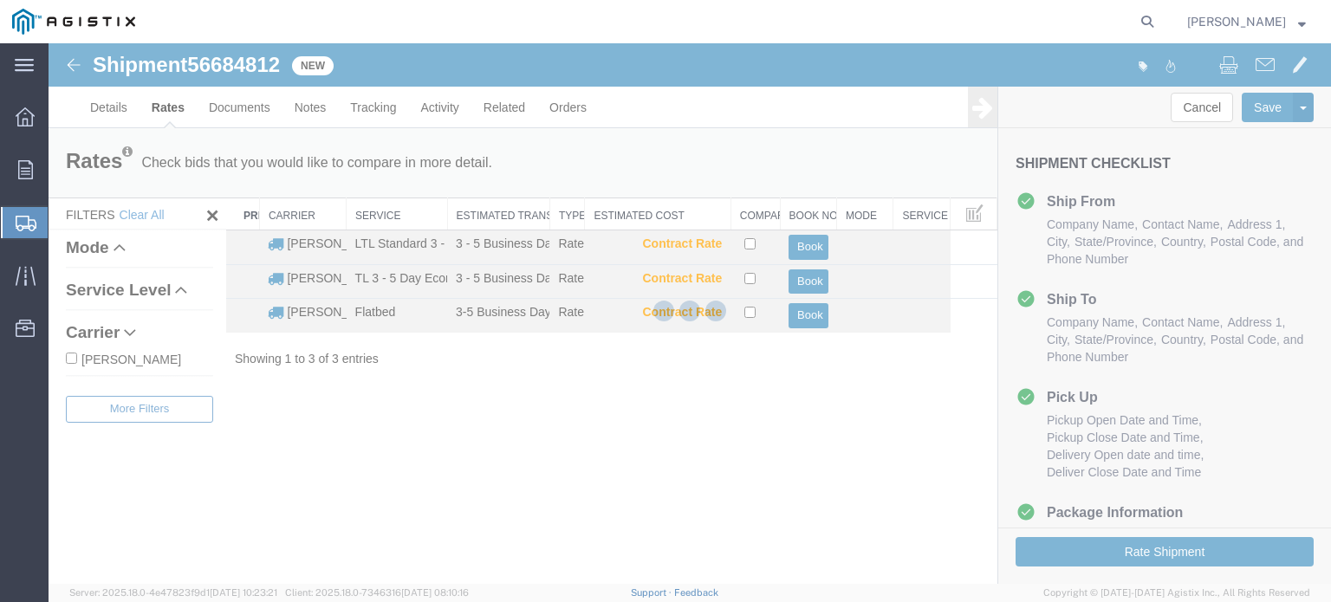
scroll to position [0, 0]
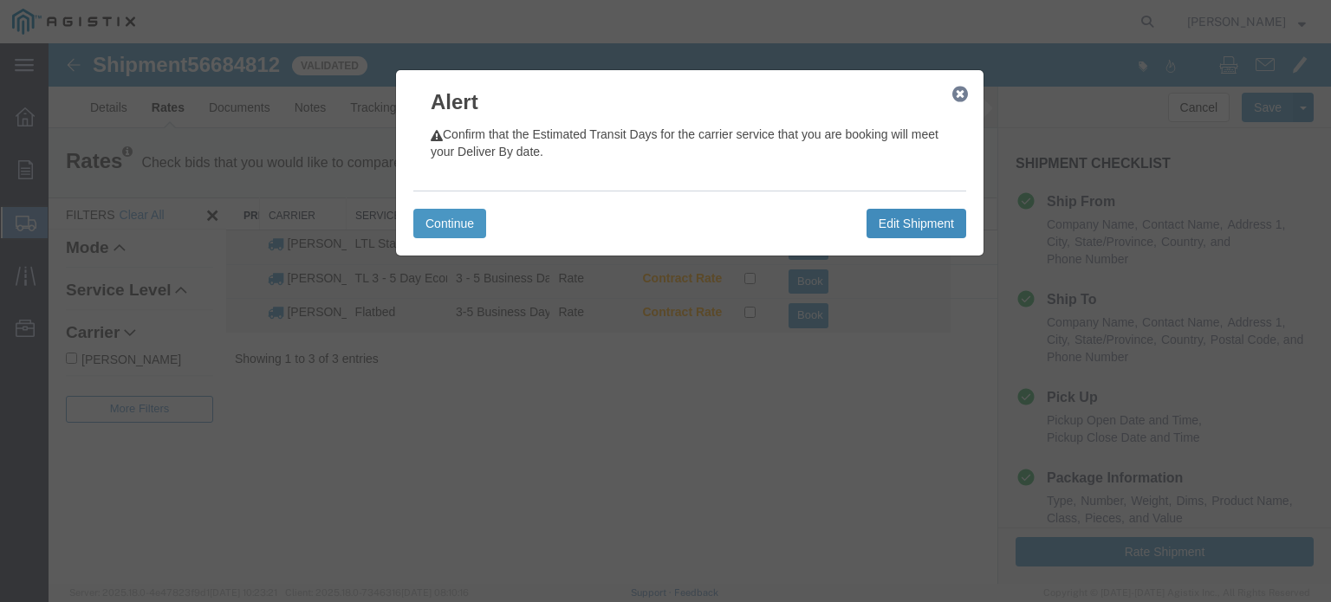
drag, startPoint x: 911, startPoint y: 236, endPoint x: 579, endPoint y: 259, distance: 333.5
click at [651, 272] on div "Alert Confirm that the Estimated Transit Days for the carrier service that you …" at bounding box center [690, 313] width 1282 height 541
click at [448, 227] on button "Continue" at bounding box center [449, 223] width 73 height 29
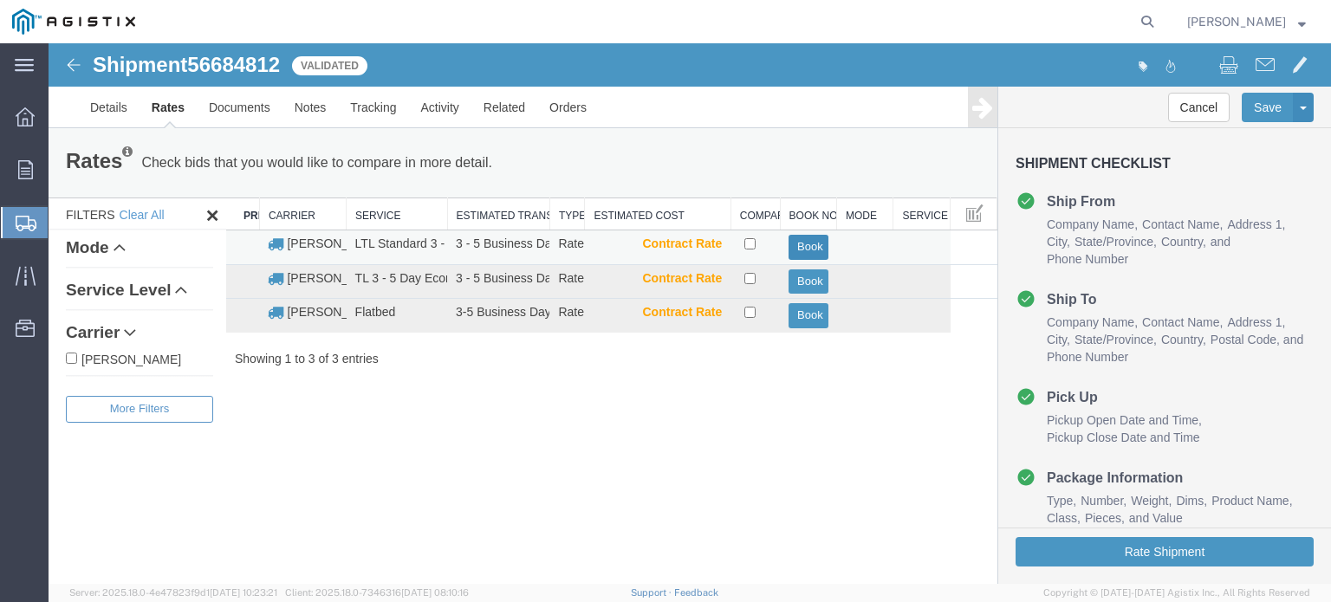
click at [809, 246] on button "Book" at bounding box center [807, 247] width 39 height 25
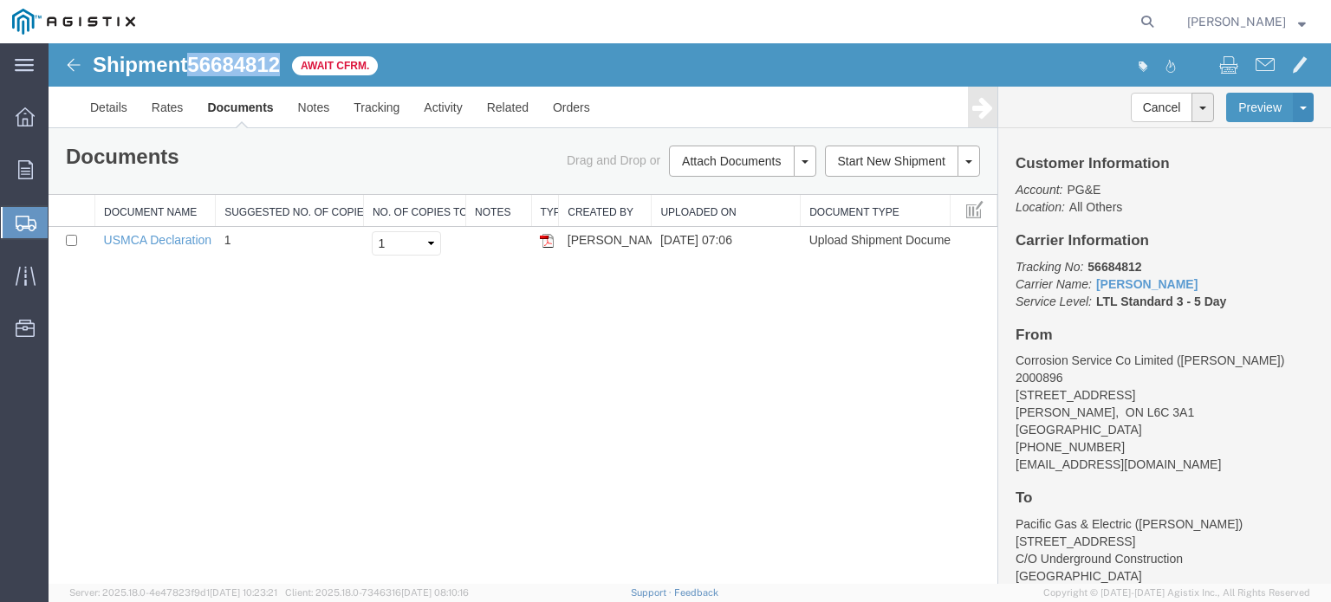
drag, startPoint x: 194, startPoint y: 64, endPoint x: 281, endPoint y: 71, distance: 86.9
click at [280, 71] on span "56684812" at bounding box center [233, 64] width 93 height 23
copy span "56684812"
click at [265, 243] on td "1" at bounding box center [290, 244] width 148 height 34
drag, startPoint x: 648, startPoint y: 337, endPoint x: 748, endPoint y: 82, distance: 273.8
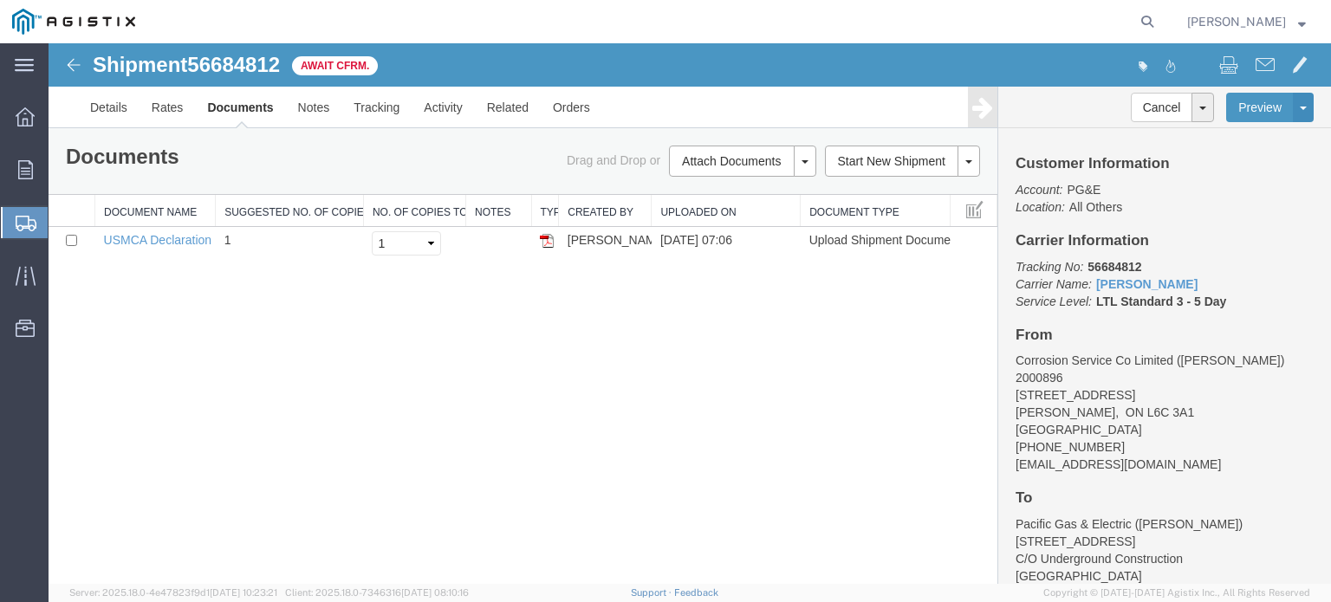
click at [648, 337] on div "Shipment 56684812 1 of 1 Await Cfrm. Details Rates Documents Notes Tracking Act…" at bounding box center [690, 313] width 1282 height 541
